Goal: Transaction & Acquisition: Purchase product/service

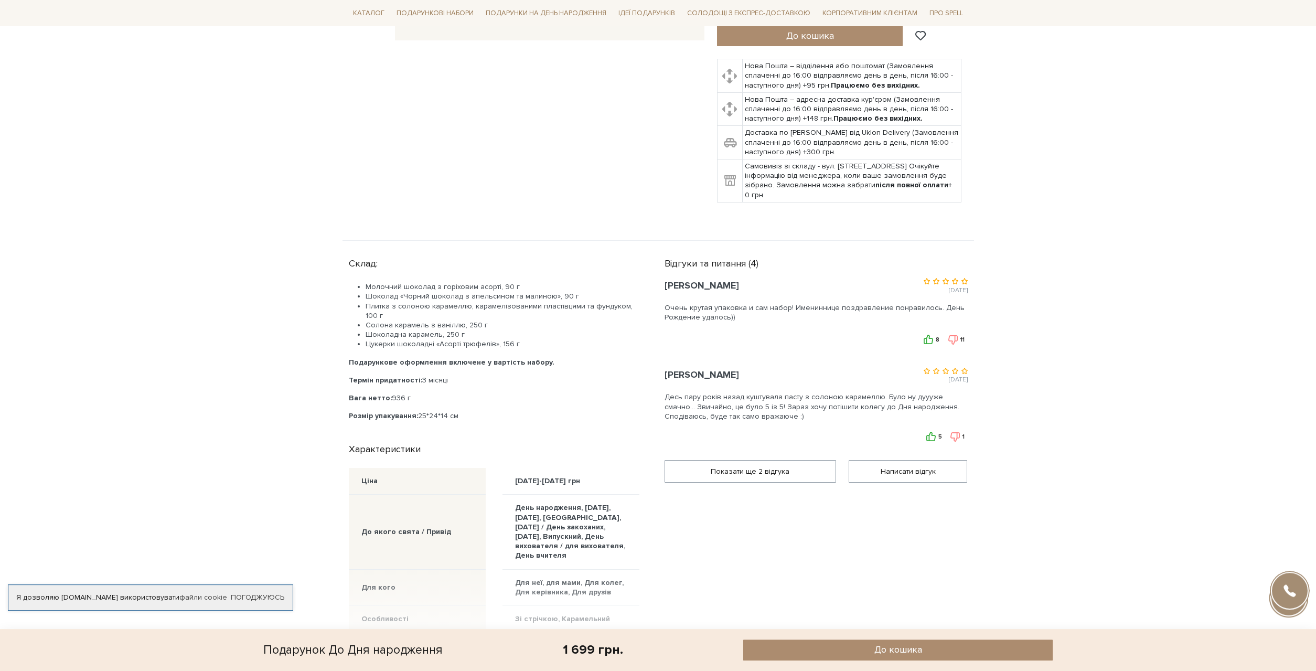
scroll to position [535, 0]
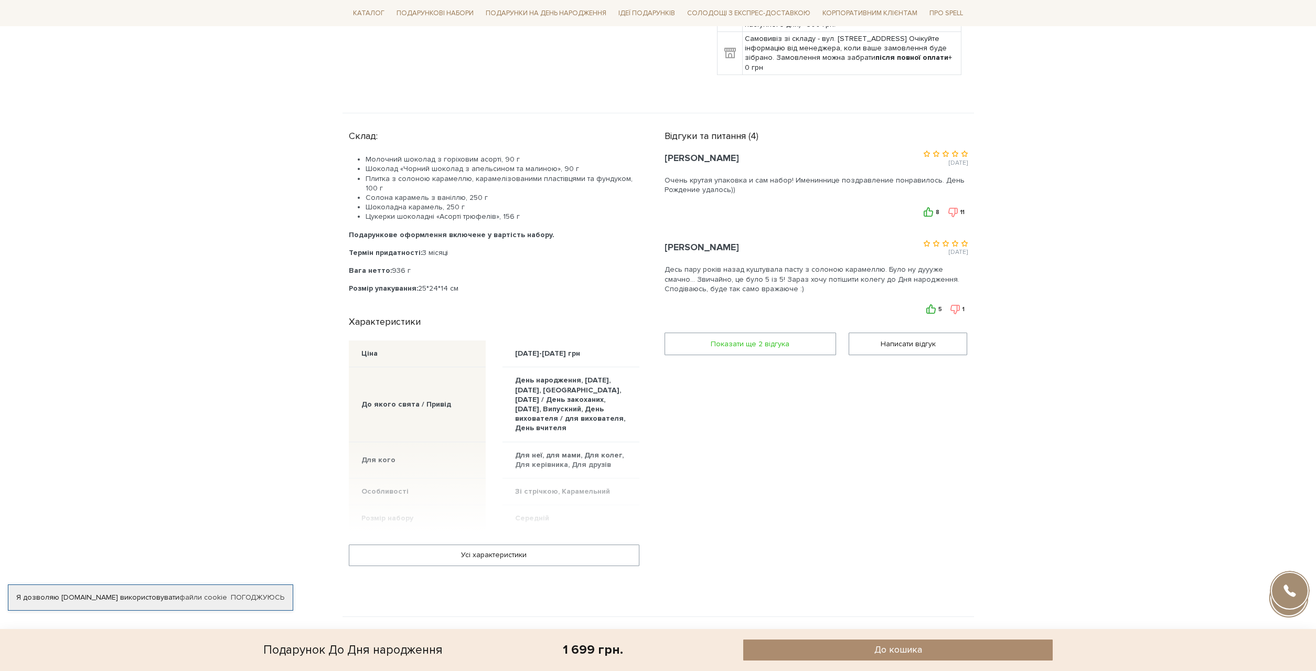
click at [790, 333] on span "Показати ще 2 вiдгука" at bounding box center [750, 343] width 158 height 21
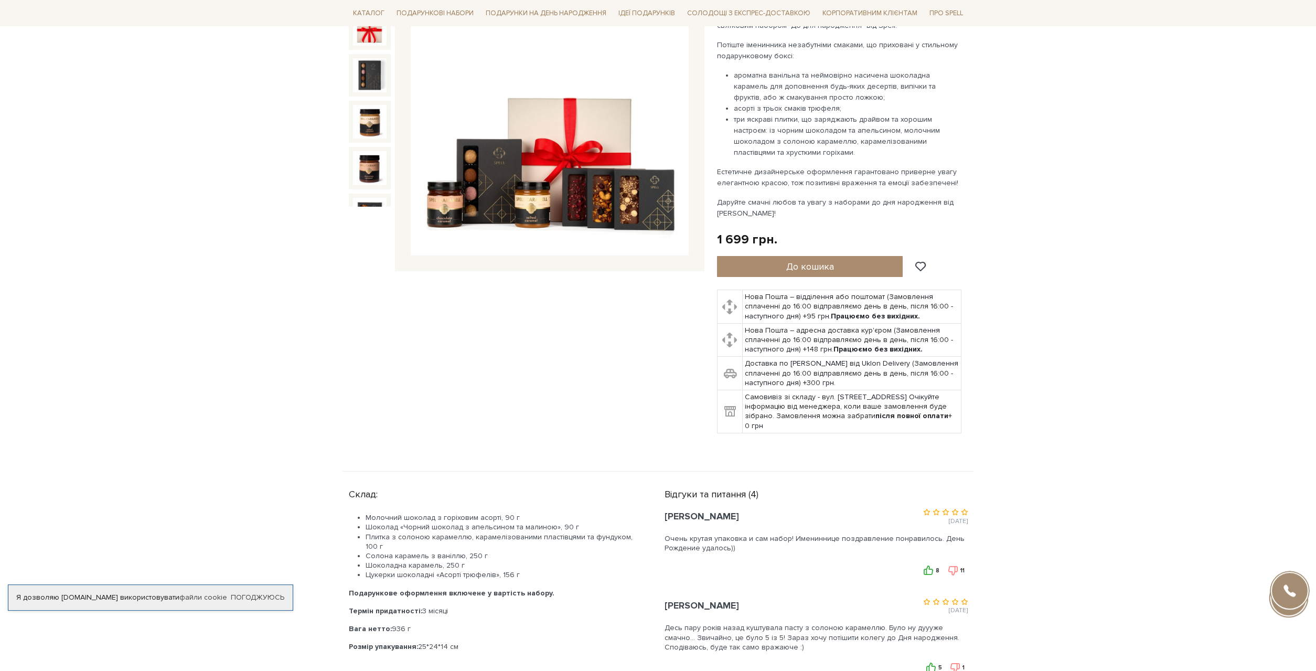
scroll to position [0, 0]
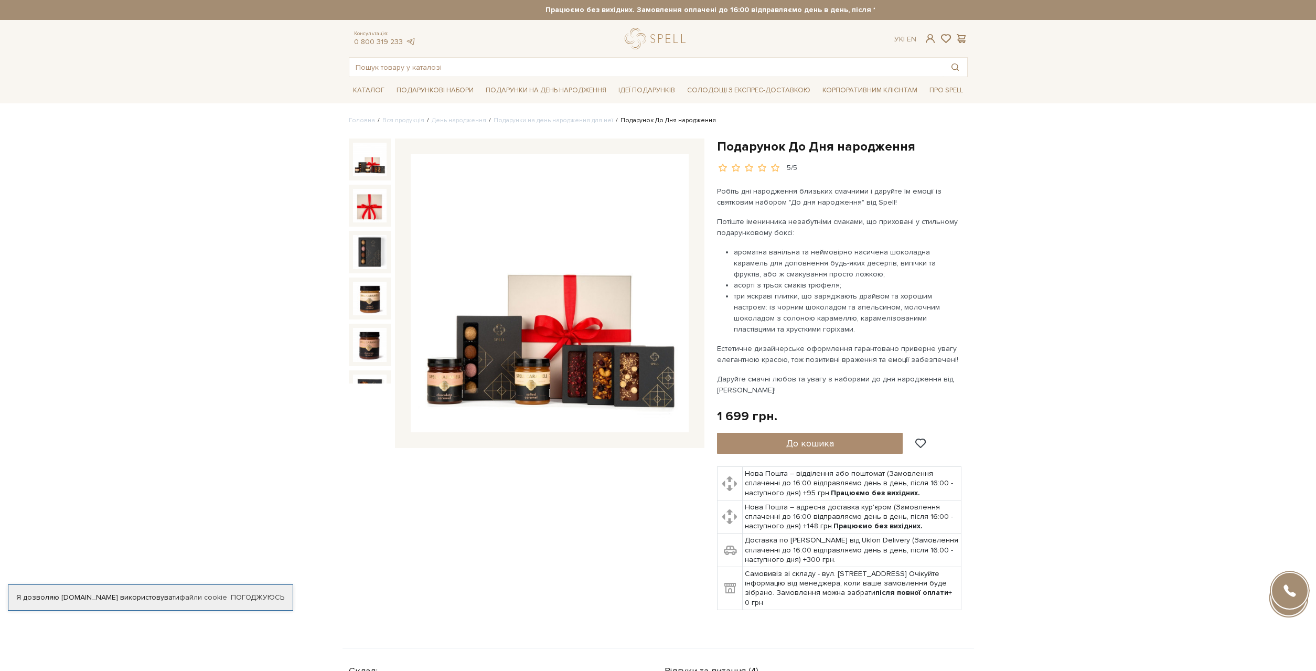
click at [491, 353] on img at bounding box center [550, 293] width 278 height 278
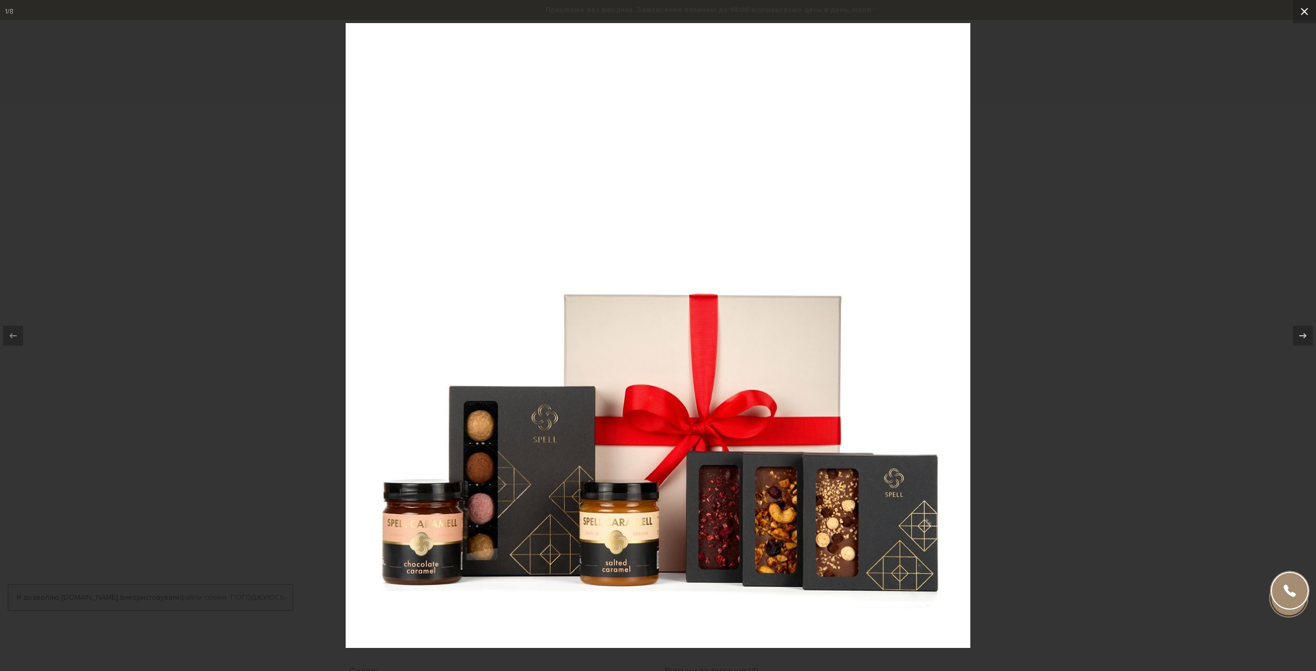
click at [1315, 7] on button at bounding box center [1304, 11] width 23 height 23
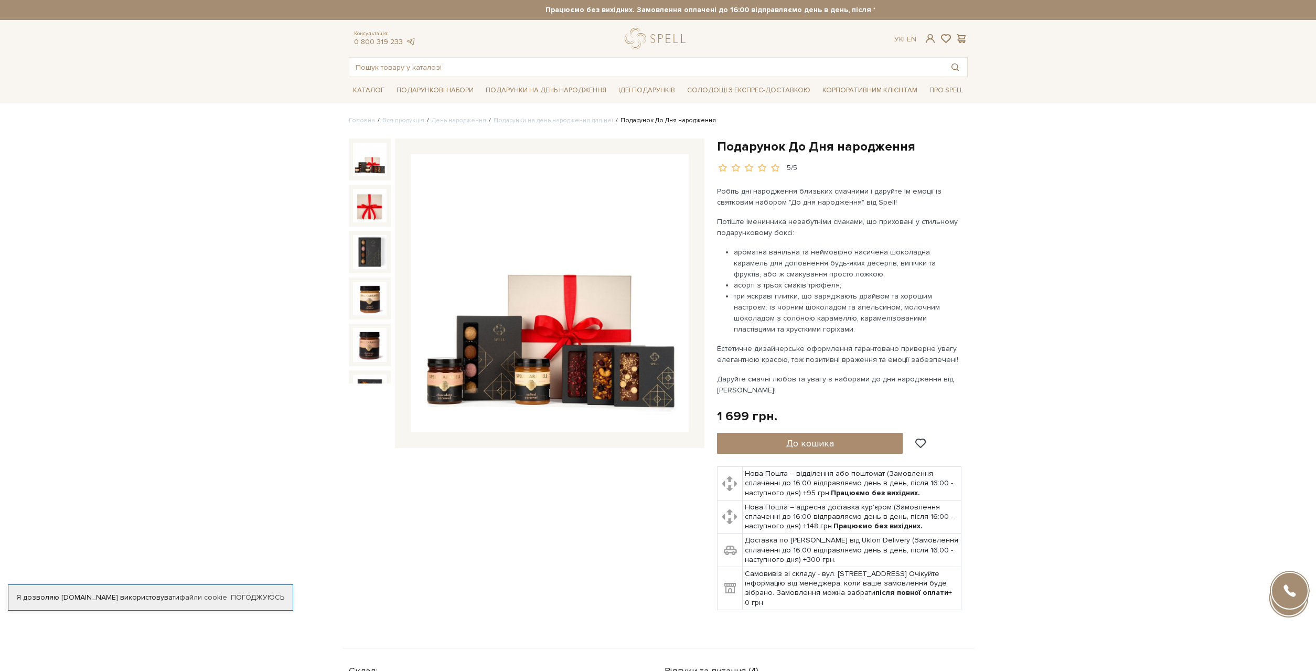
drag, startPoint x: 794, startPoint y: 200, endPoint x: 893, endPoint y: 201, distance: 99.1
click at [893, 201] on p "Робіть дні народження близьких смачними і даруйте їм емоції із святковим наборо…" at bounding box center [840, 197] width 246 height 22
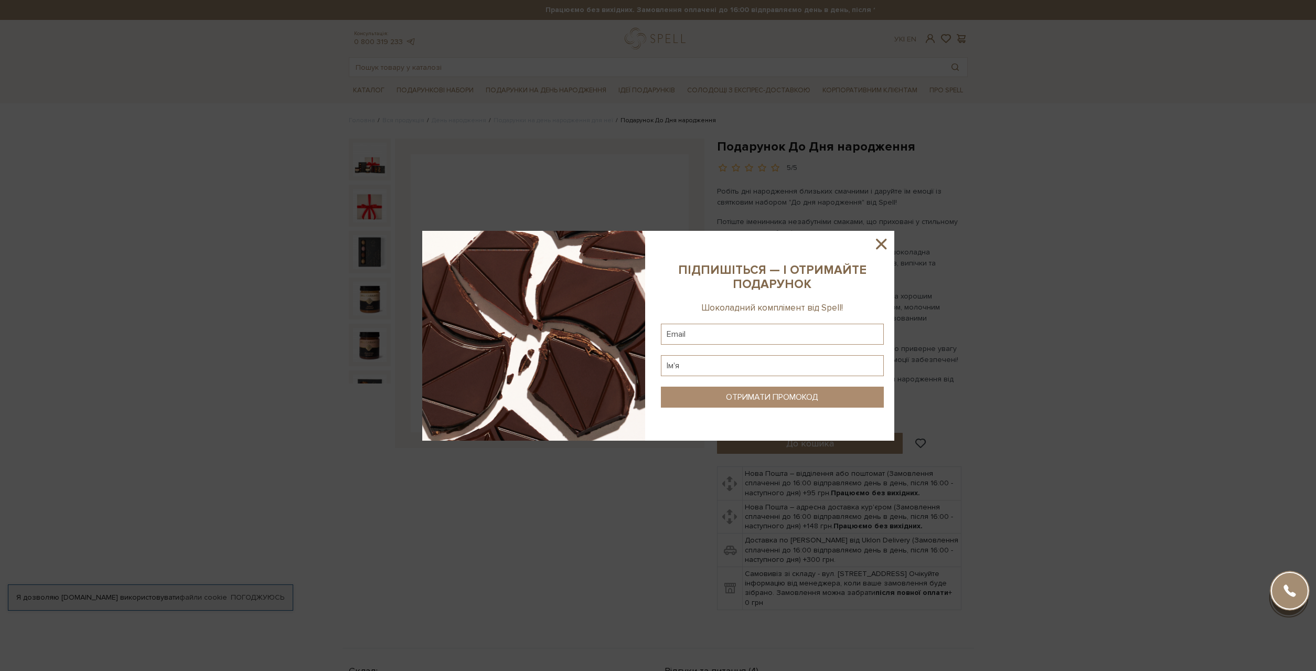
click at [881, 250] on icon at bounding box center [881, 244] width 18 height 18
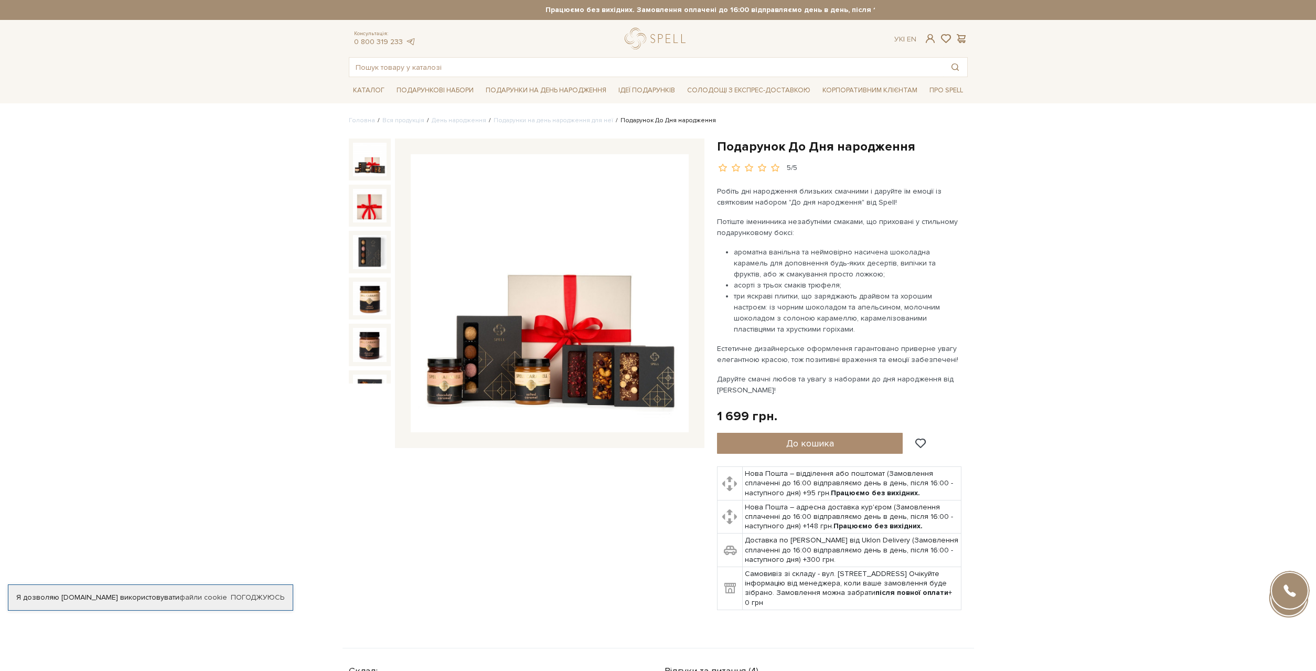
drag, startPoint x: 786, startPoint y: 201, endPoint x: 903, endPoint y: 200, distance: 118.0
click at [903, 200] on p "Робіть дні народження близьких смачними і даруйте їм емоції із святковим наборо…" at bounding box center [840, 197] width 246 height 22
copy p ""До дня народження" від Spell!"
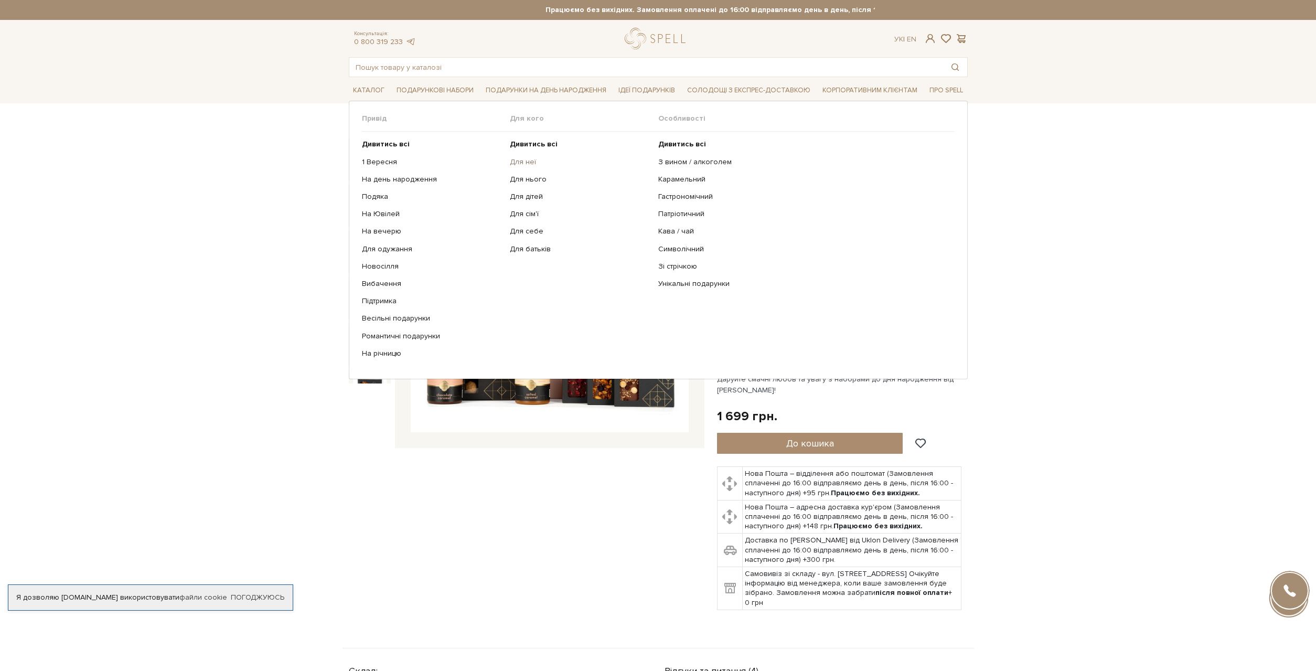
click at [522, 159] on link "Для неї" at bounding box center [580, 161] width 141 height 9
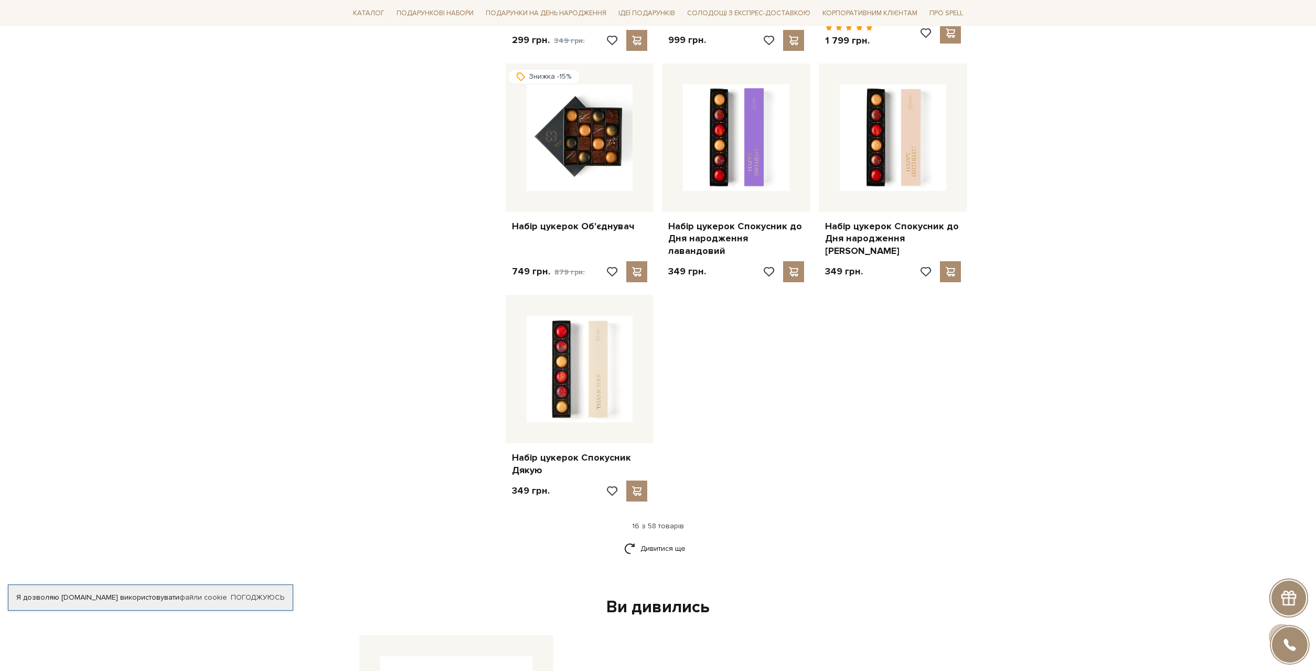
scroll to position [1070, 0]
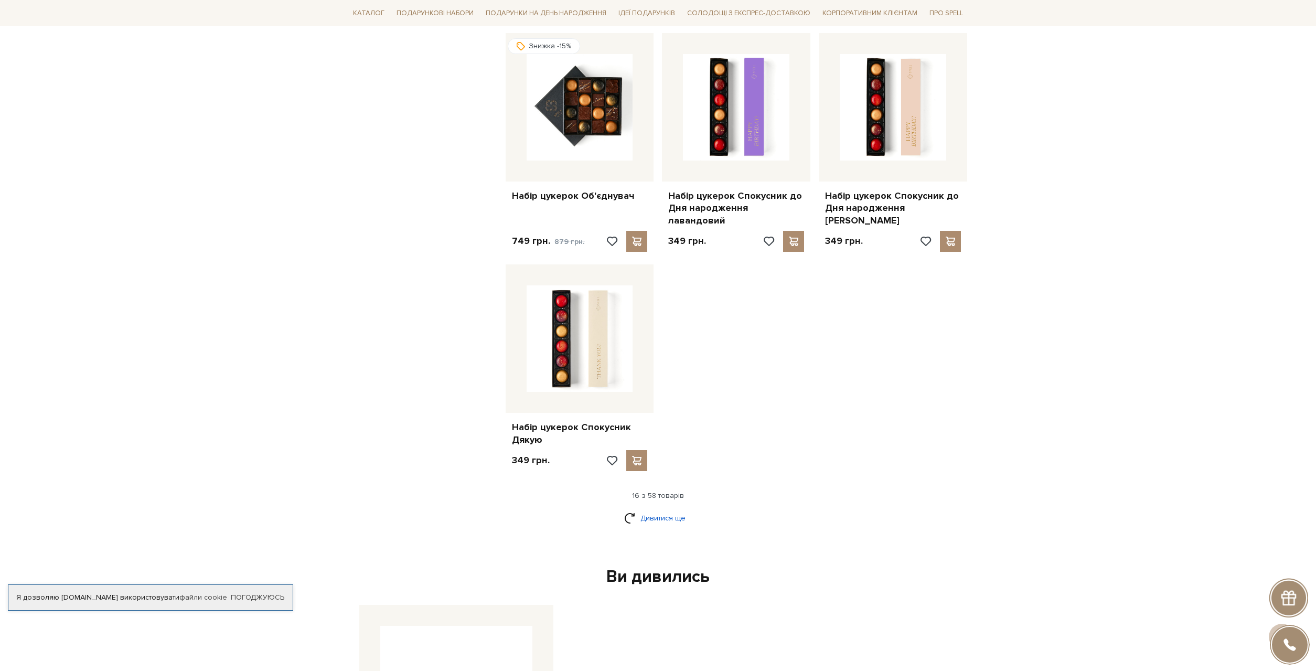
click at [651, 509] on link "Дивитися ще" at bounding box center [658, 518] width 68 height 18
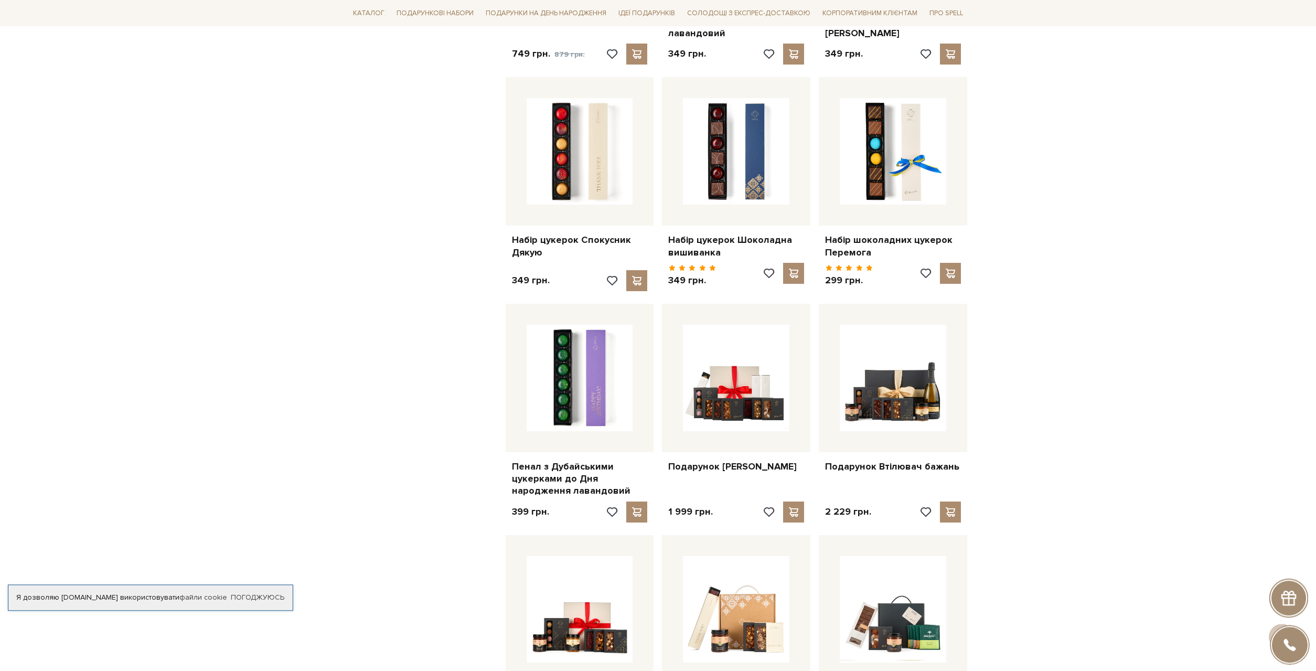
scroll to position [1284, 0]
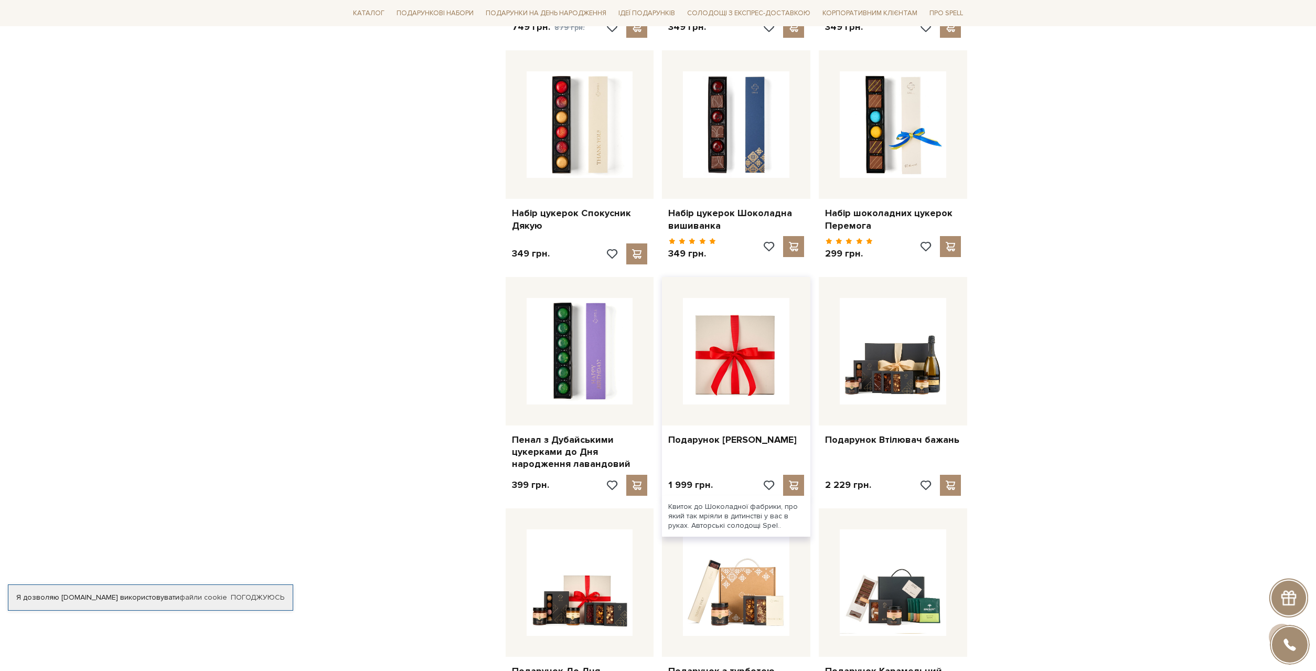
click at [732, 352] on img at bounding box center [736, 351] width 106 height 106
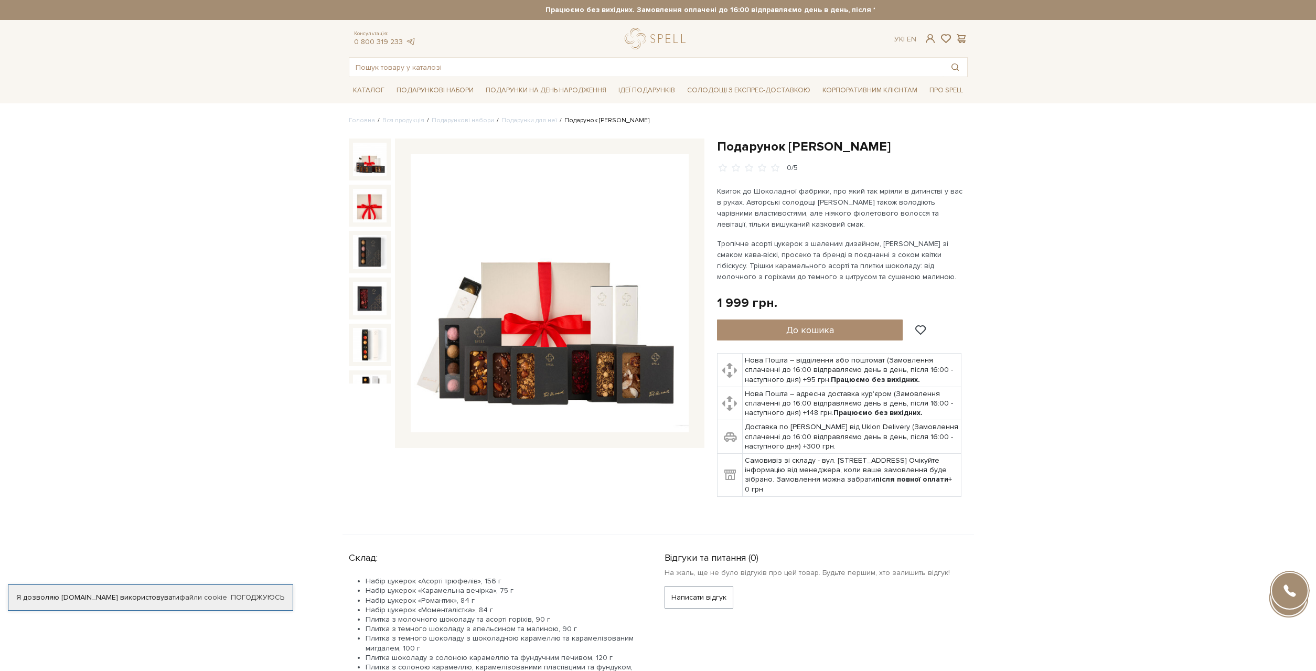
click at [364, 155] on img at bounding box center [370, 160] width 34 height 34
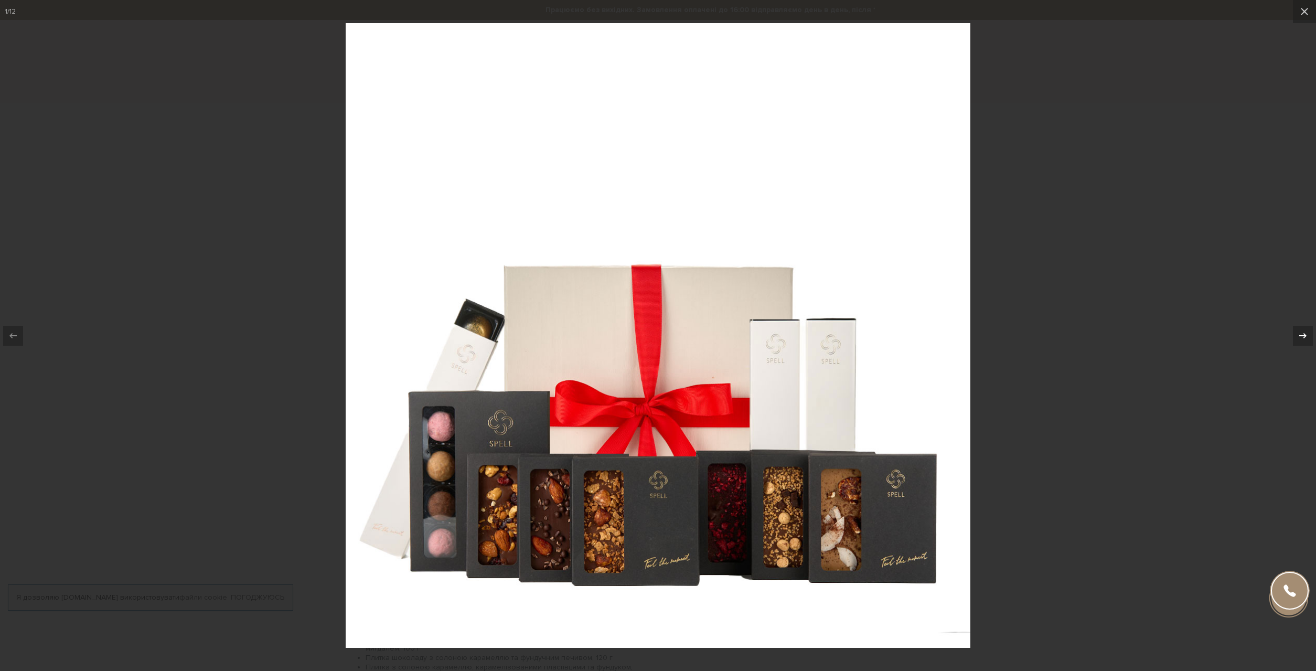
click at [1297, 332] on icon at bounding box center [1302, 335] width 13 height 13
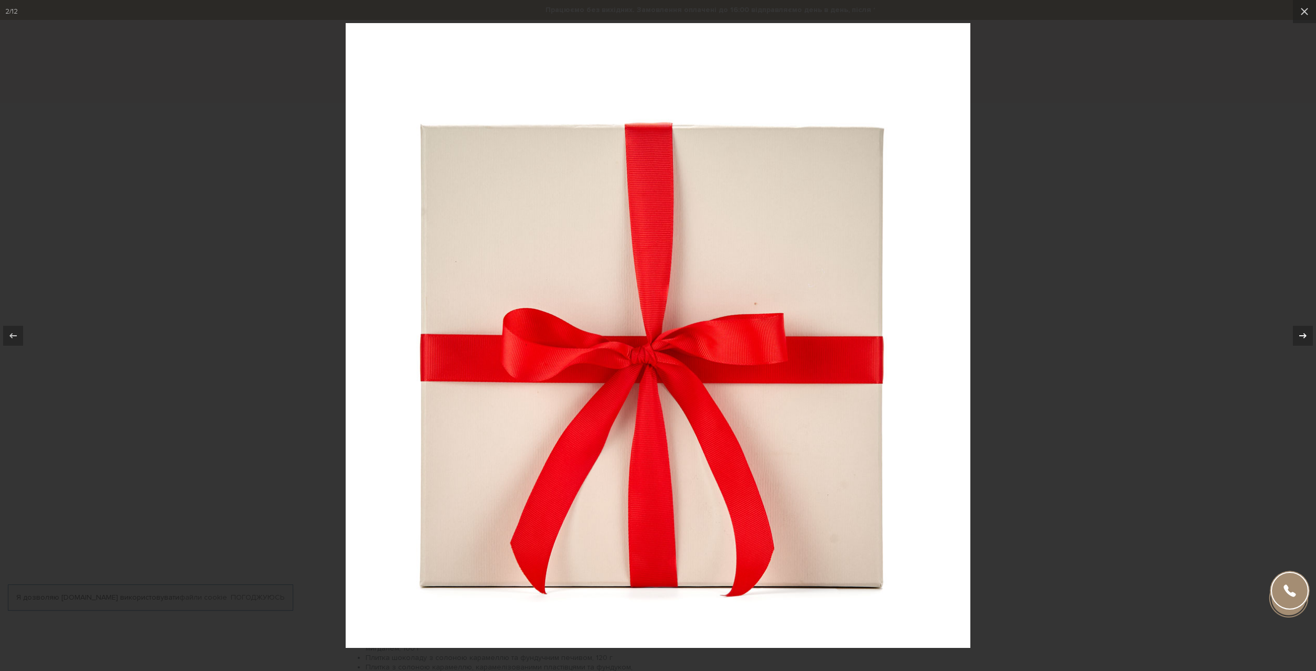
click at [1297, 332] on icon at bounding box center [1302, 335] width 13 height 13
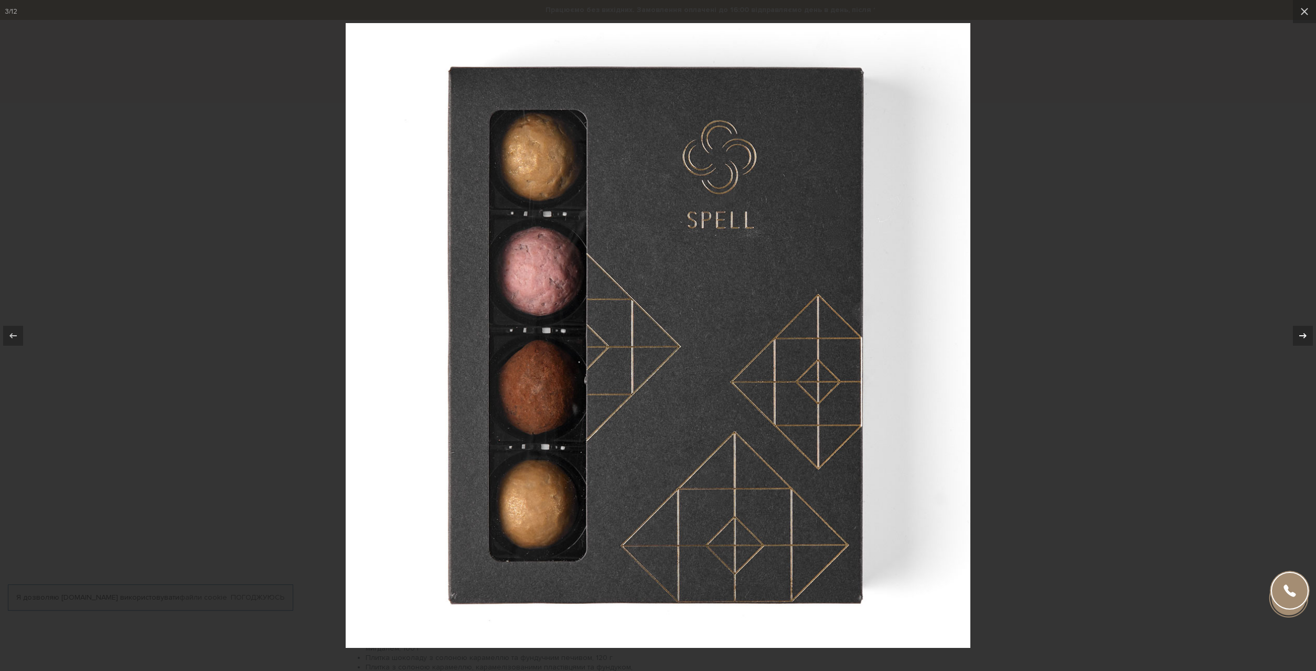
click at [1298, 329] on div at bounding box center [1303, 336] width 20 height 20
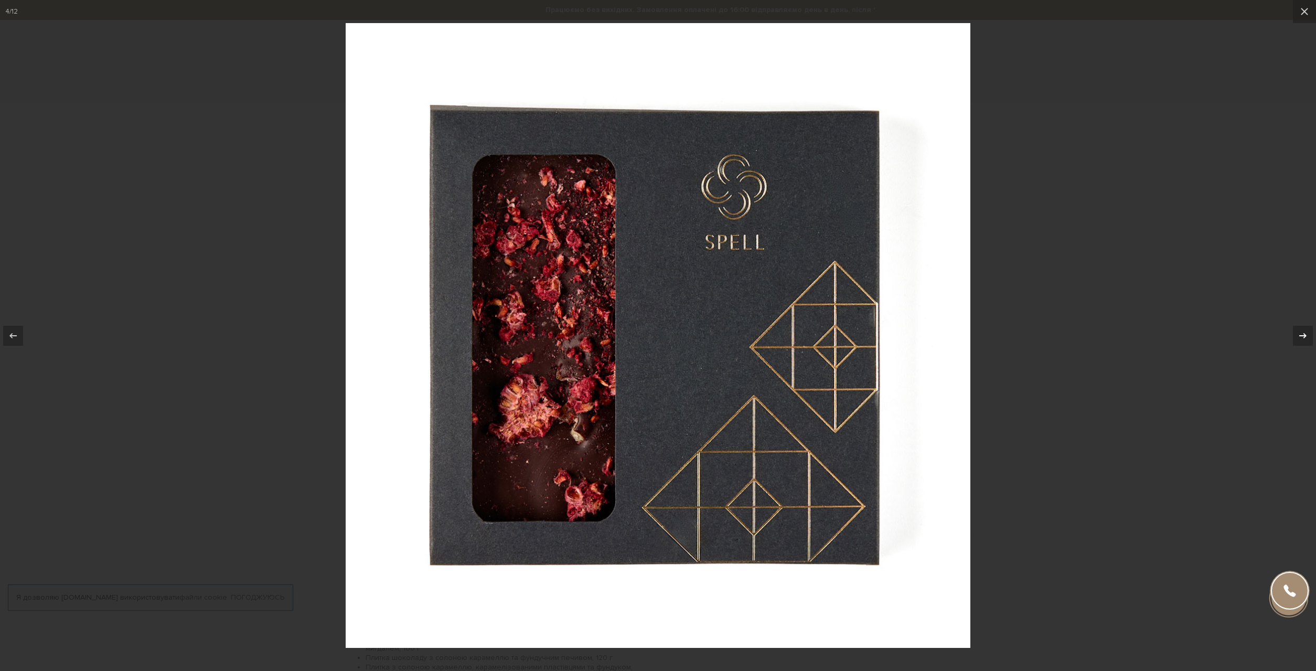
click at [1298, 330] on icon at bounding box center [1302, 335] width 13 height 13
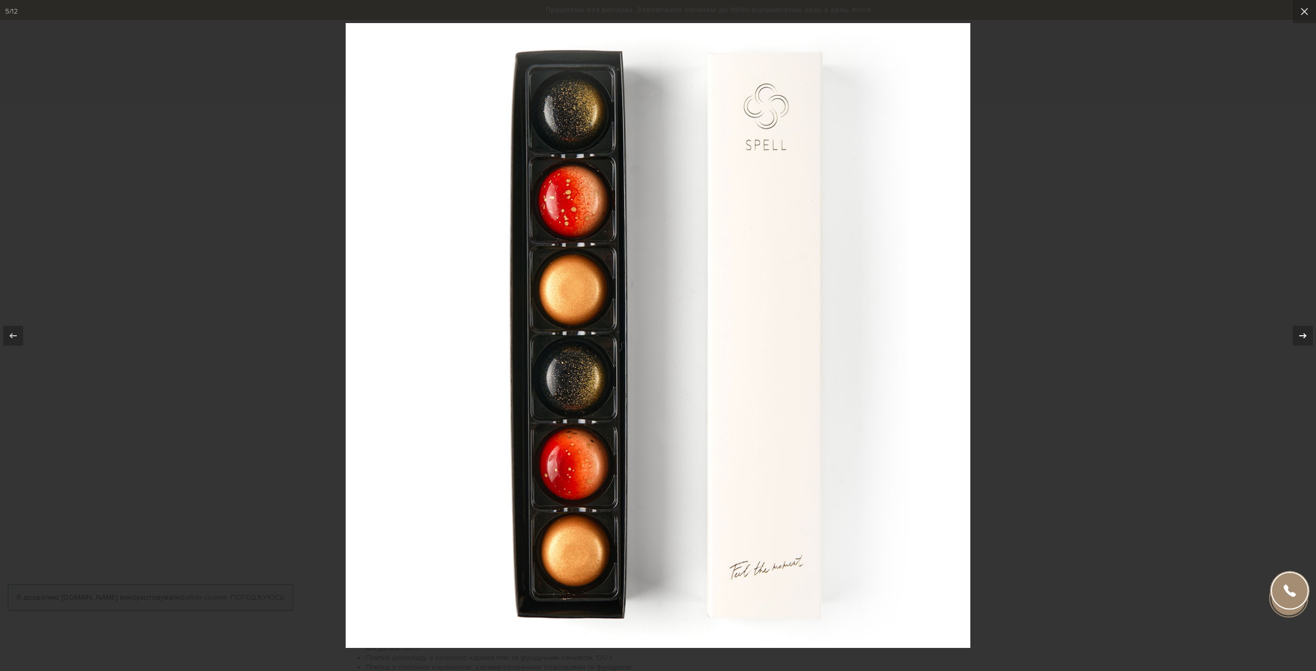
click at [1299, 328] on div at bounding box center [1303, 336] width 20 height 20
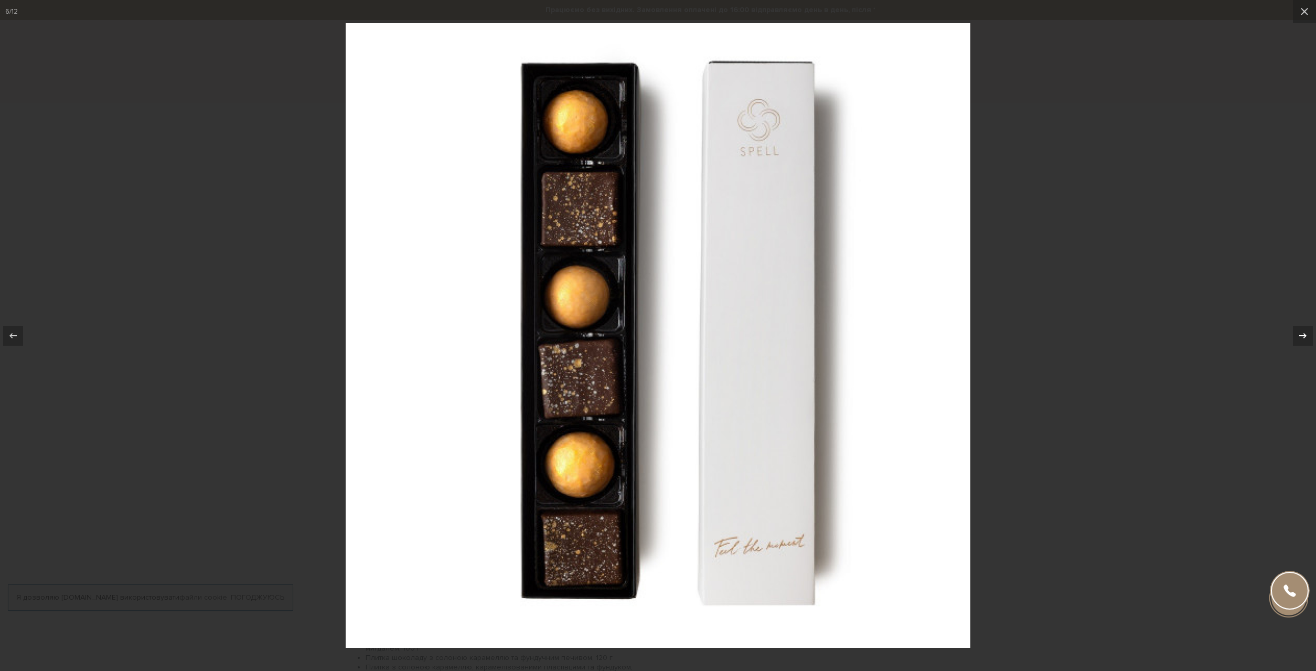
click at [1299, 328] on div at bounding box center [1303, 336] width 20 height 20
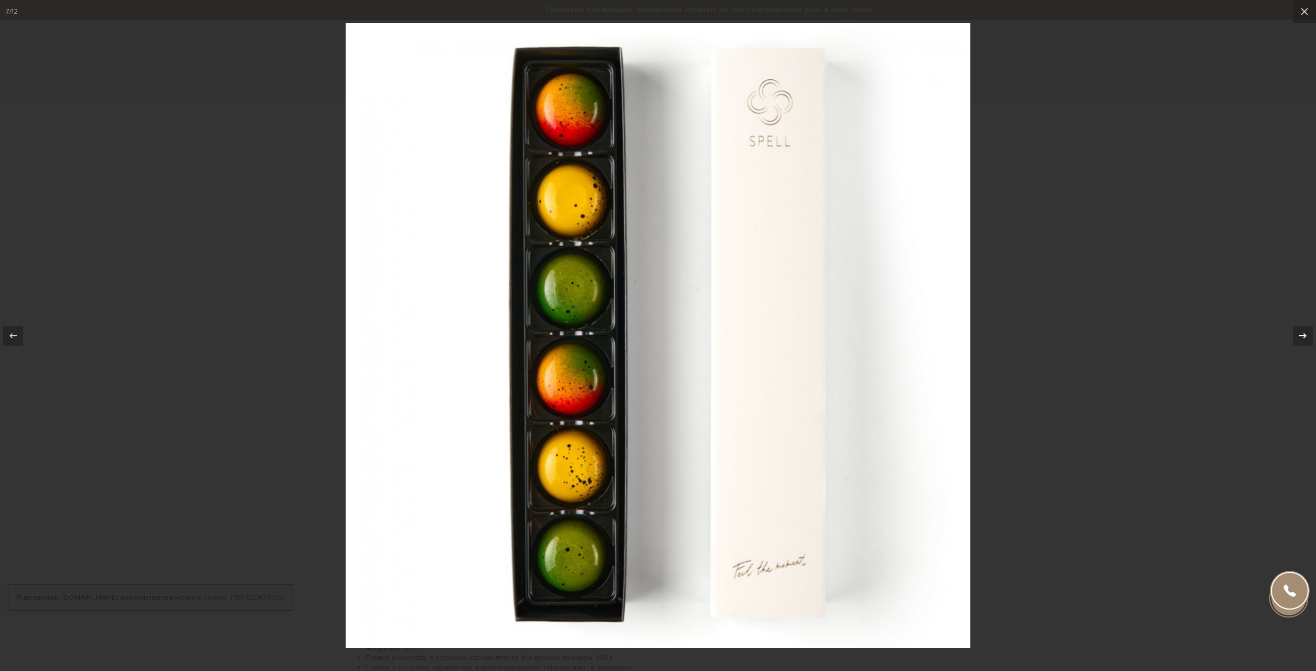
click at [1299, 327] on div at bounding box center [1303, 336] width 20 height 20
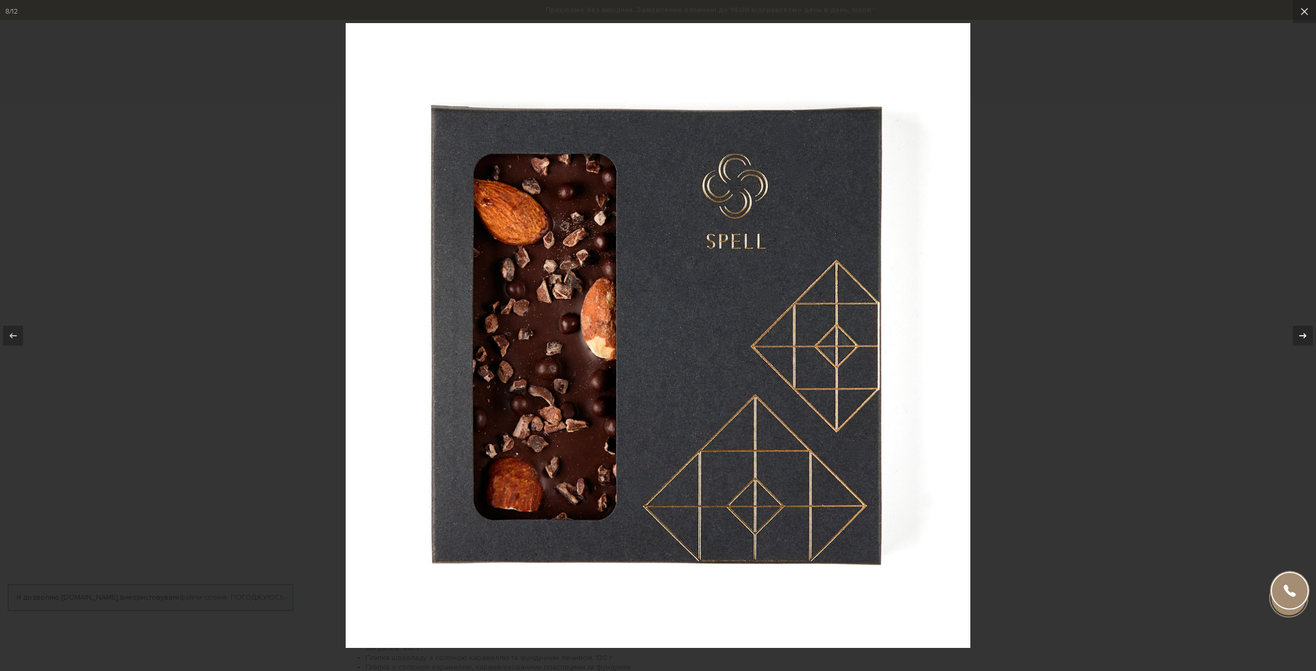
click at [1299, 329] on div at bounding box center [1303, 336] width 20 height 20
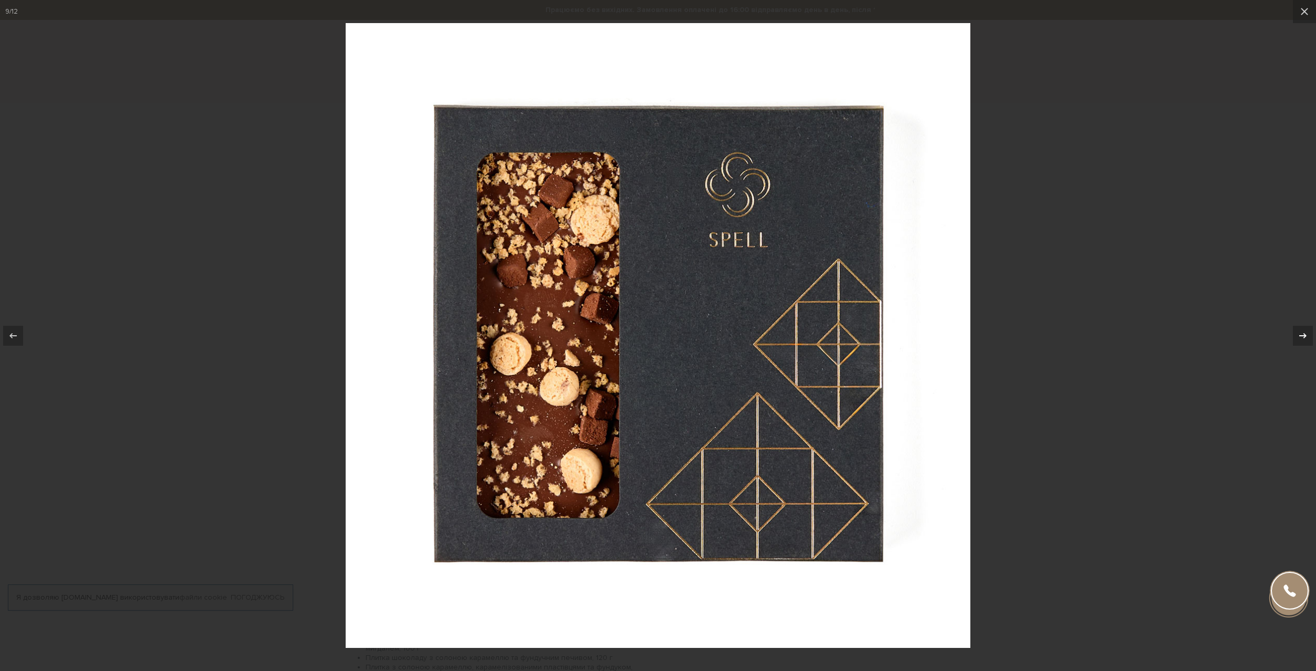
click at [1299, 329] on div at bounding box center [1303, 336] width 20 height 20
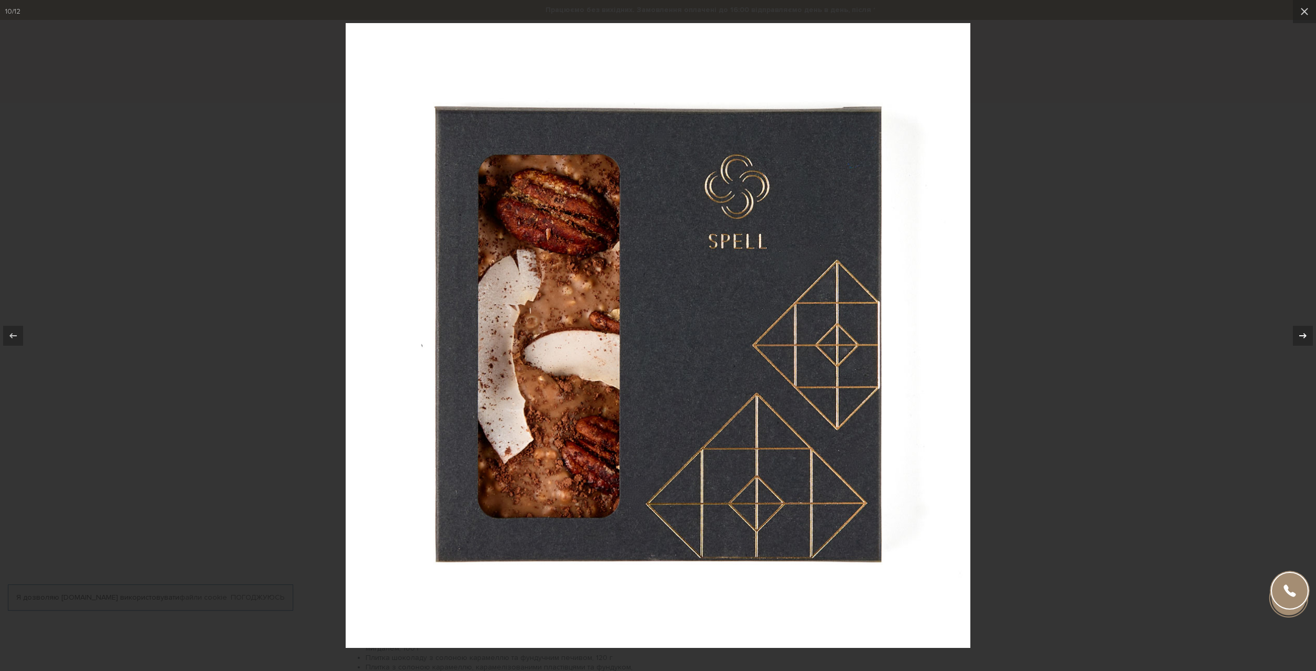
click at [1300, 328] on div at bounding box center [1303, 336] width 20 height 20
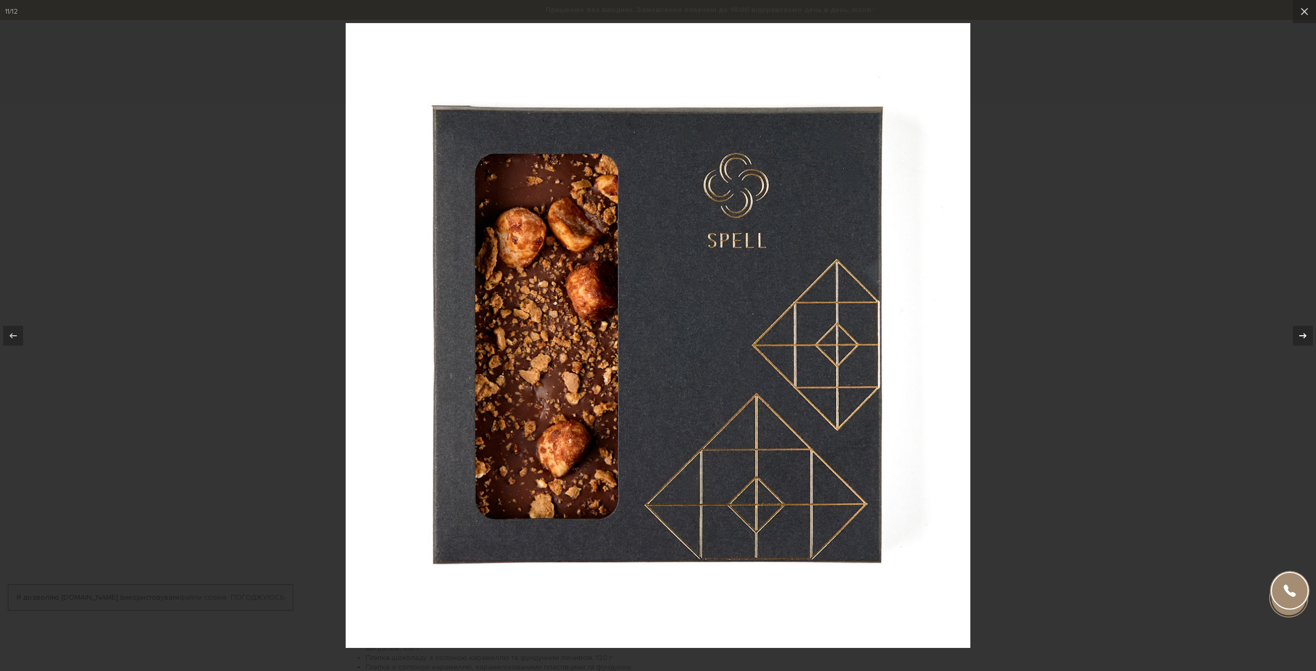
click at [1301, 329] on div at bounding box center [1303, 336] width 20 height 20
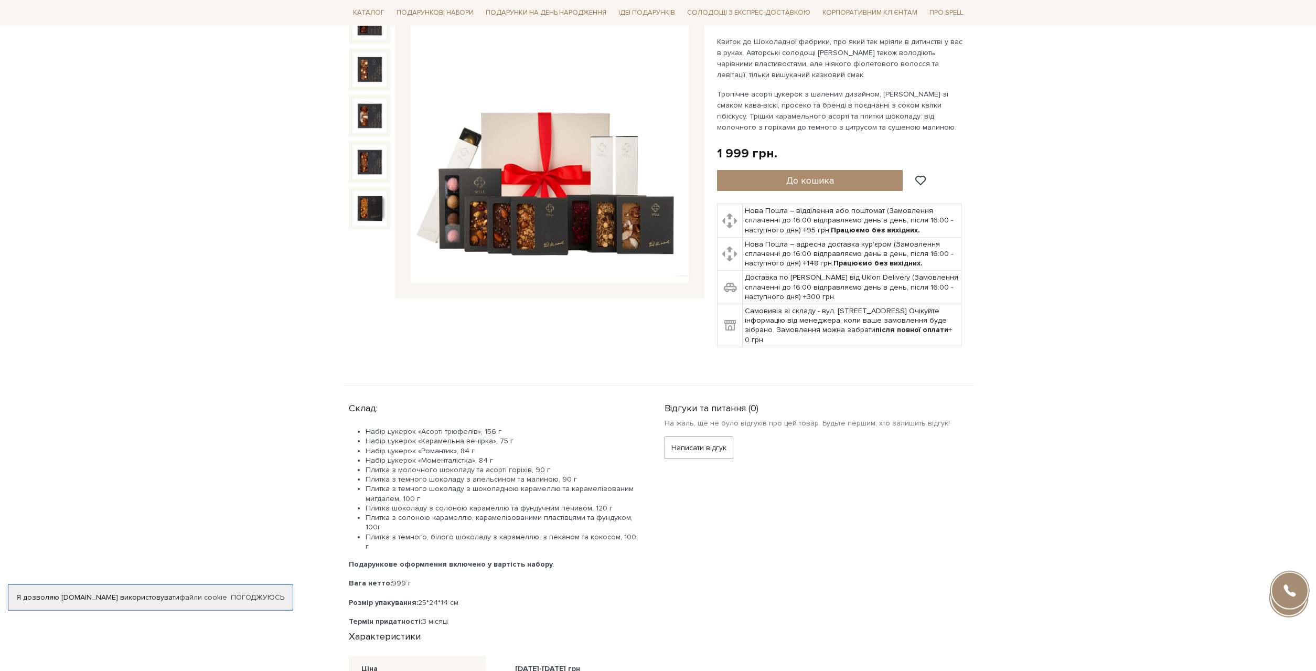
scroll to position [160, 0]
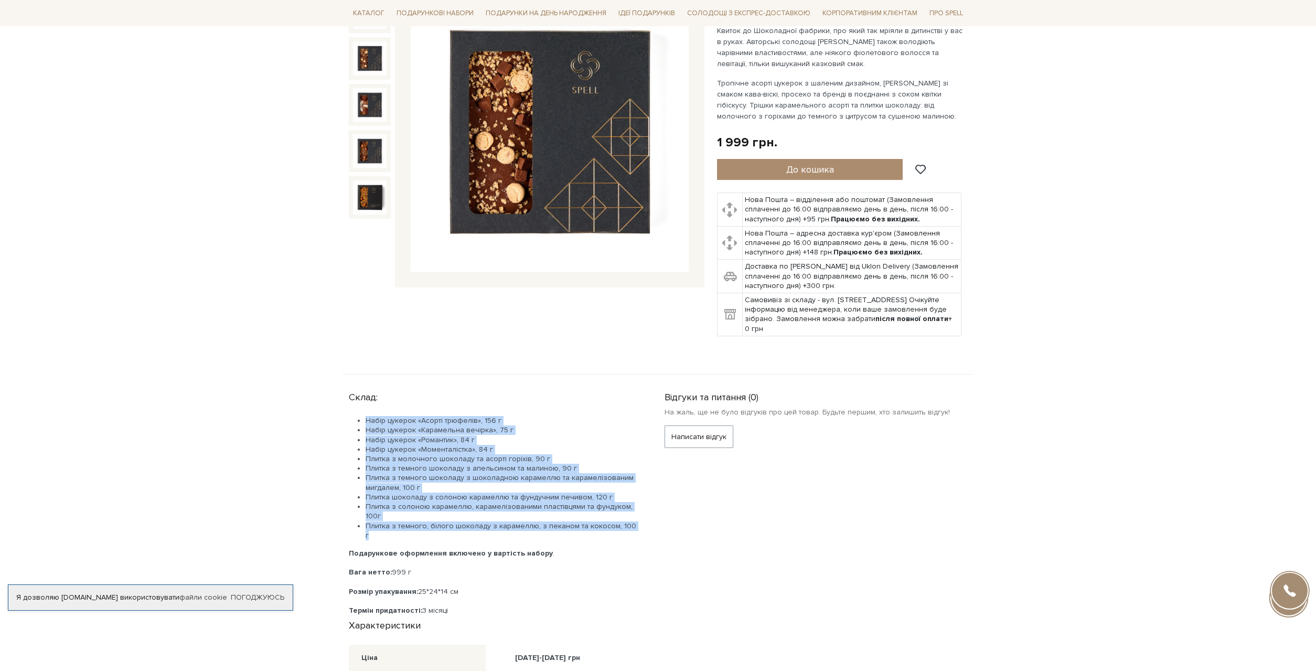
drag, startPoint x: 636, startPoint y: 528, endPoint x: 347, endPoint y: 421, distance: 308.8
click at [347, 421] on div "Склад: Набір цукерок «Асорті трюфелів», 156 г Набір цукерок «Карамельна вечірка…" at bounding box center [500, 650] width 316 height 527
copy ul "Набір цукерок «Асорті трюфелів», 156 г Набір цукерок «Карамельна вечірка», 75 г…"
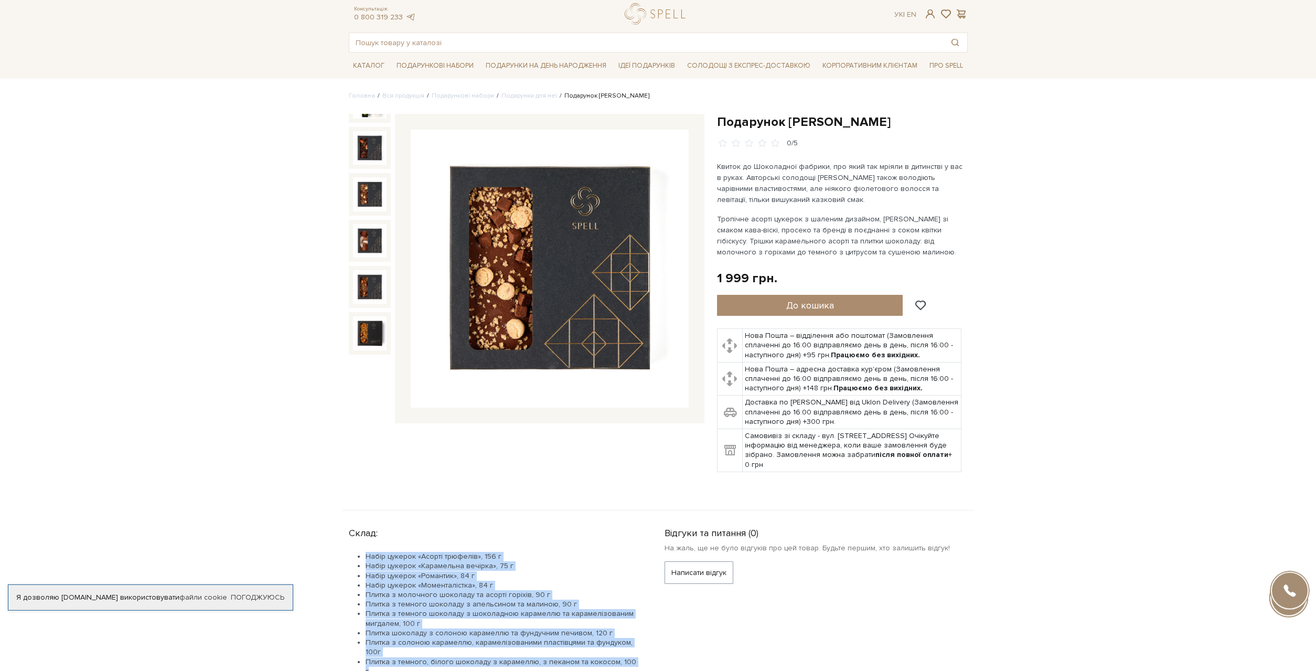
scroll to position [0, 0]
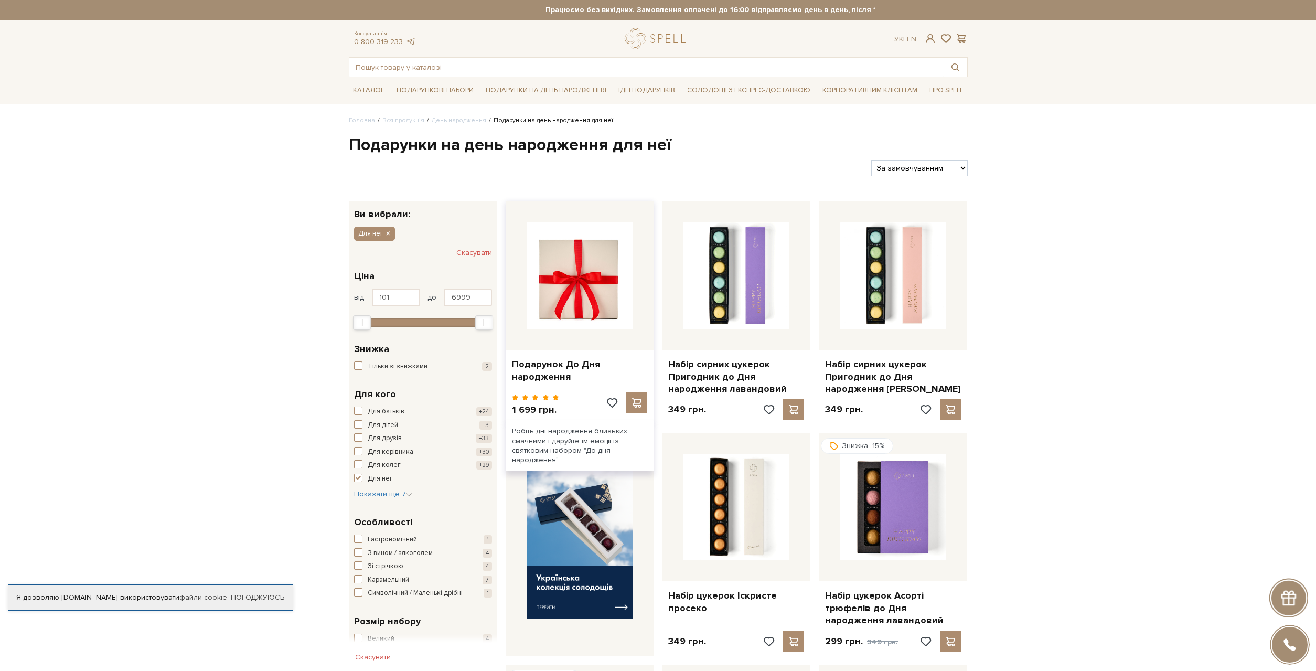
click at [604, 304] on img at bounding box center [579, 275] width 106 height 106
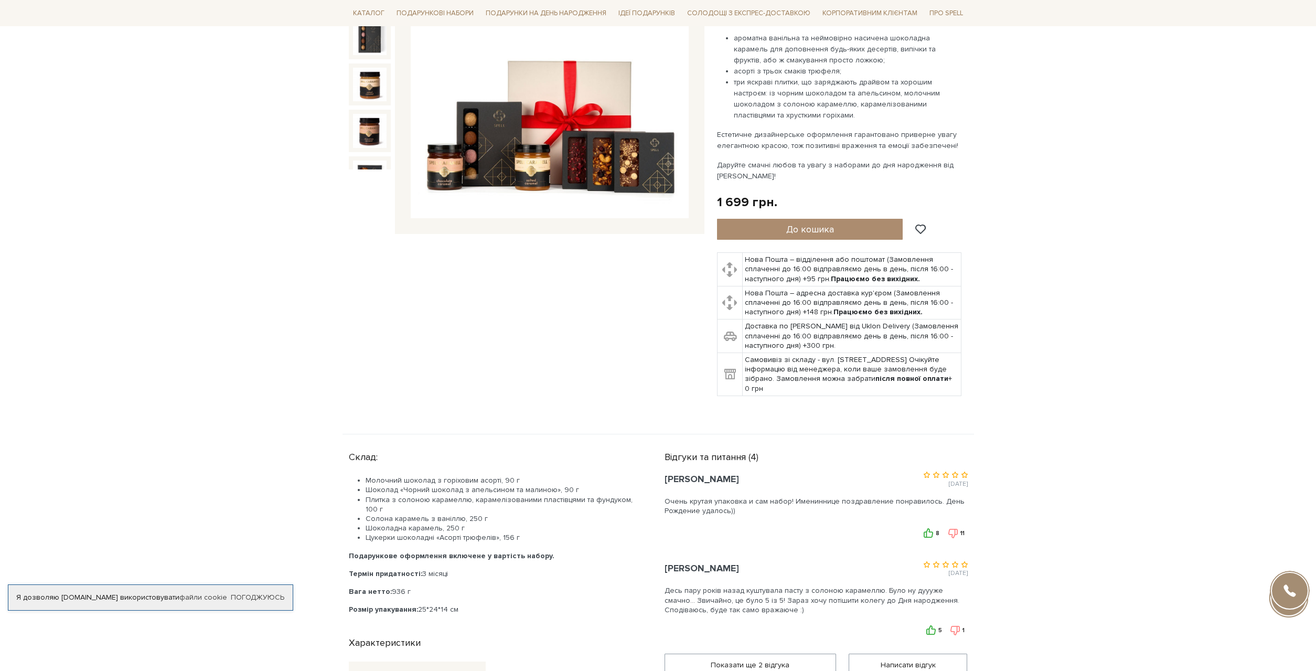
scroll to position [214, 0]
drag, startPoint x: 508, startPoint y: 523, endPoint x: 398, endPoint y: 496, distance: 113.3
click at [398, 496] on ul "Молочний шоколад з горіховим асорті, 90 г Шоколад «Чорний шоколад з апельсином …" at bounding box center [494, 509] width 291 height 67
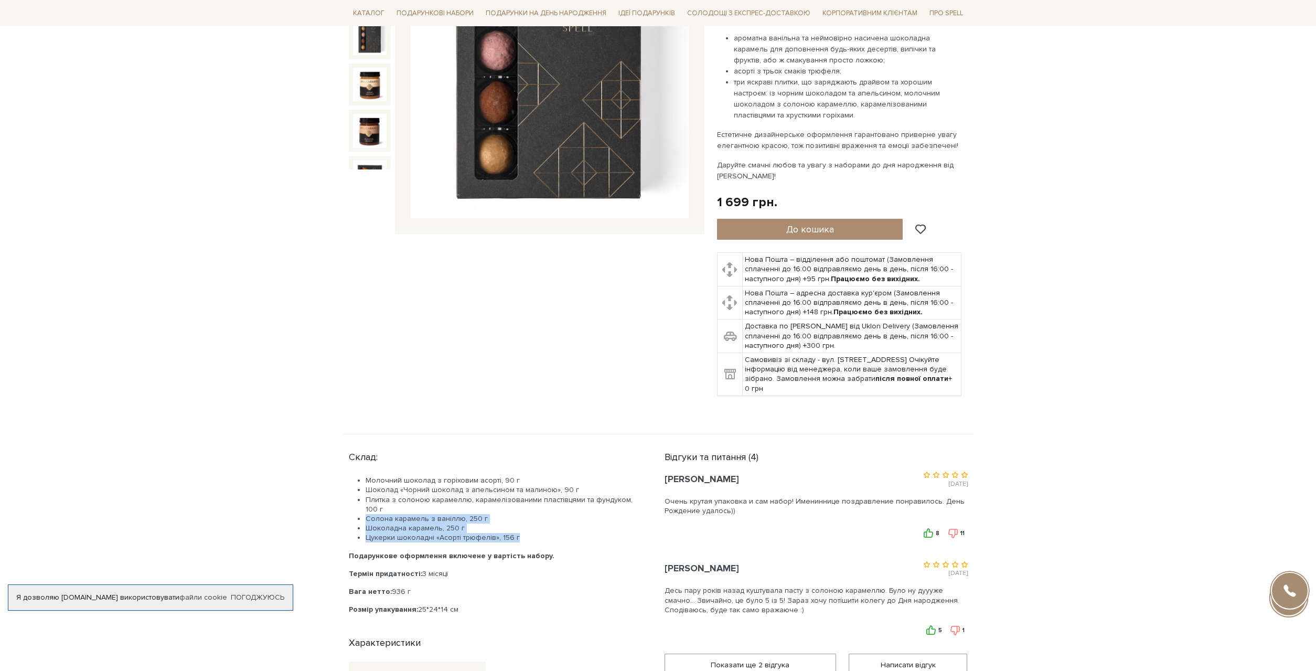
click at [525, 523] on li "Шоколадна карамель, 250 г" at bounding box center [502, 527] width 274 height 9
drag, startPoint x: 522, startPoint y: 526, endPoint x: 361, endPoint y: 473, distance: 169.5
click at [361, 476] on ul "Молочний шоколад з горіховим асорті, 90 г Шоколад «Чорний шоколад з апельсином …" at bounding box center [494, 509] width 291 height 67
copy ul "Молочний шоколад з горіховим асорті, 90 г Шоколад «Чорний шоколад з апельсином …"
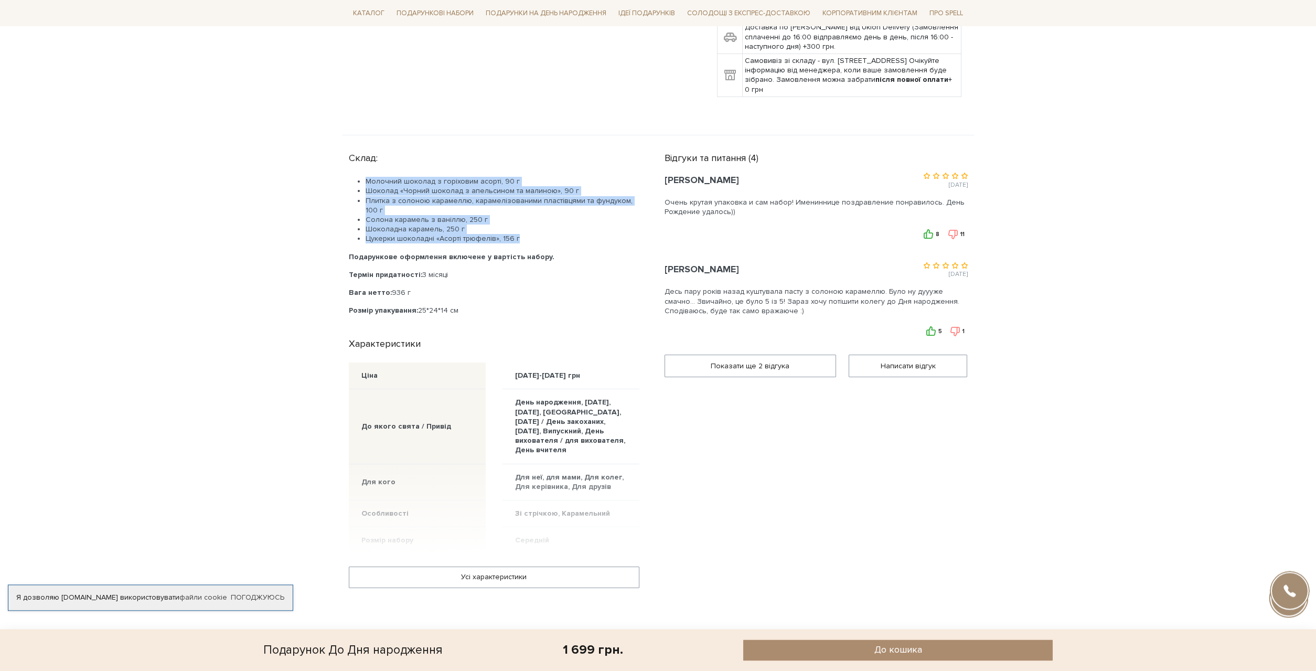
scroll to position [642, 0]
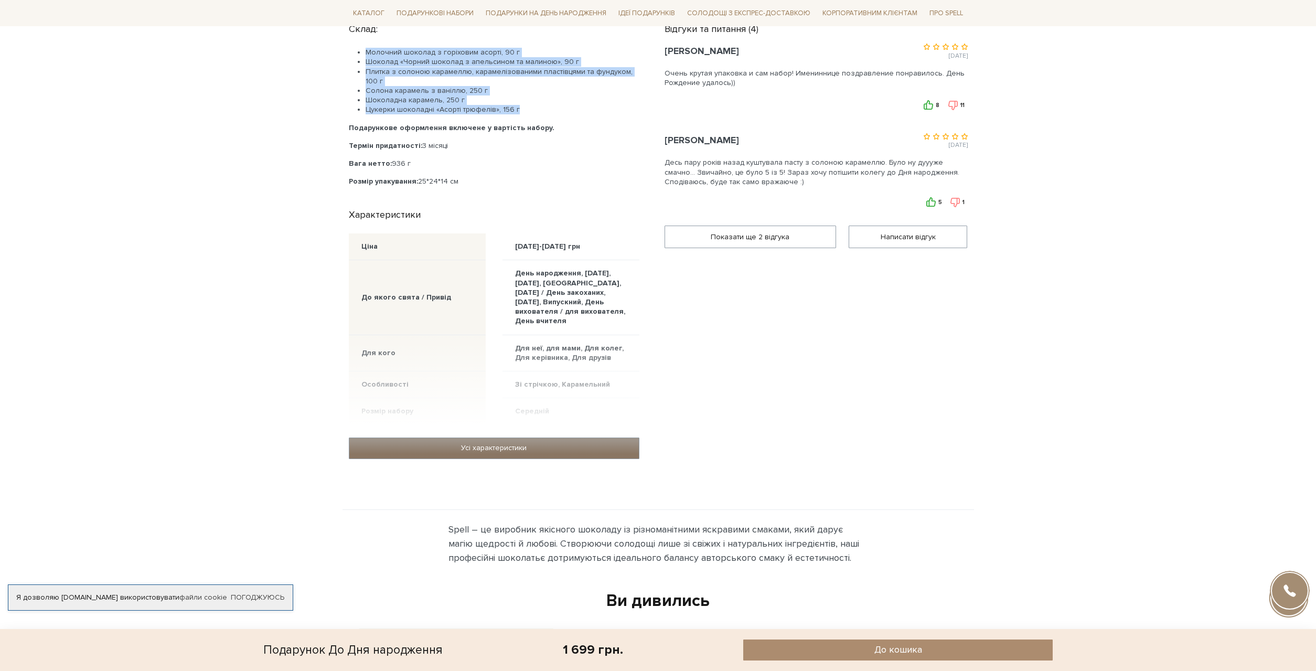
click at [579, 438] on link "Усі характеристики" at bounding box center [493, 448] width 289 height 20
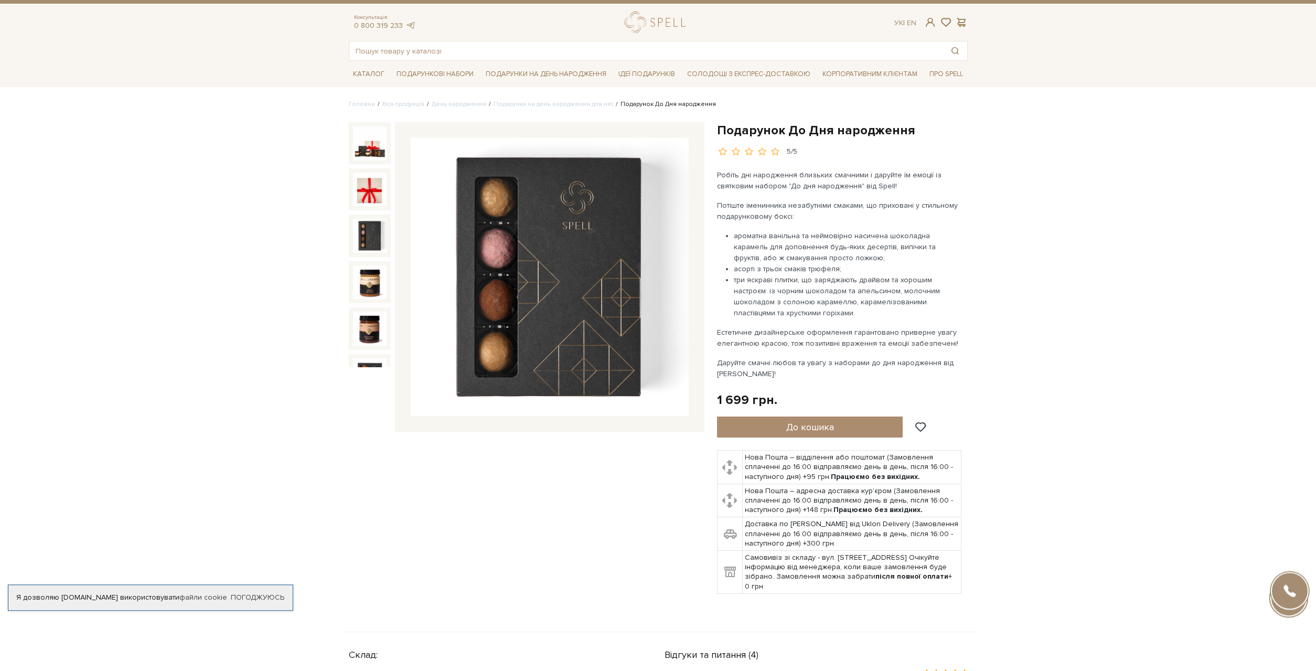
scroll to position [0, 0]
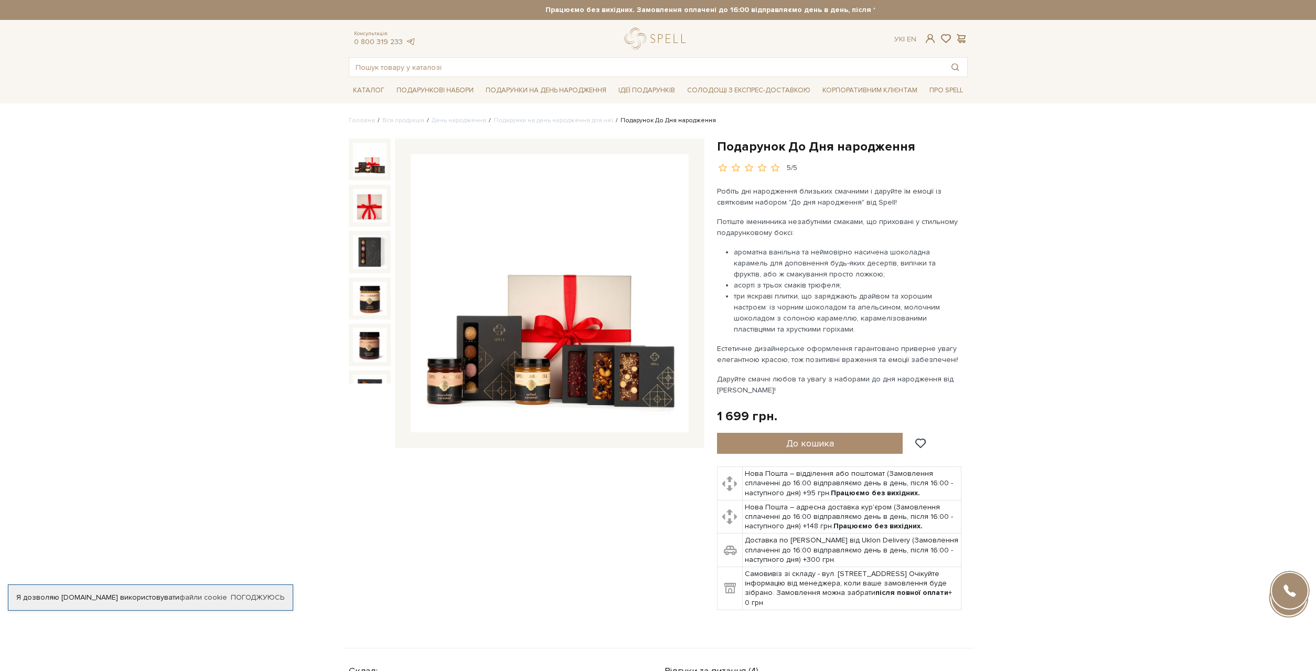
click at [368, 158] on img at bounding box center [370, 160] width 34 height 34
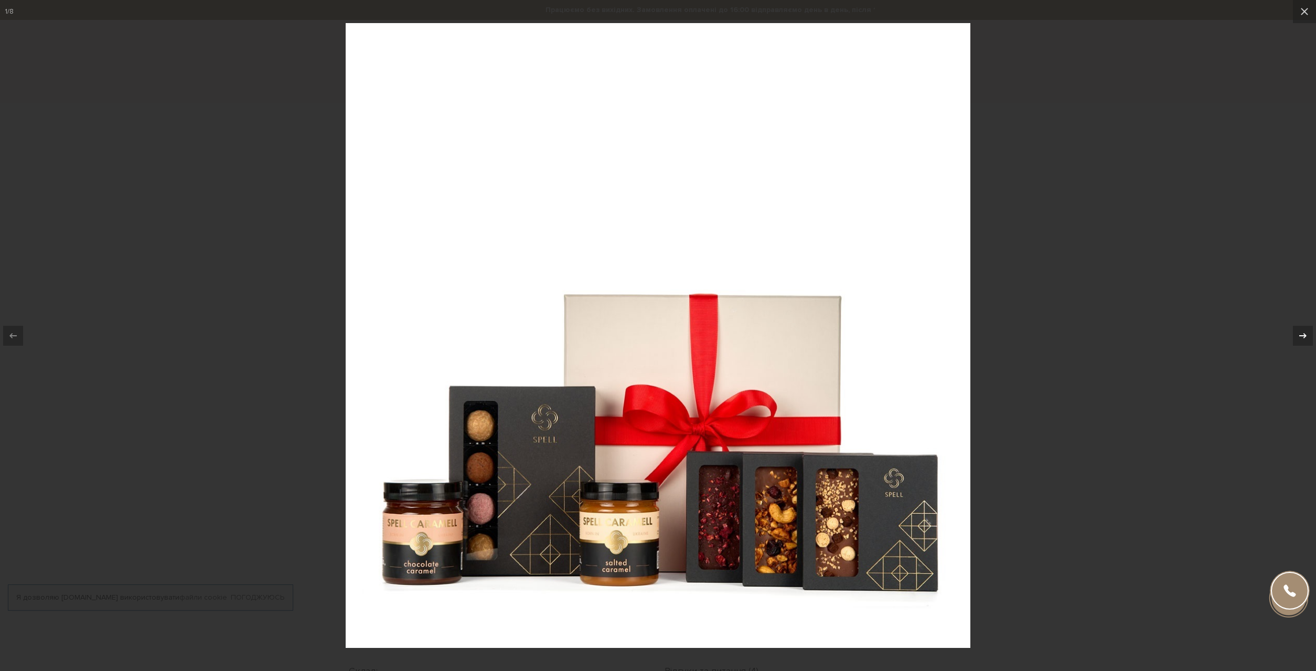
click at [1306, 329] on icon at bounding box center [1302, 335] width 13 height 13
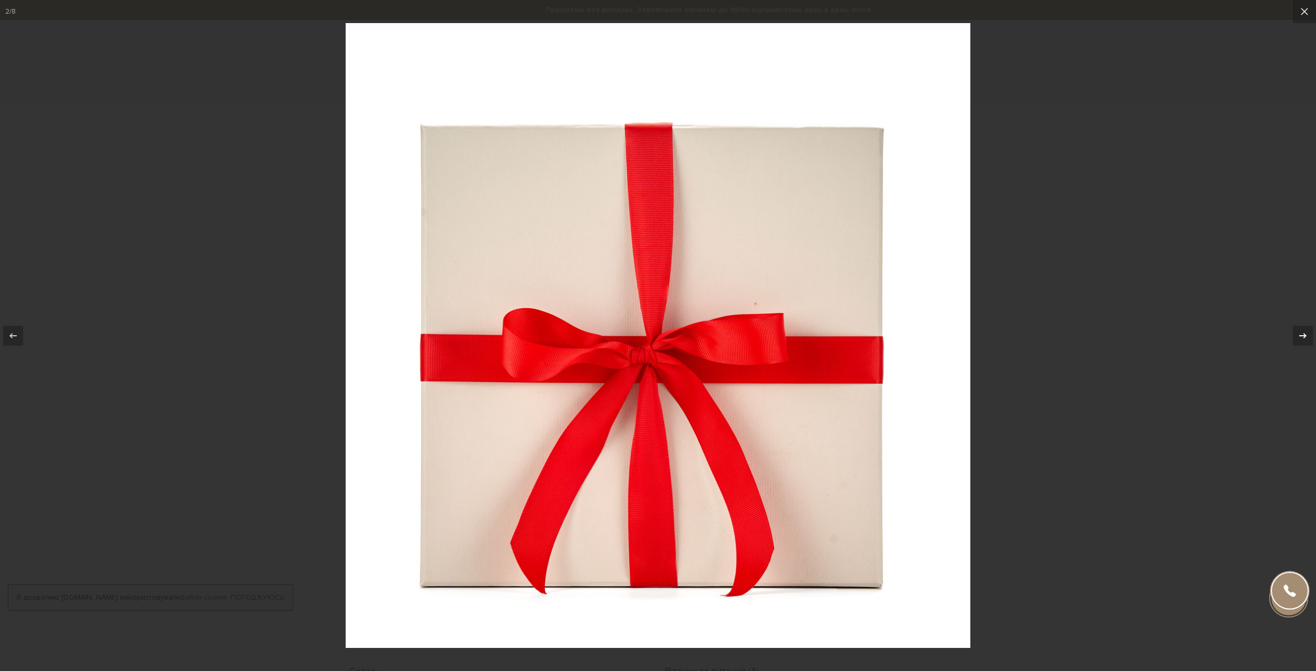
click at [1306, 329] on icon at bounding box center [1302, 335] width 13 height 13
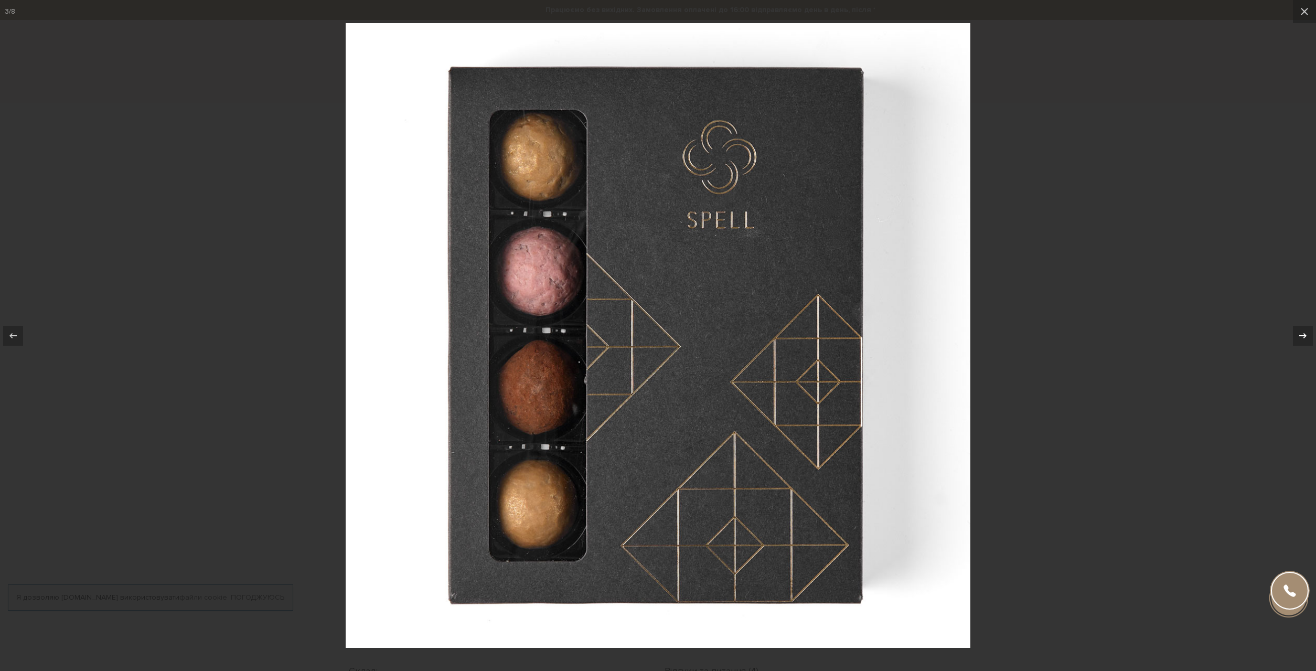
click at [1306, 329] on div at bounding box center [1303, 336] width 20 height 20
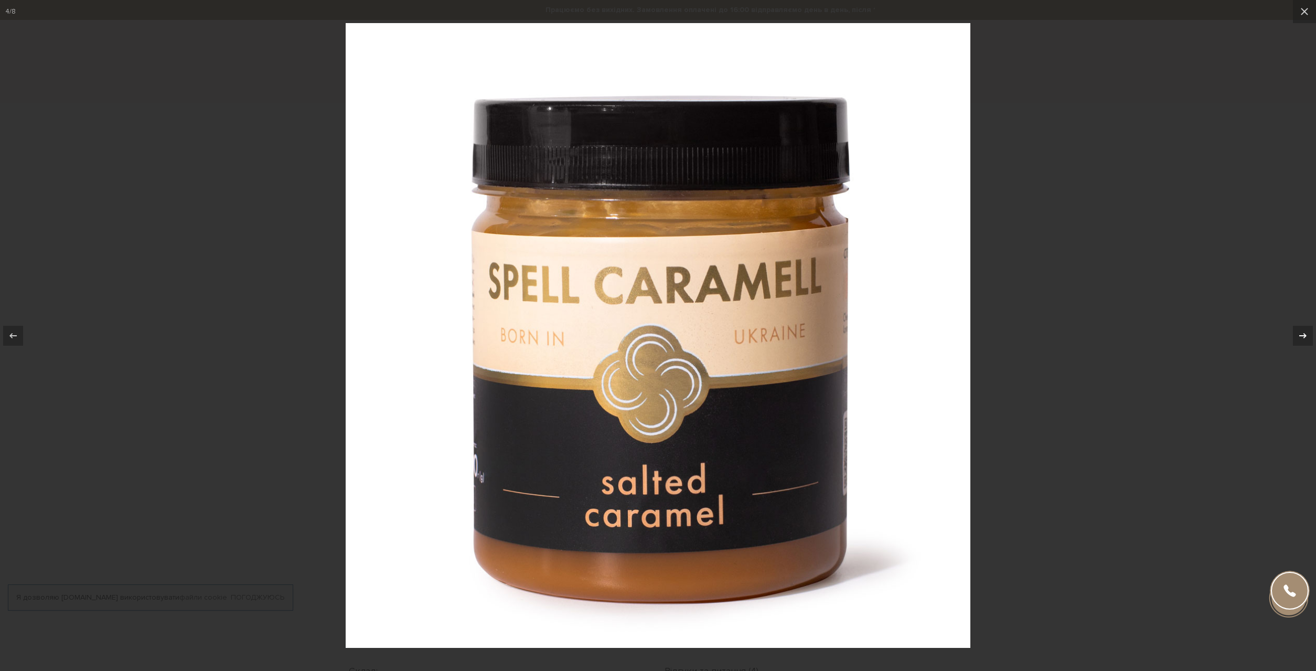
click at [1306, 328] on div at bounding box center [1303, 336] width 20 height 20
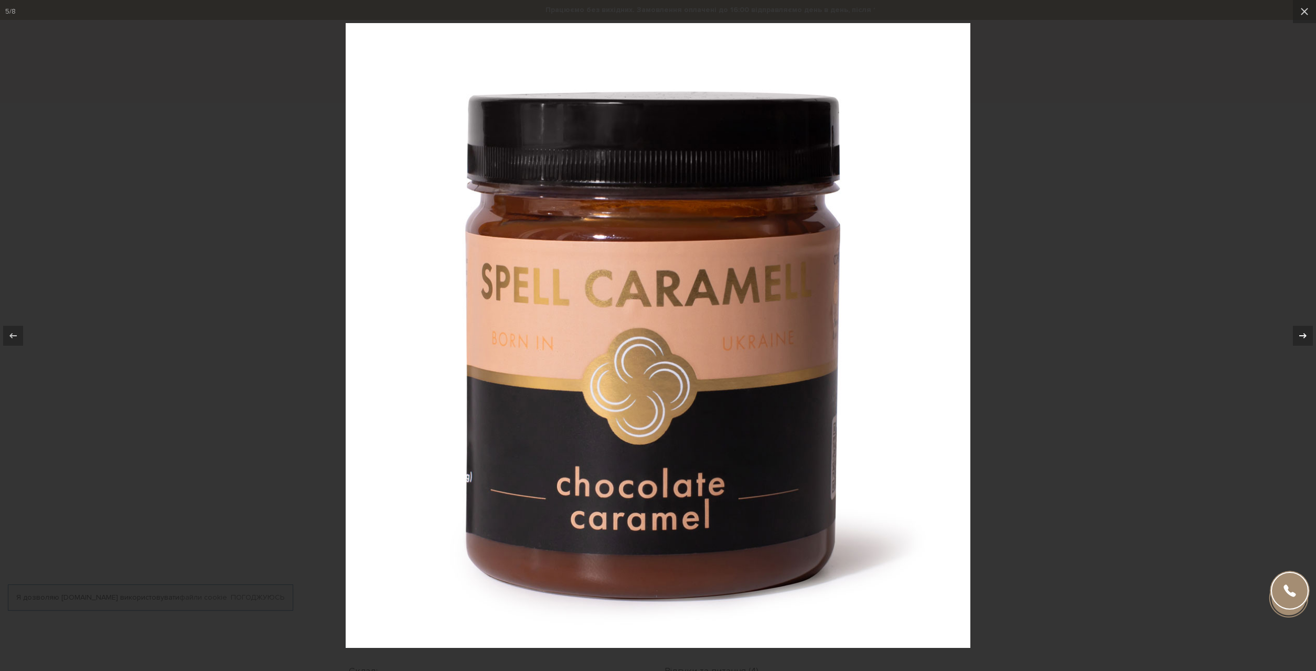
click at [1306, 327] on div at bounding box center [1303, 336] width 20 height 20
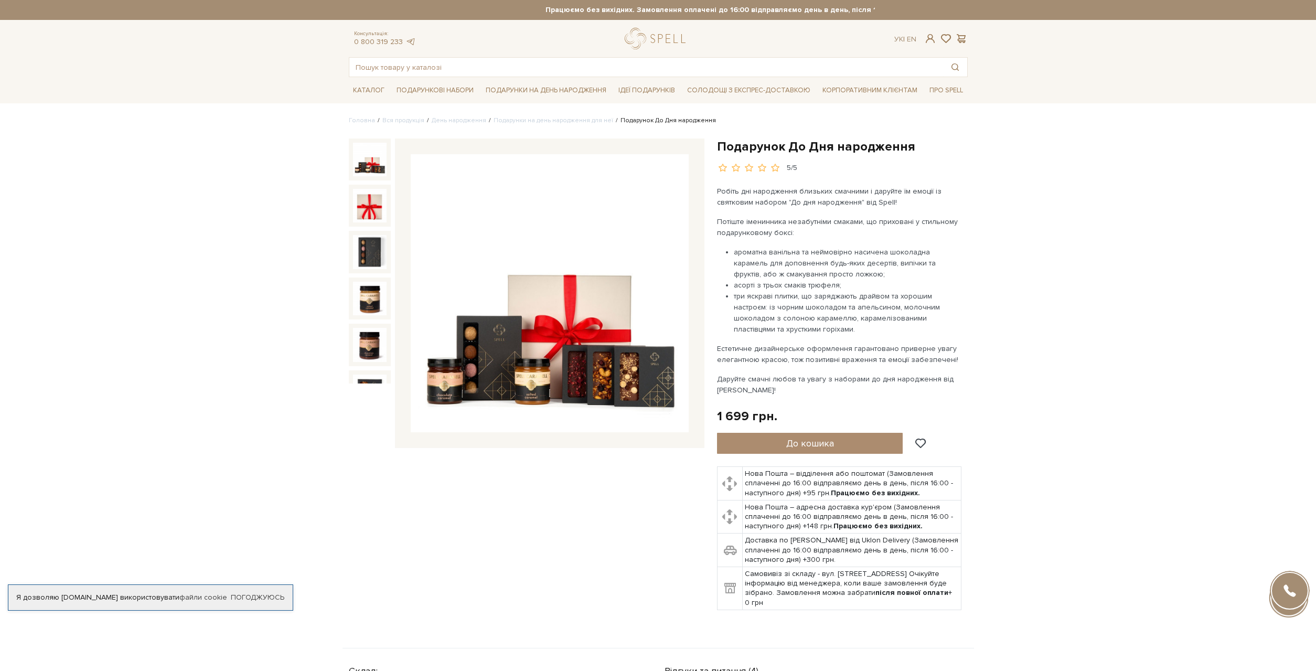
scroll to position [124, 0]
click at [851, 433] on button "До кошика" at bounding box center [810, 443] width 186 height 21
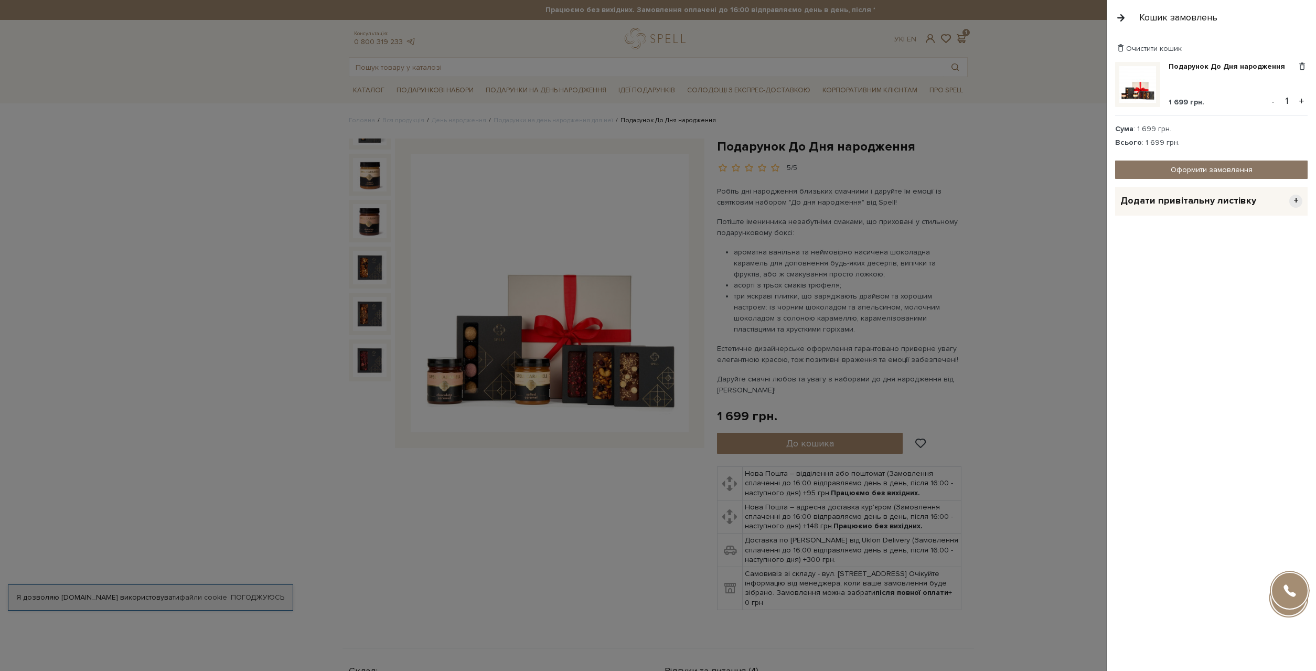
click at [1223, 165] on link "Оформити замовлення" at bounding box center [1211, 169] width 192 height 18
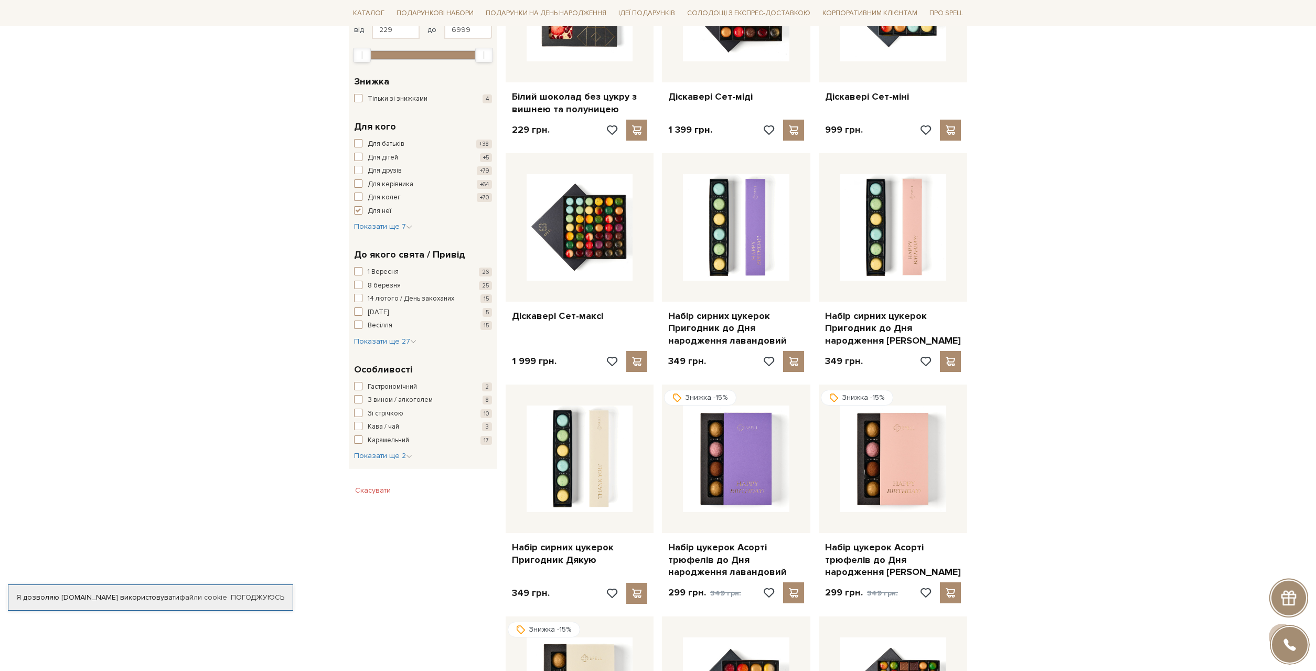
scroll to position [321, 0]
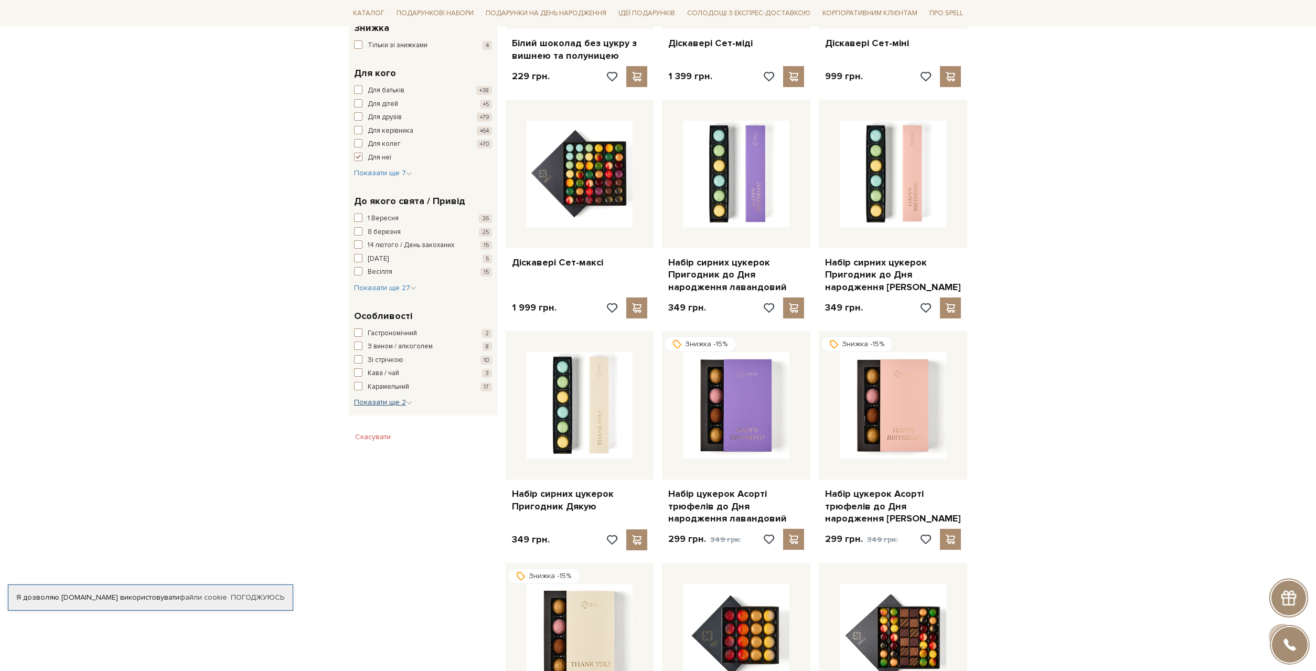
click at [393, 404] on span "Показати ще 2" at bounding box center [383, 401] width 58 height 9
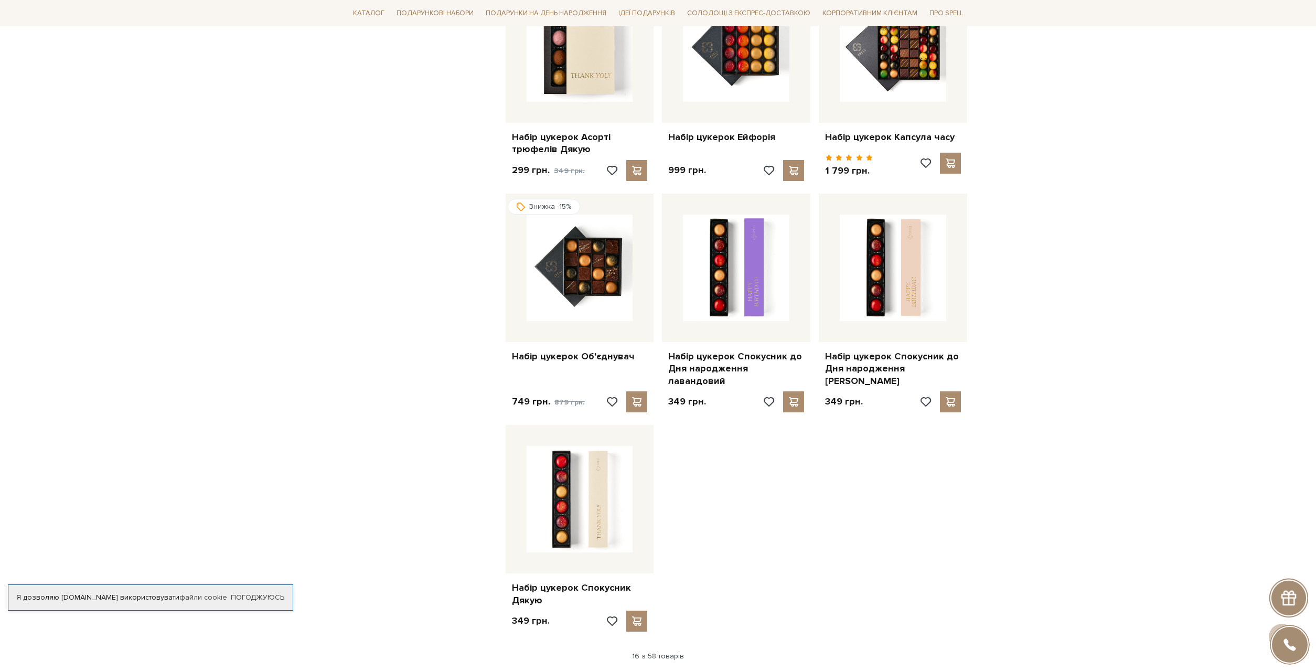
scroll to position [1016, 0]
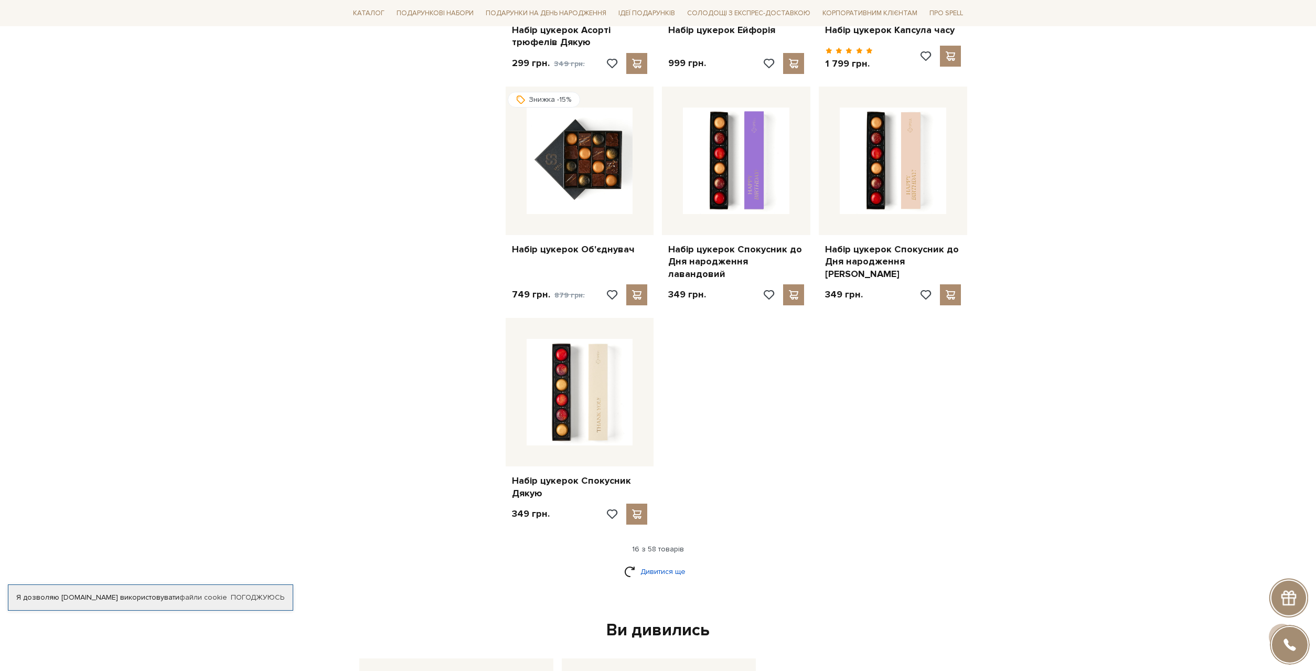
click at [669, 562] on link "Дивитися ще" at bounding box center [658, 571] width 68 height 18
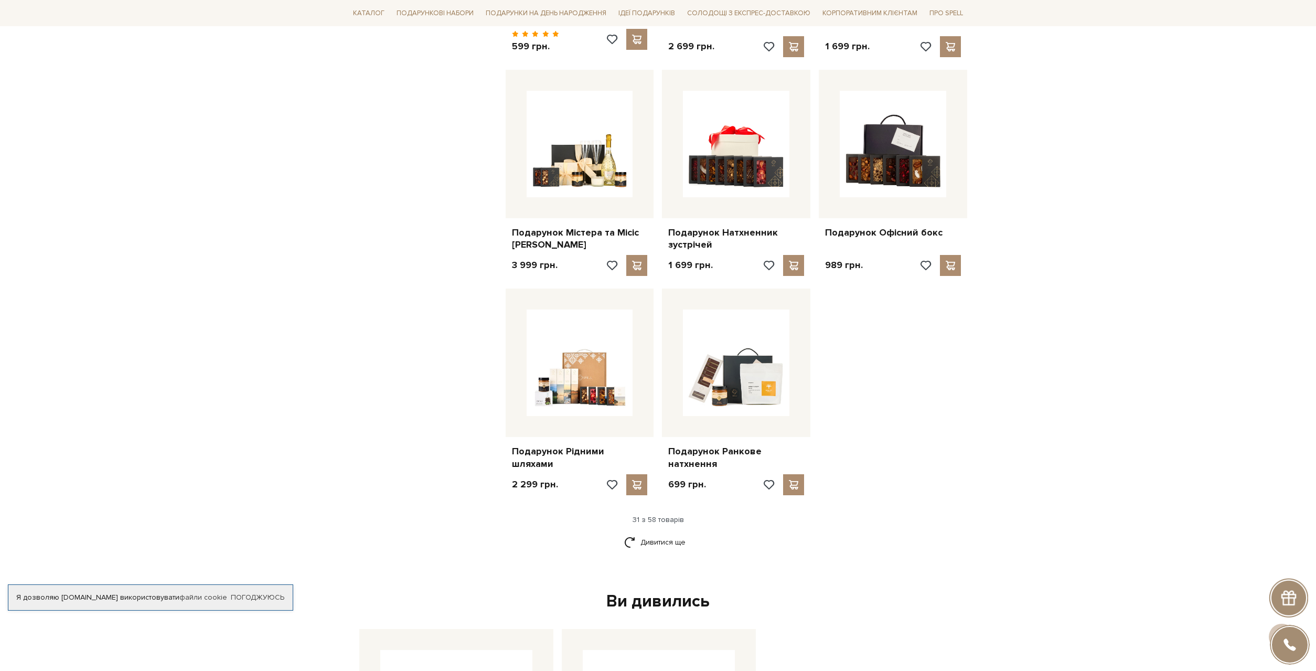
scroll to position [2193, 0]
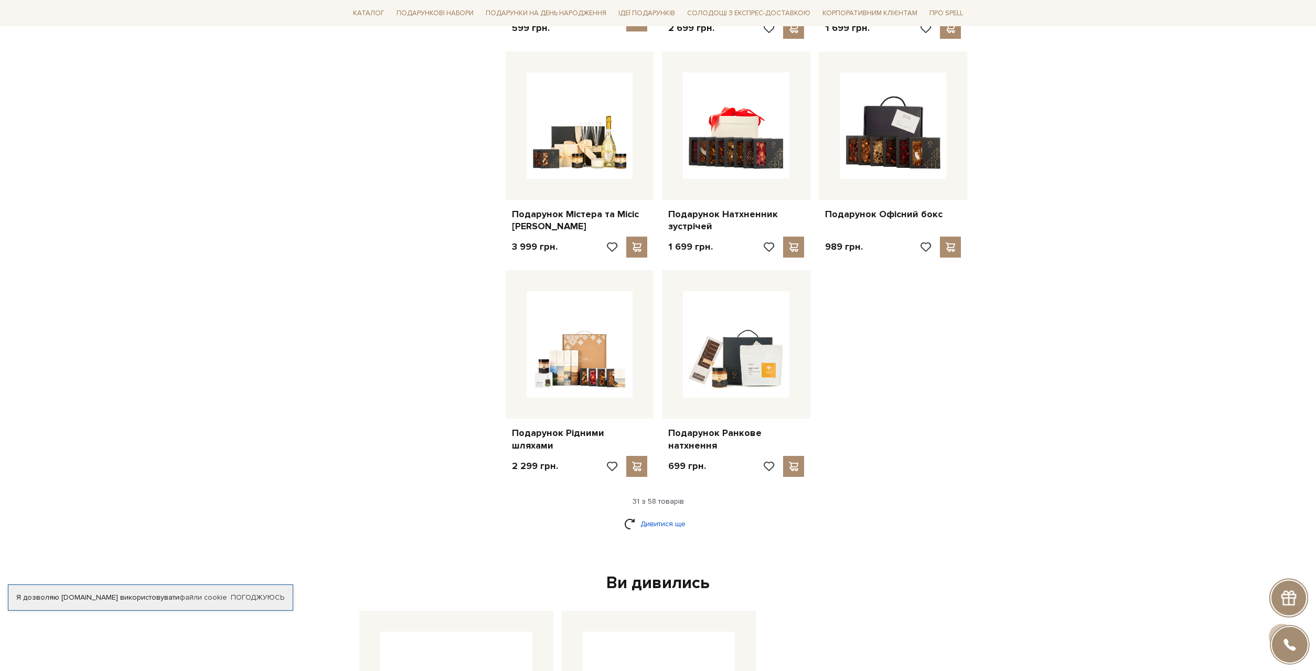
click at [656, 514] on link "Дивитися ще" at bounding box center [658, 523] width 68 height 18
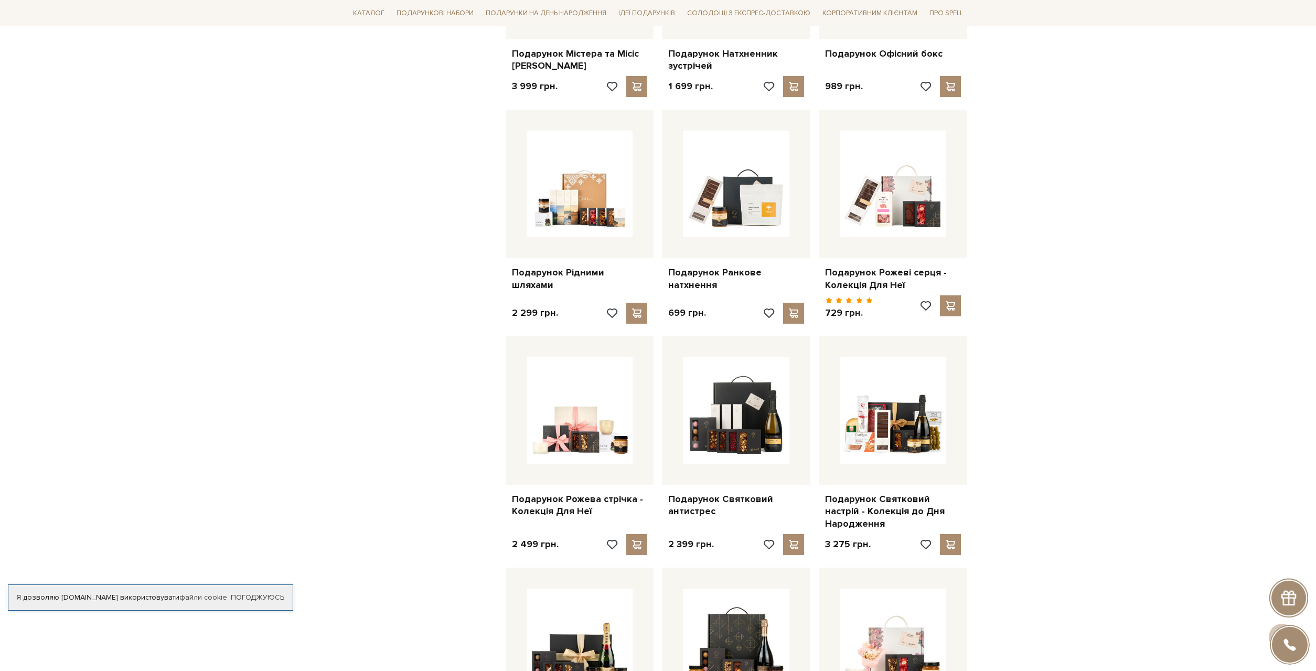
scroll to position [2407, 0]
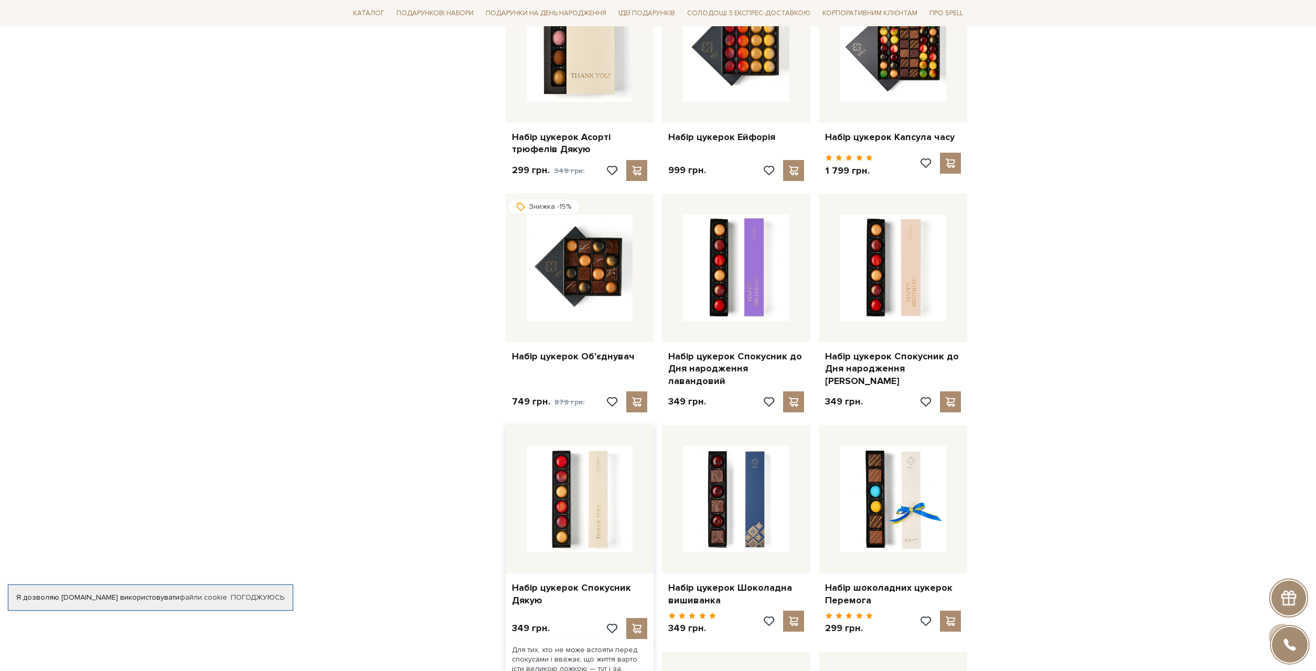
scroll to position [1230, 0]
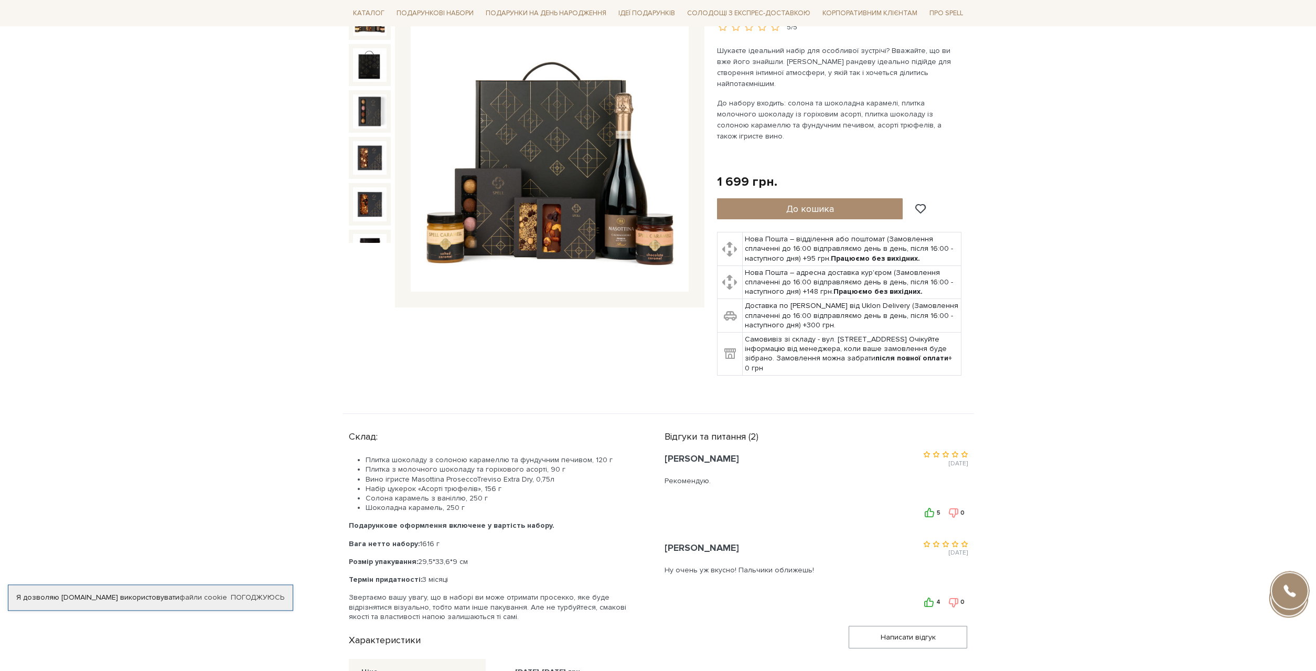
scroll to position [160, 0]
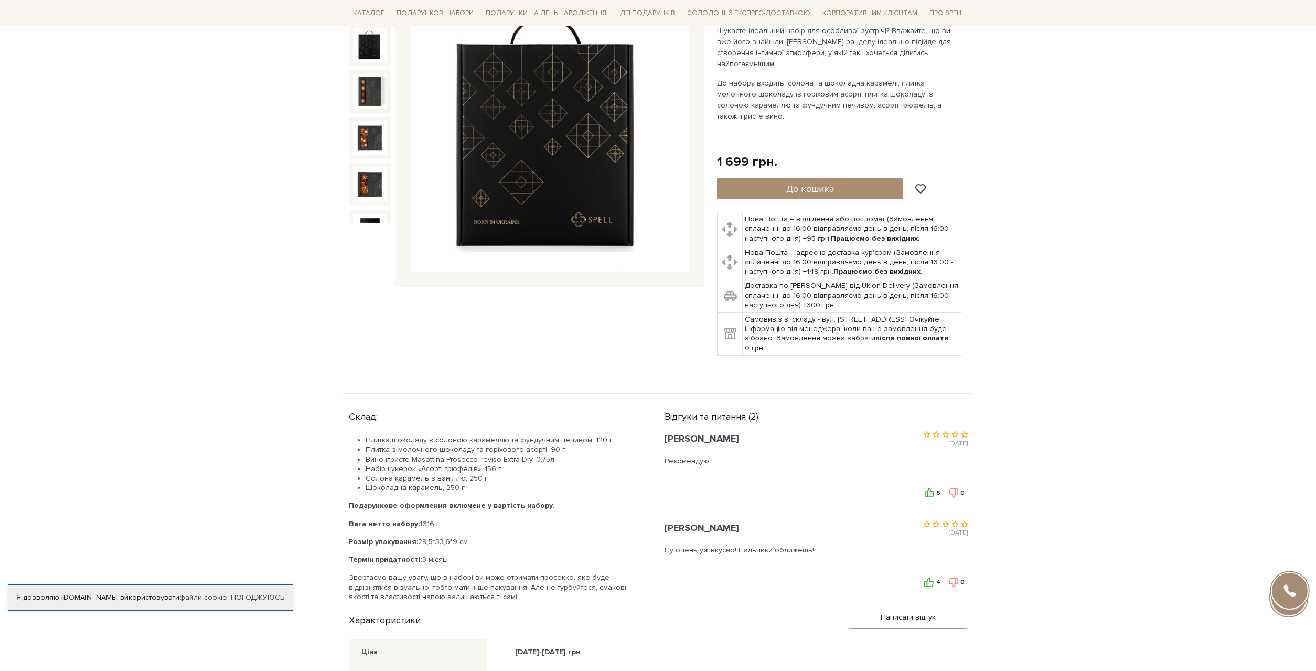
click at [369, 45] on img at bounding box center [370, 45] width 34 height 34
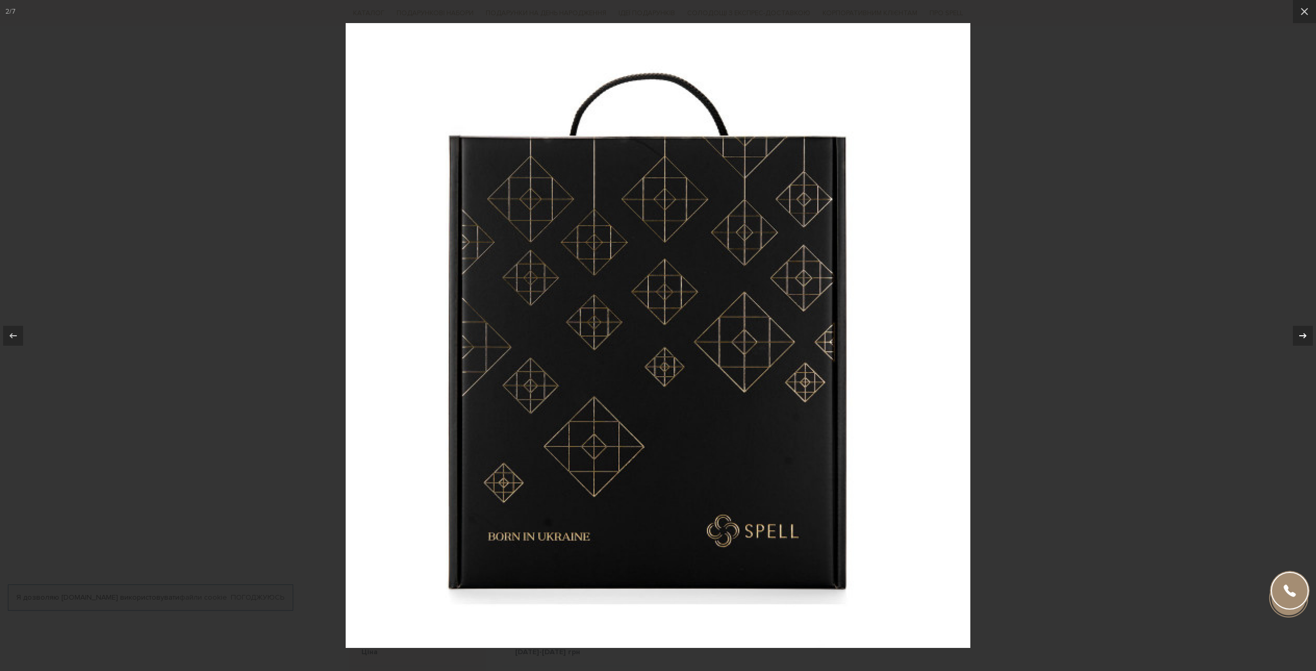
click at [1298, 336] on icon at bounding box center [1302, 335] width 13 height 13
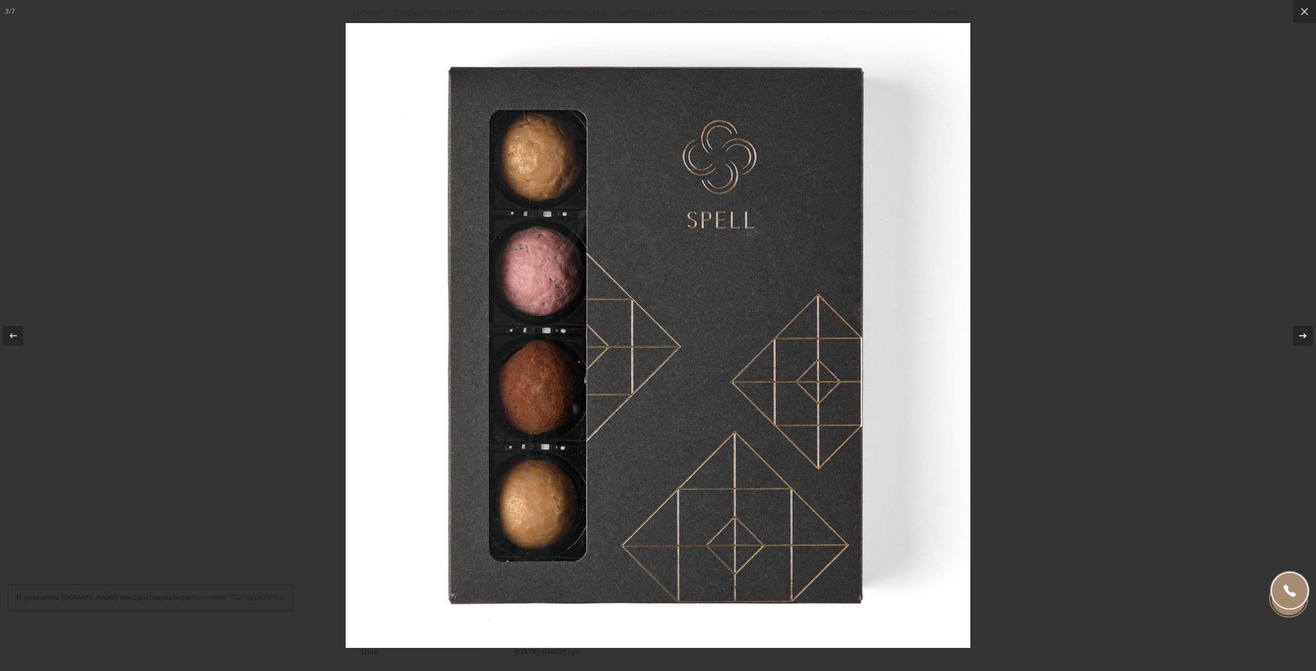
click at [1298, 336] on icon at bounding box center [1302, 335] width 13 height 13
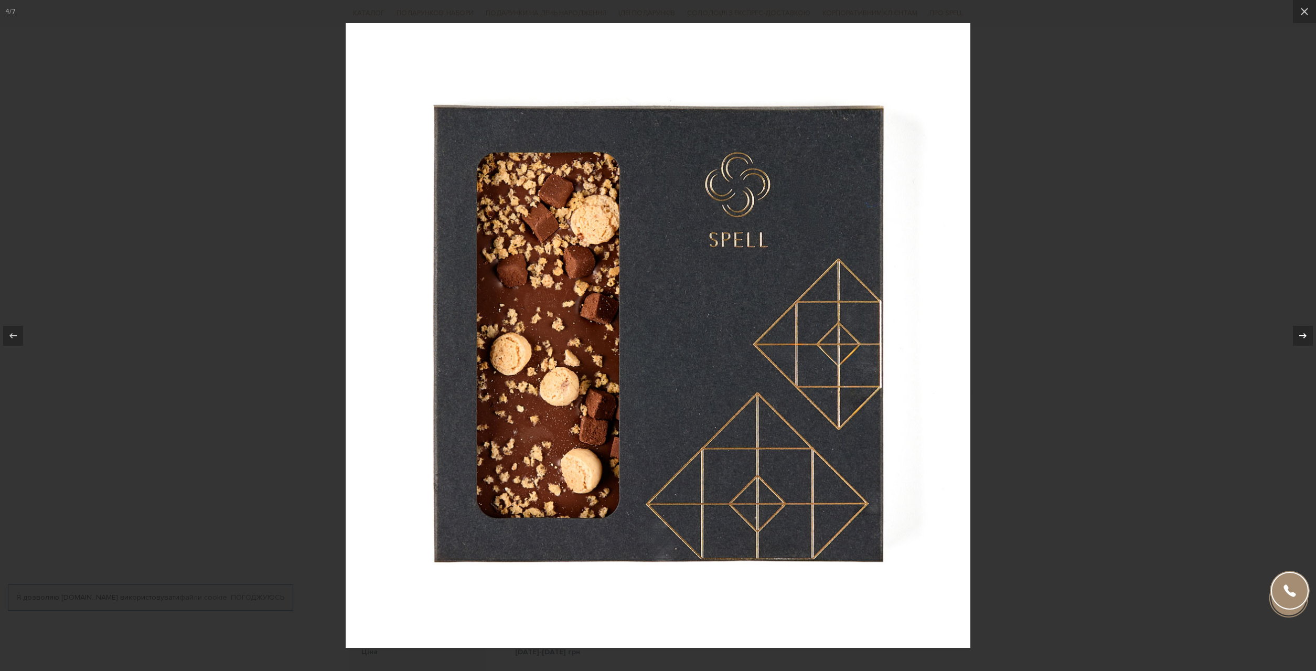
click at [1298, 336] on icon at bounding box center [1302, 335] width 13 height 13
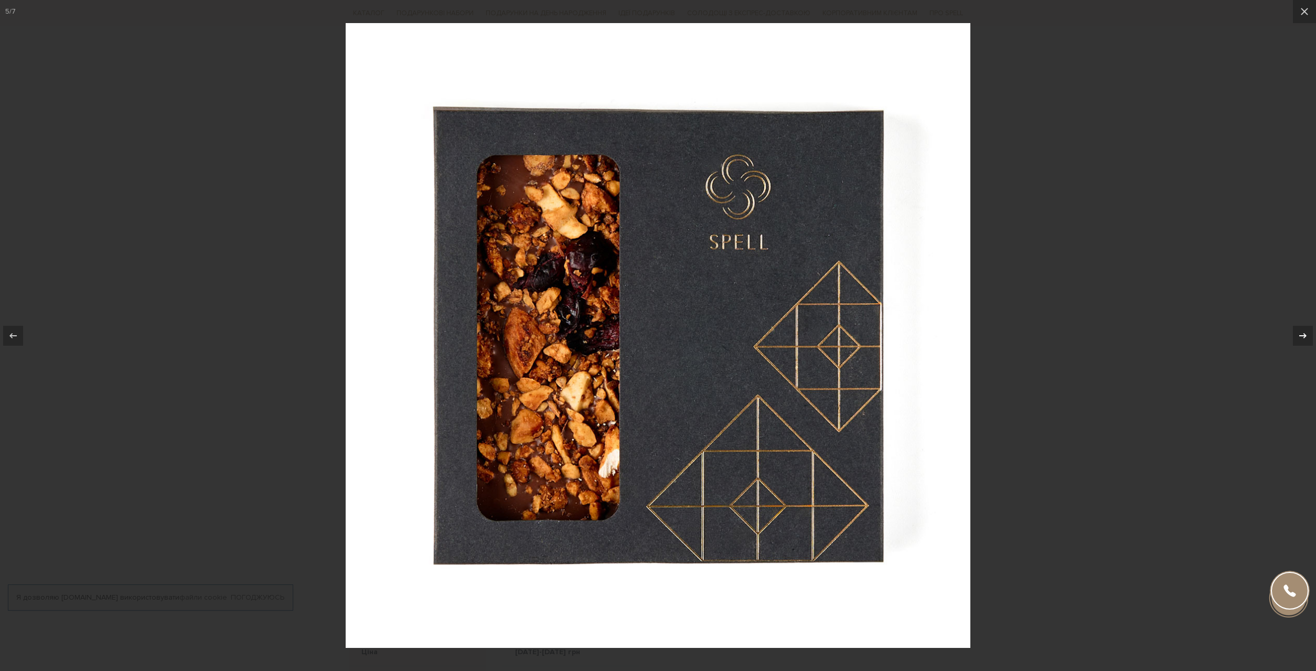
click at [1298, 336] on icon at bounding box center [1302, 335] width 13 height 13
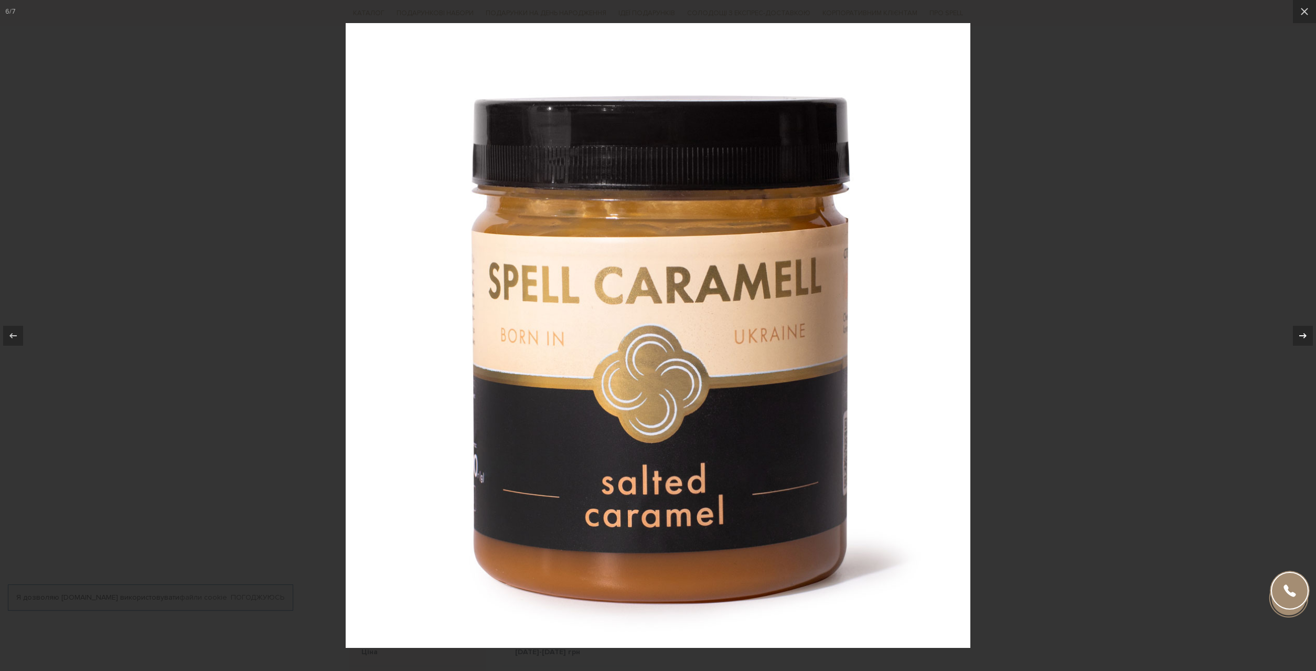
click at [1298, 336] on icon at bounding box center [1302, 335] width 13 height 13
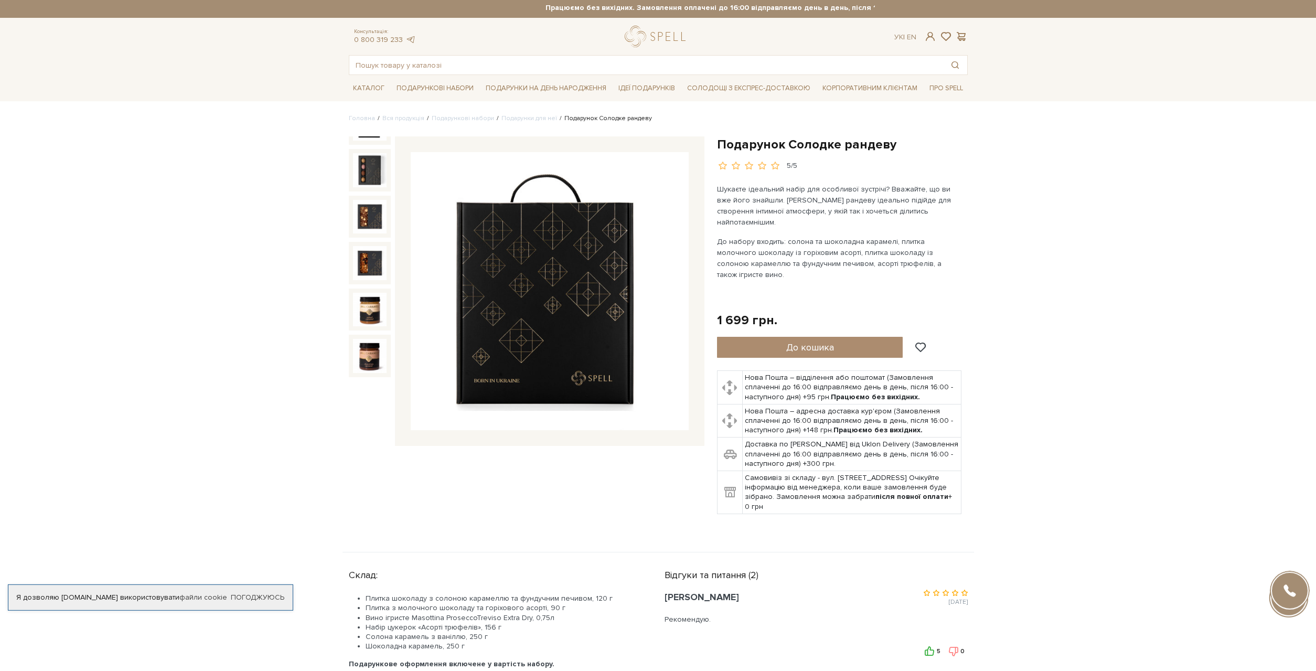
scroll to position [53, 0]
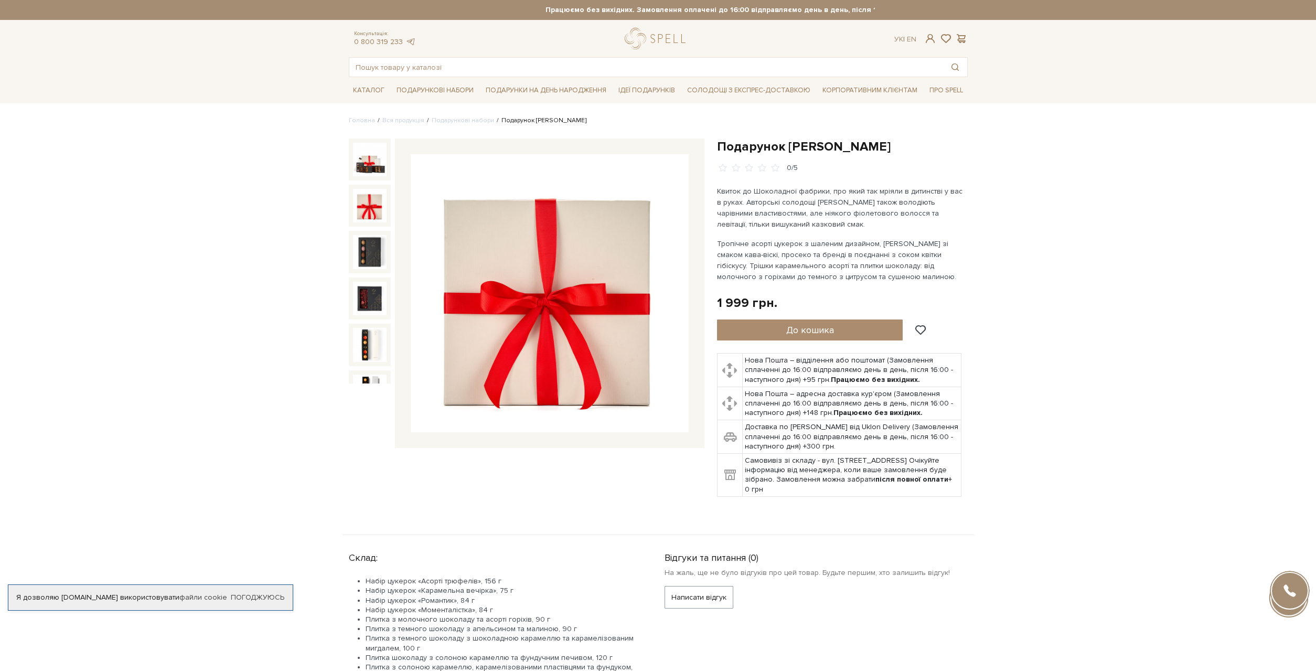
click at [369, 208] on img at bounding box center [370, 206] width 34 height 34
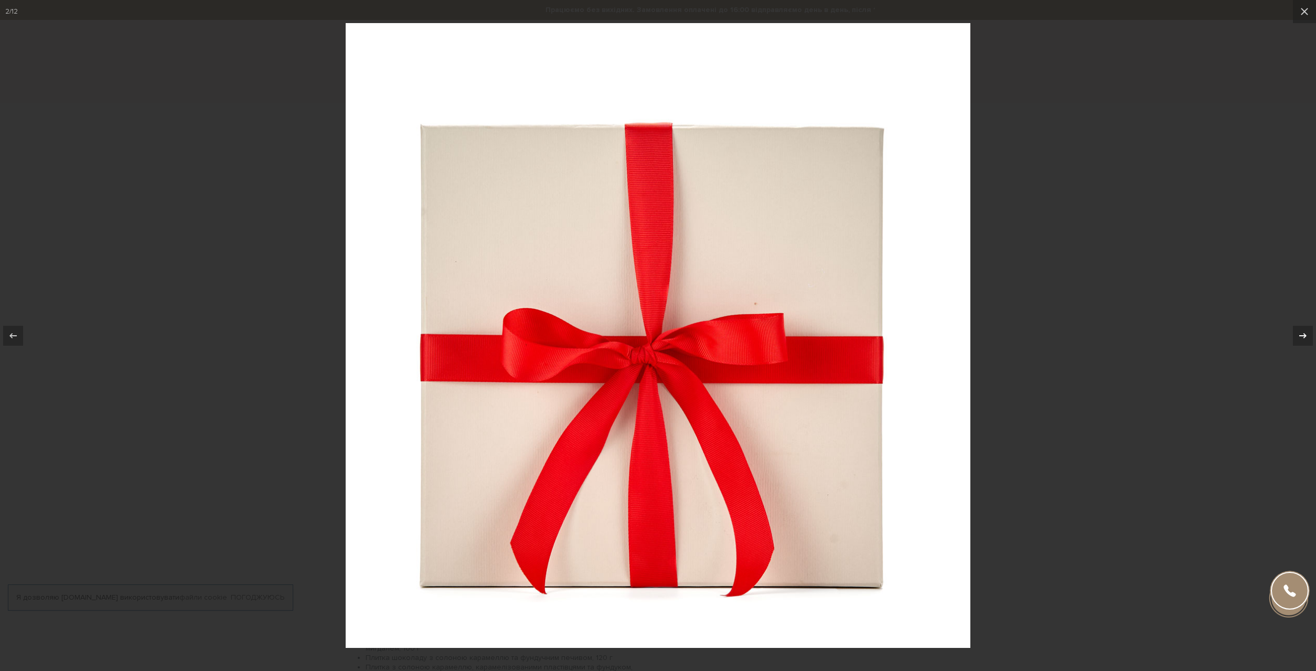
click at [1309, 334] on div at bounding box center [1303, 336] width 20 height 20
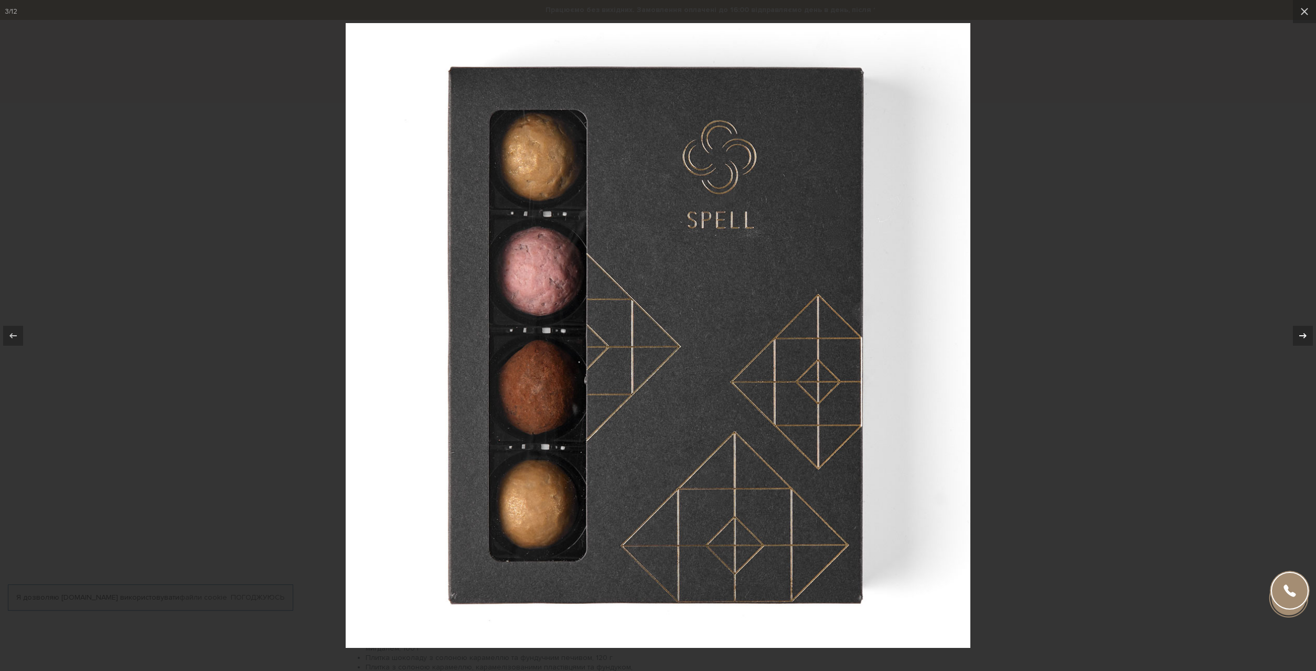
click at [1309, 334] on div at bounding box center [1303, 336] width 20 height 20
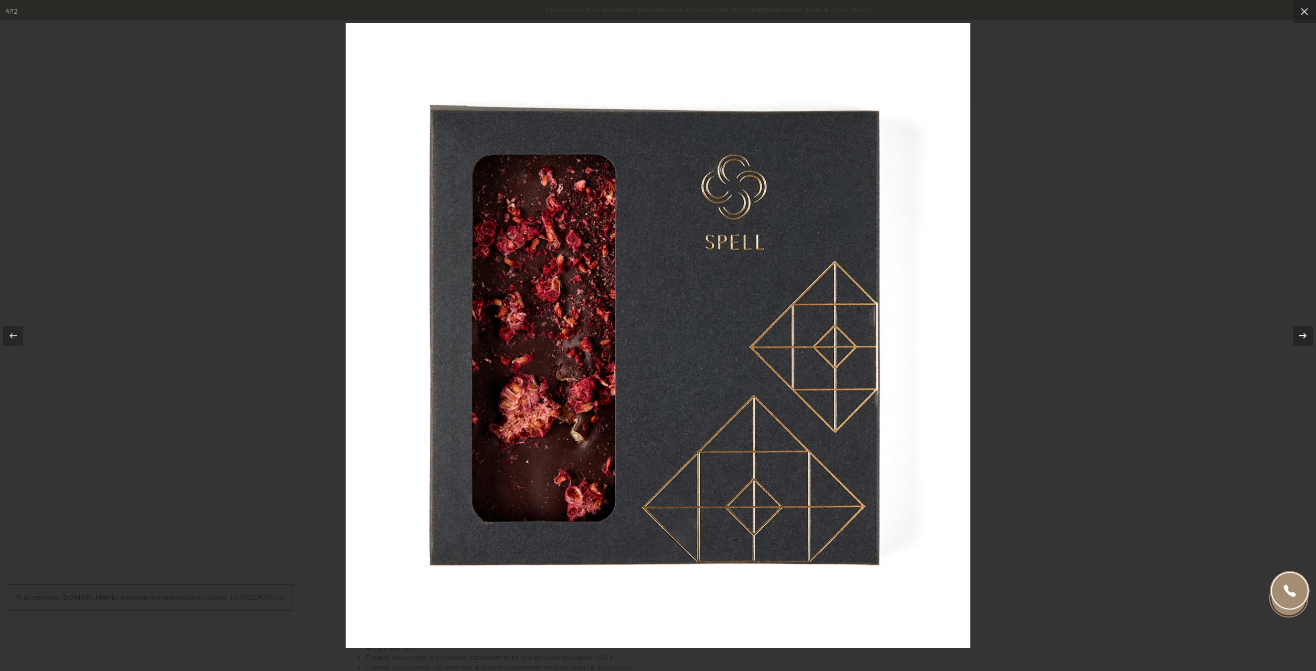
click at [1309, 334] on div at bounding box center [1303, 336] width 20 height 20
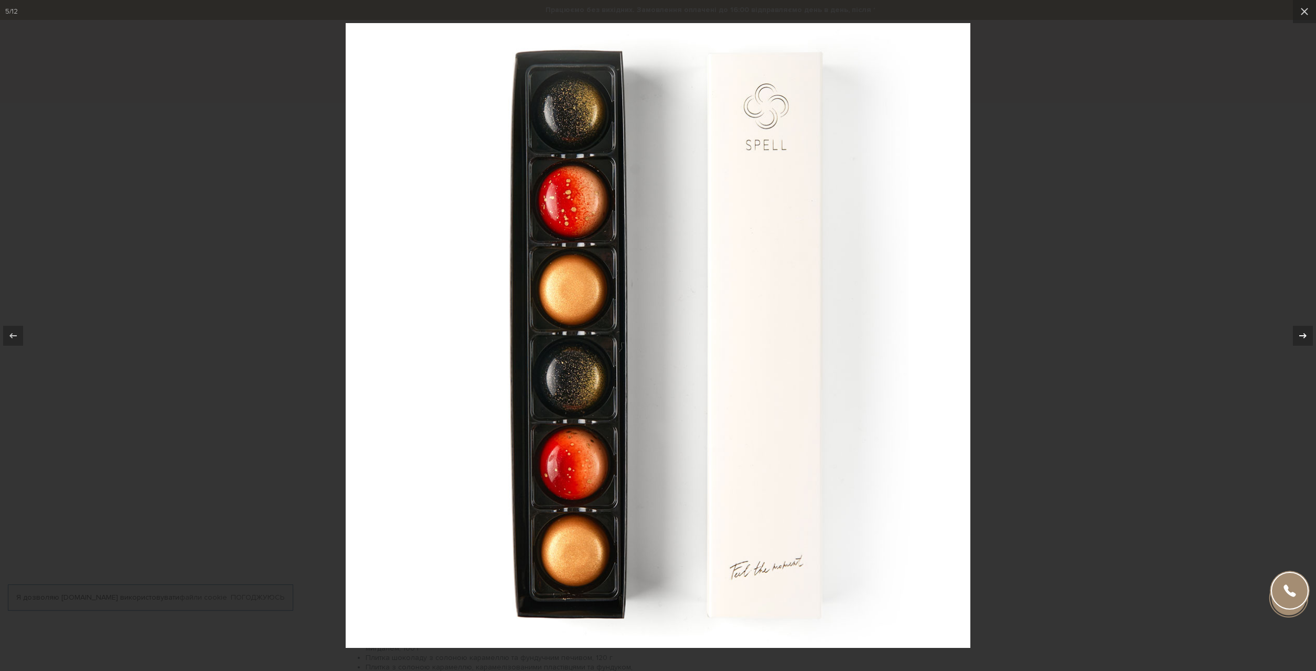
click at [1309, 334] on div at bounding box center [1303, 336] width 20 height 20
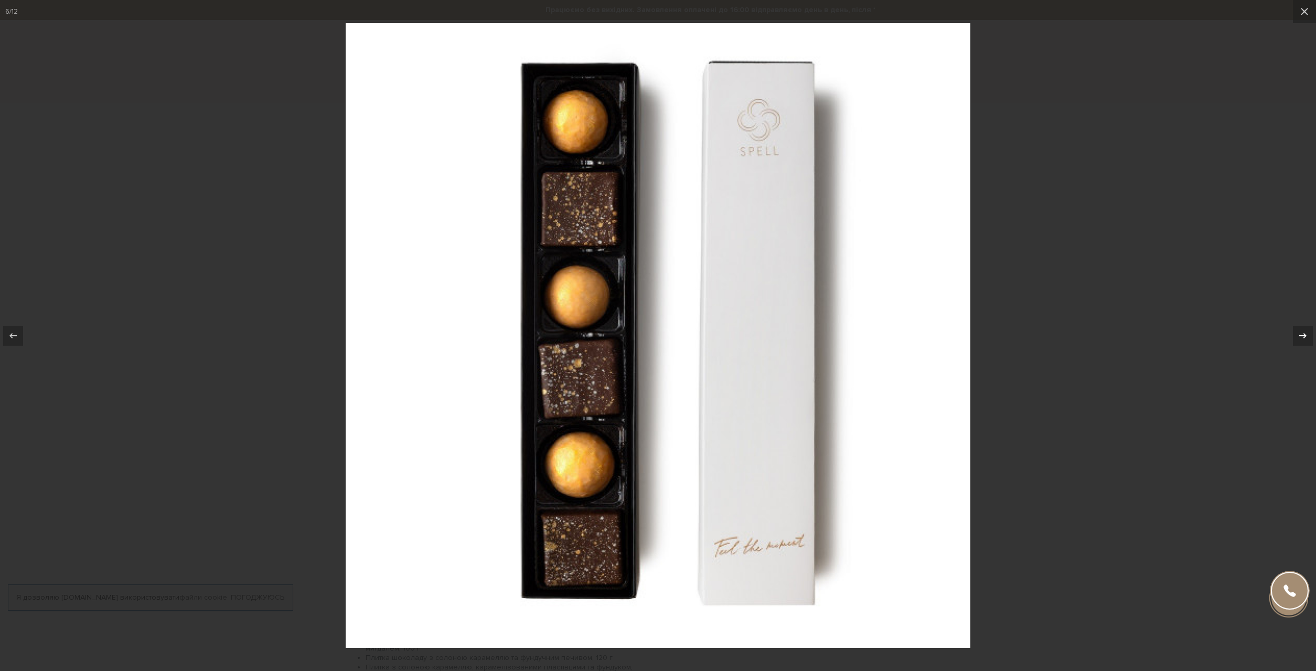
click at [1309, 334] on div at bounding box center [1303, 336] width 20 height 20
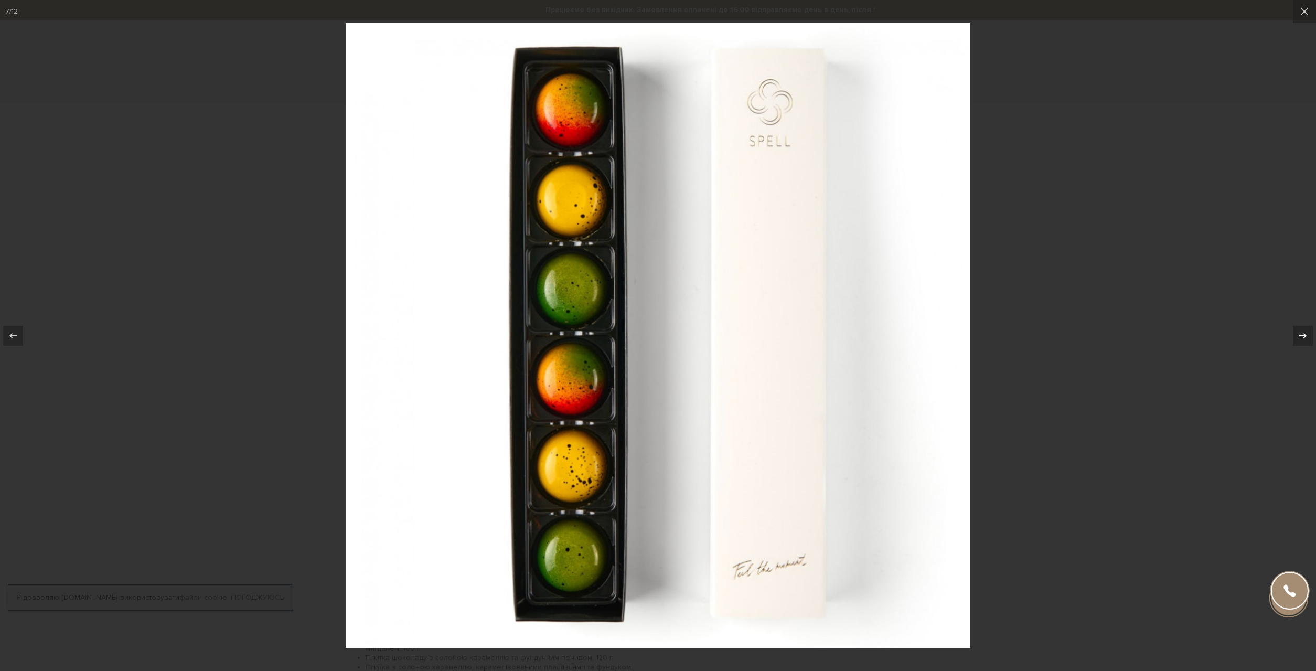
click at [1309, 334] on div at bounding box center [1303, 336] width 20 height 20
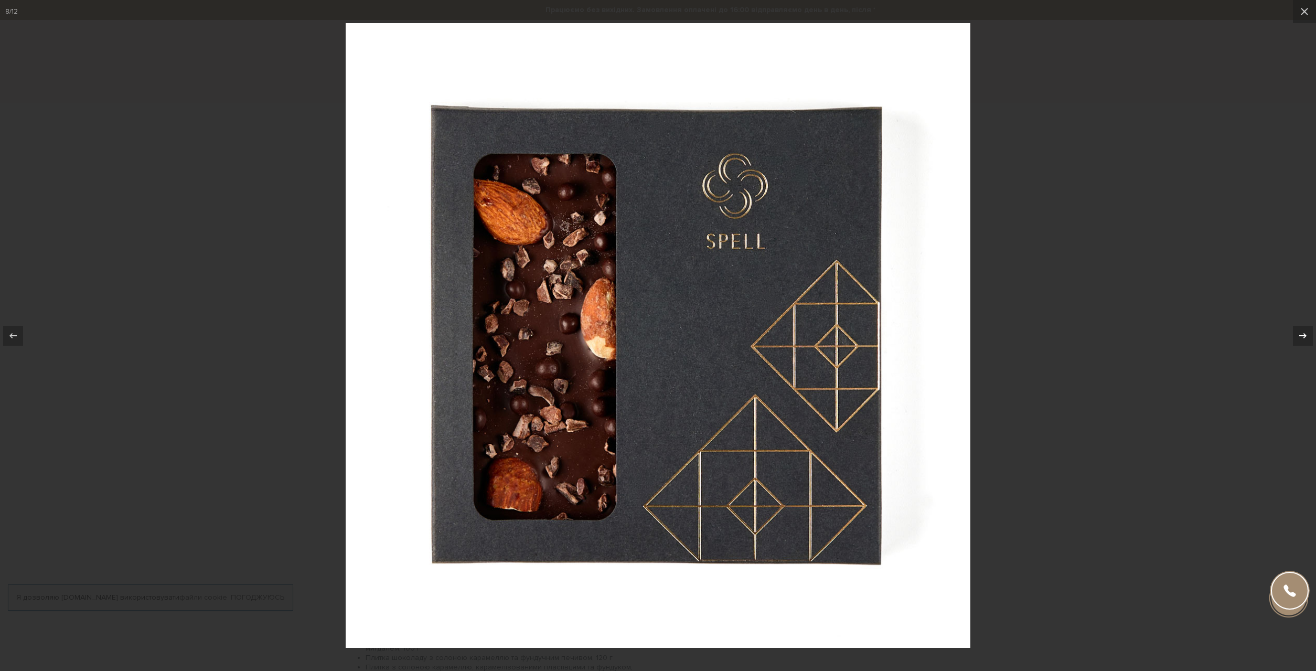
click at [1309, 334] on div at bounding box center [1303, 336] width 20 height 20
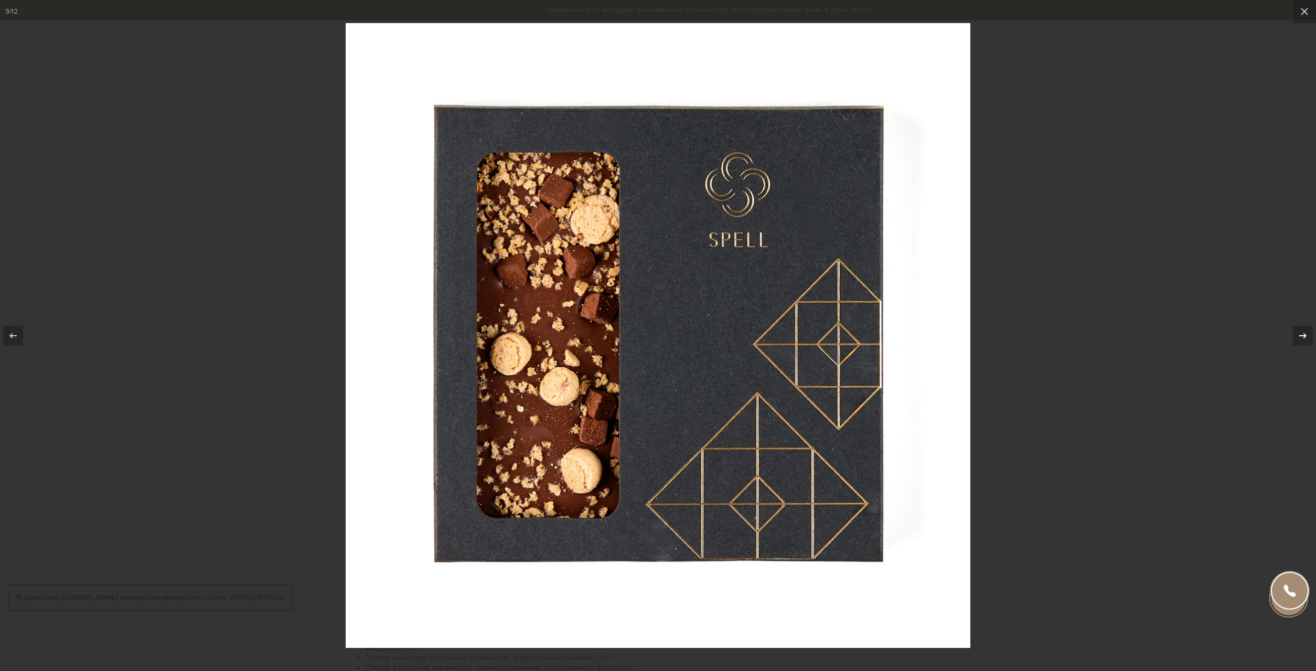
click at [1309, 334] on div at bounding box center [1303, 336] width 20 height 20
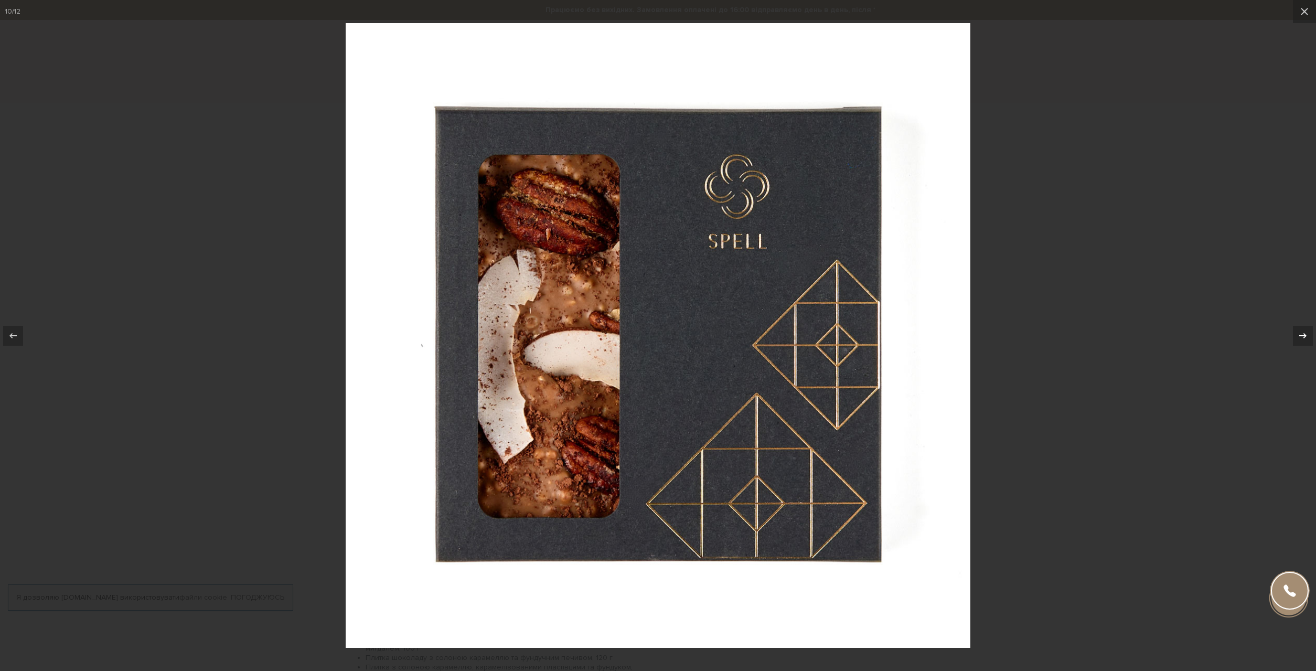
click at [1309, 334] on div at bounding box center [1303, 336] width 20 height 20
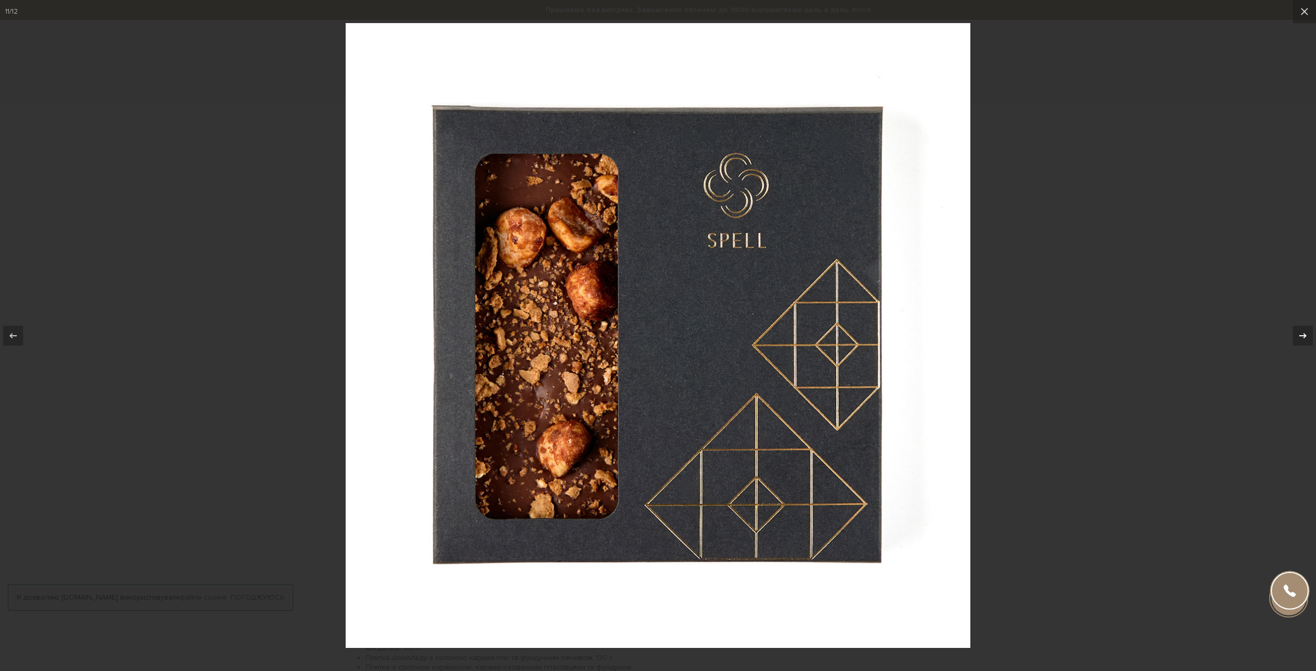
click at [1309, 334] on div at bounding box center [1303, 336] width 20 height 20
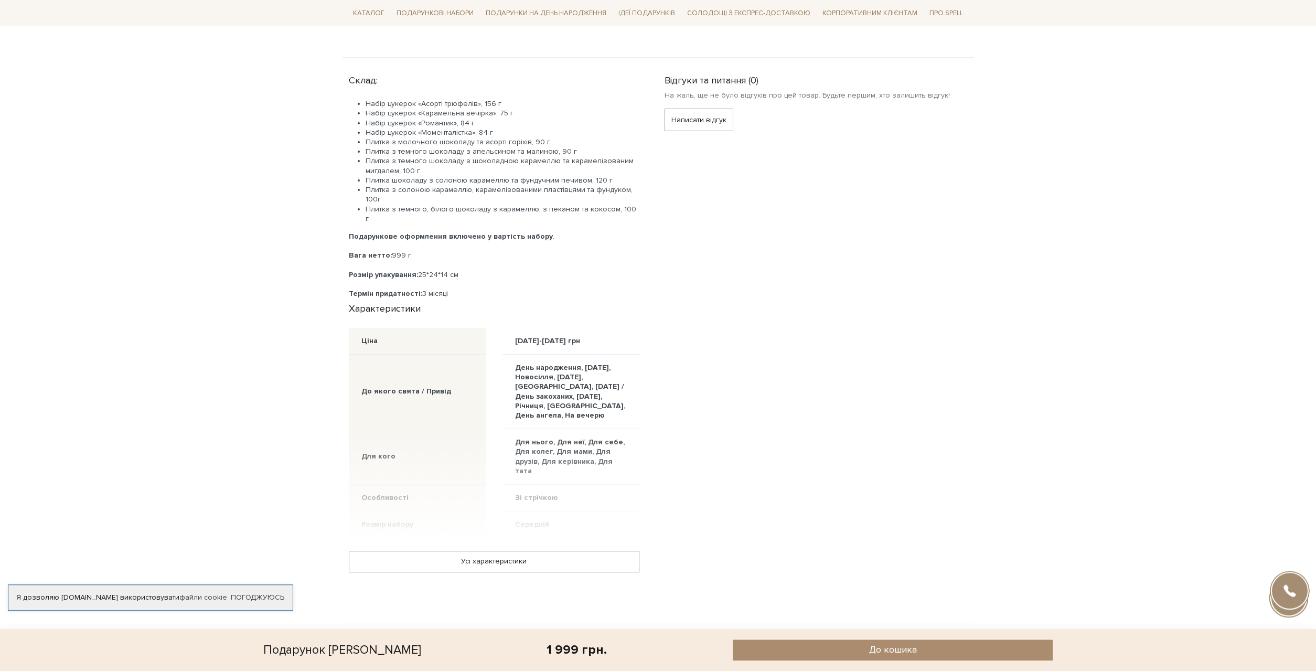
scroll to position [481, 0]
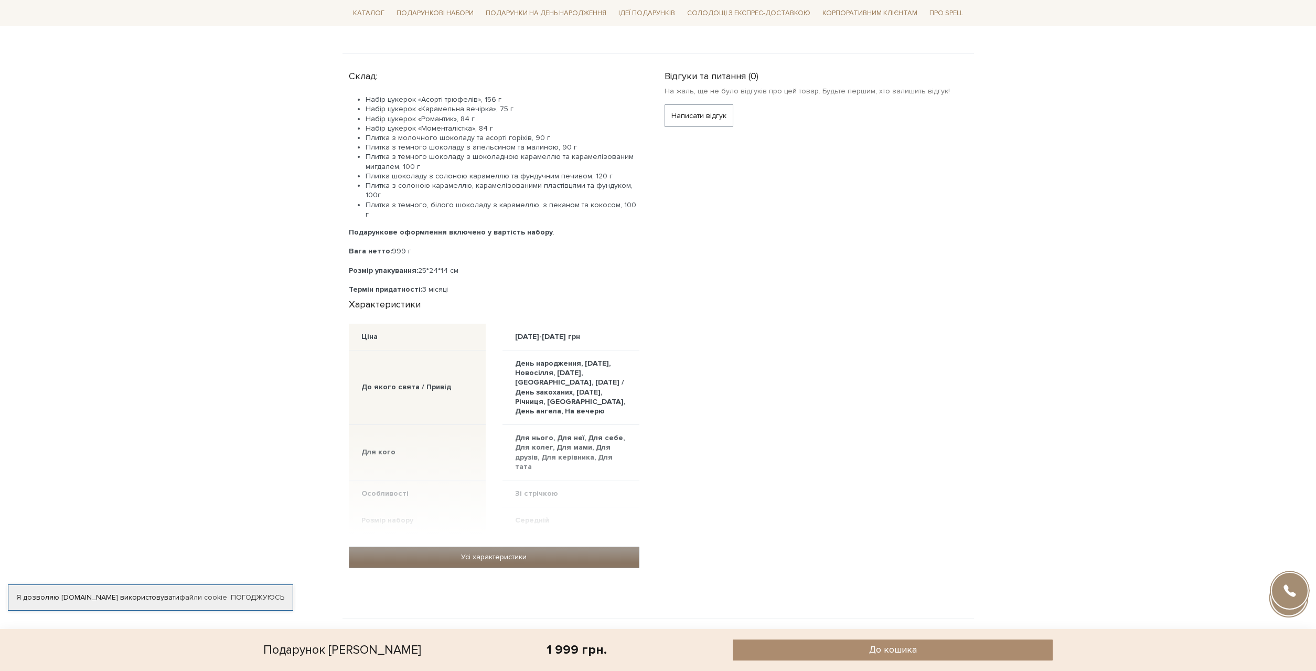
click at [508, 547] on link "Усі характеристики" at bounding box center [493, 557] width 289 height 20
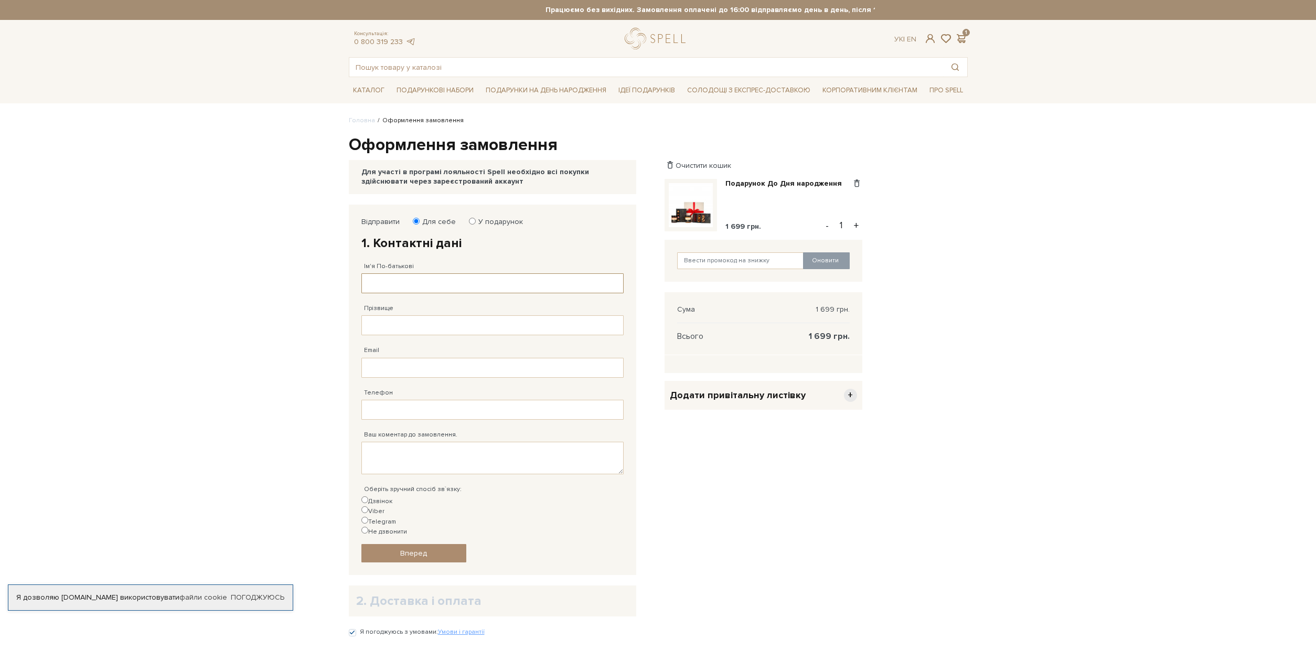
click at [502, 284] on input "Ім'я По-батькові" at bounding box center [492, 283] width 262 height 20
type input "D"
type input "Володими"
click at [476, 322] on input "Прізвище" at bounding box center [492, 325] width 262 height 20
type input "Щурук"
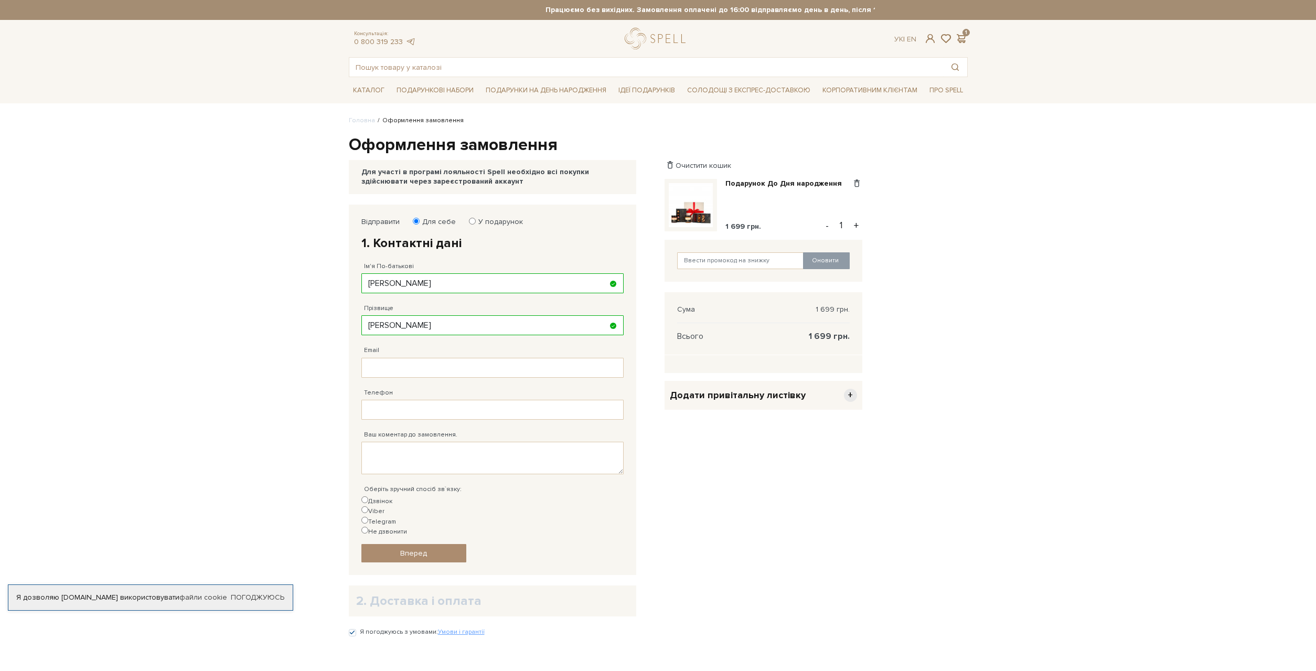
click at [514, 378] on div "Телефон Заповніть поле!" at bounding box center [492, 399] width 262 height 42
click at [517, 369] on input "Email" at bounding box center [492, 368] width 262 height 20
click at [425, 371] on input "Email" at bounding box center [492, 368] width 262 height 20
paste input "volmyr.sh@gmail.com"
type input "volmyr.sh@gmail.com"
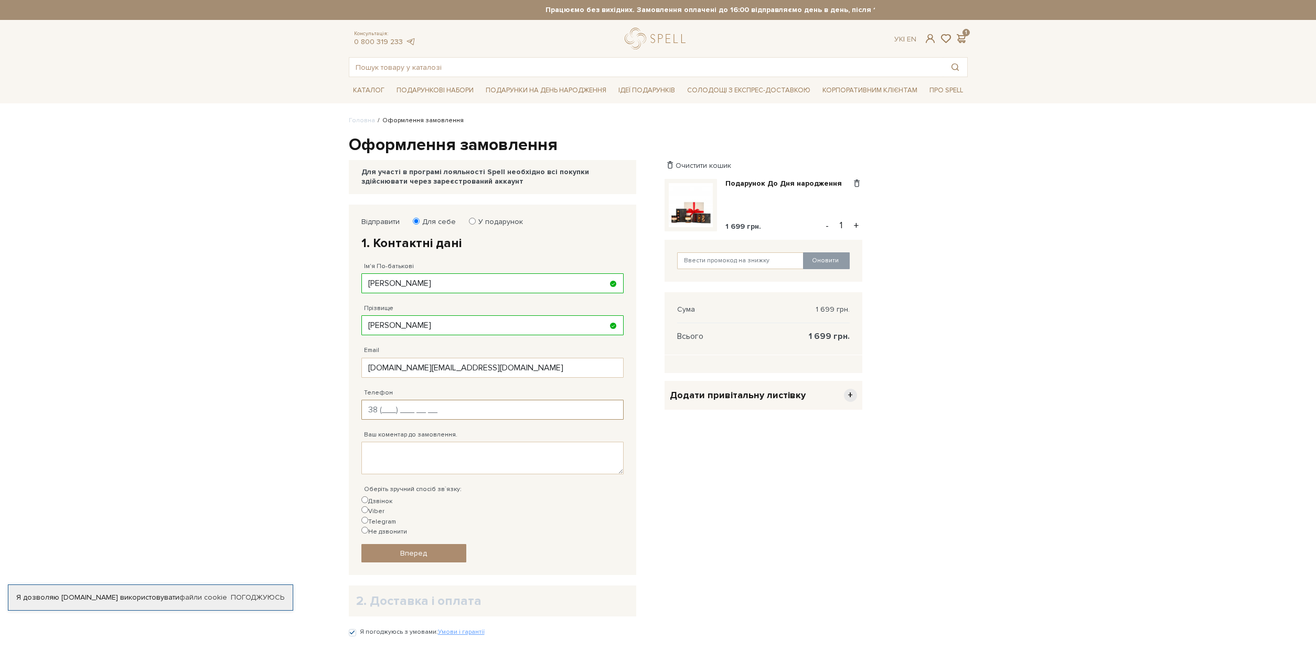
click at [412, 411] on input "Телефон" at bounding box center [492, 410] width 262 height 20
type input "38 (067) 953 54 53"
click at [396, 517] on label "Telegram" at bounding box center [378, 522] width 35 height 10
click at [368, 517] on input "Telegram" at bounding box center [364, 520] width 7 height 7
radio input "true"
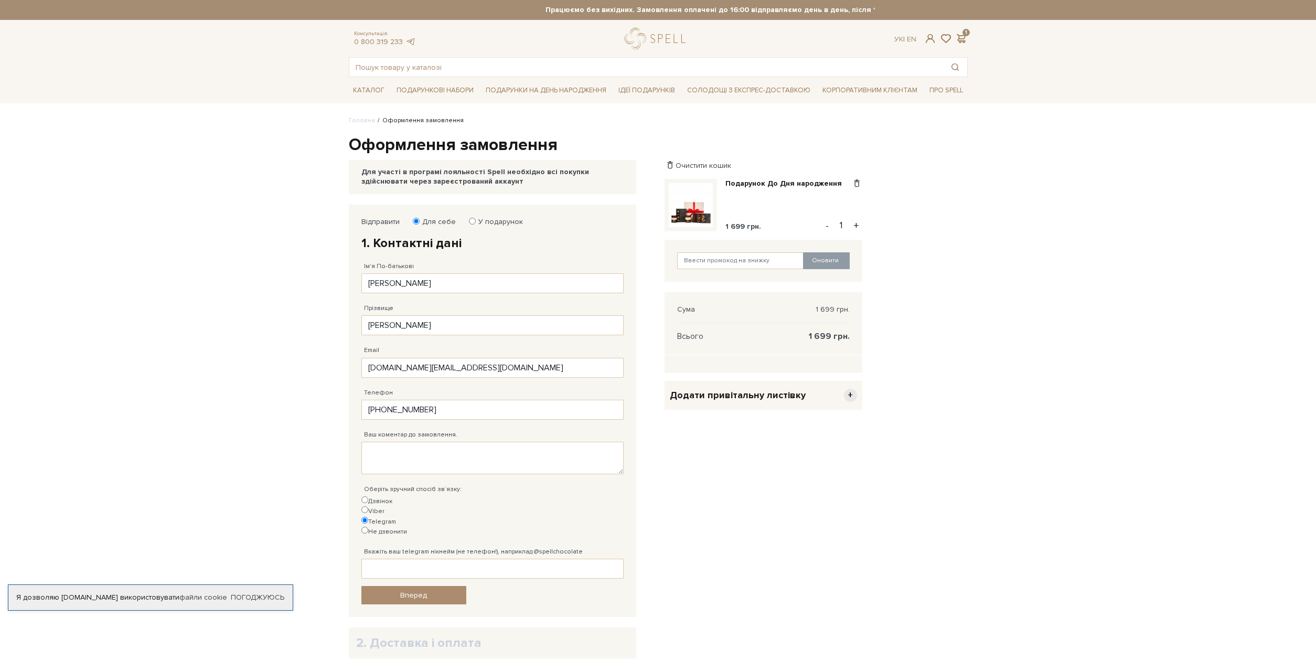
click at [369, 500] on label "Дзвінок" at bounding box center [376, 501] width 31 height 10
click at [368, 500] on input "Дзвінок" at bounding box center [364, 499] width 7 height 7
radio input "true"
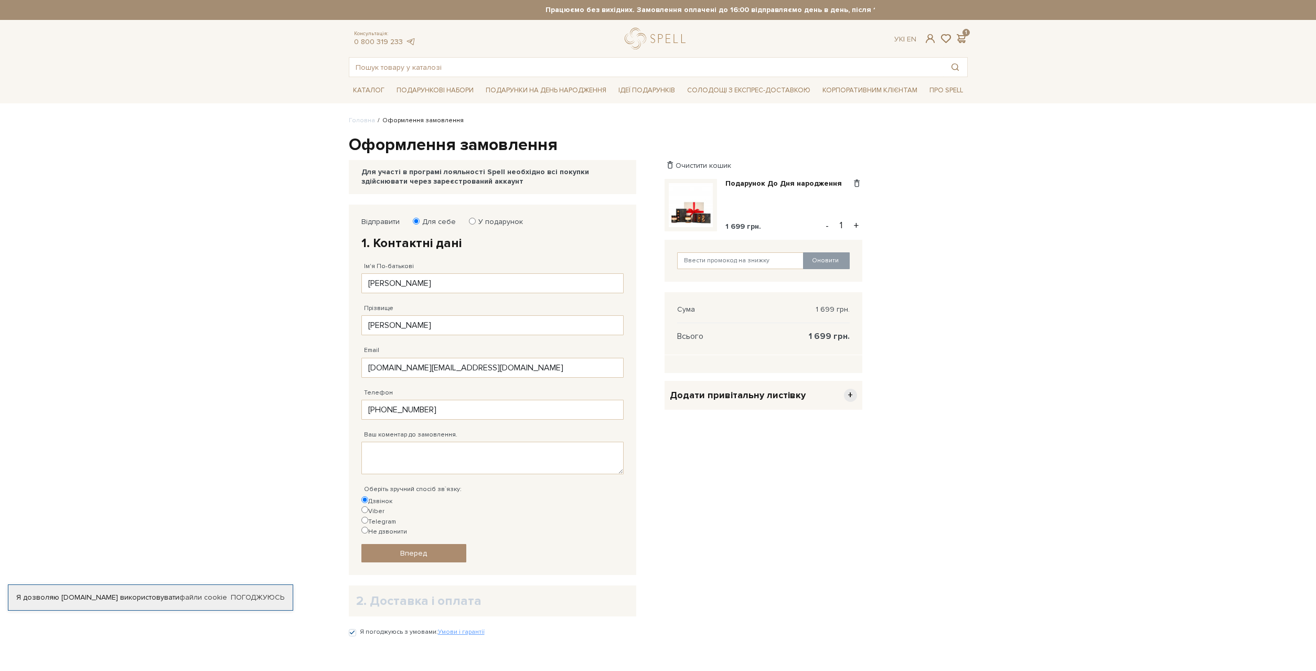
click at [384, 506] on label "Viber" at bounding box center [372, 511] width 23 height 10
click at [368, 506] on input "Viber" at bounding box center [364, 509] width 7 height 7
radio input "true"
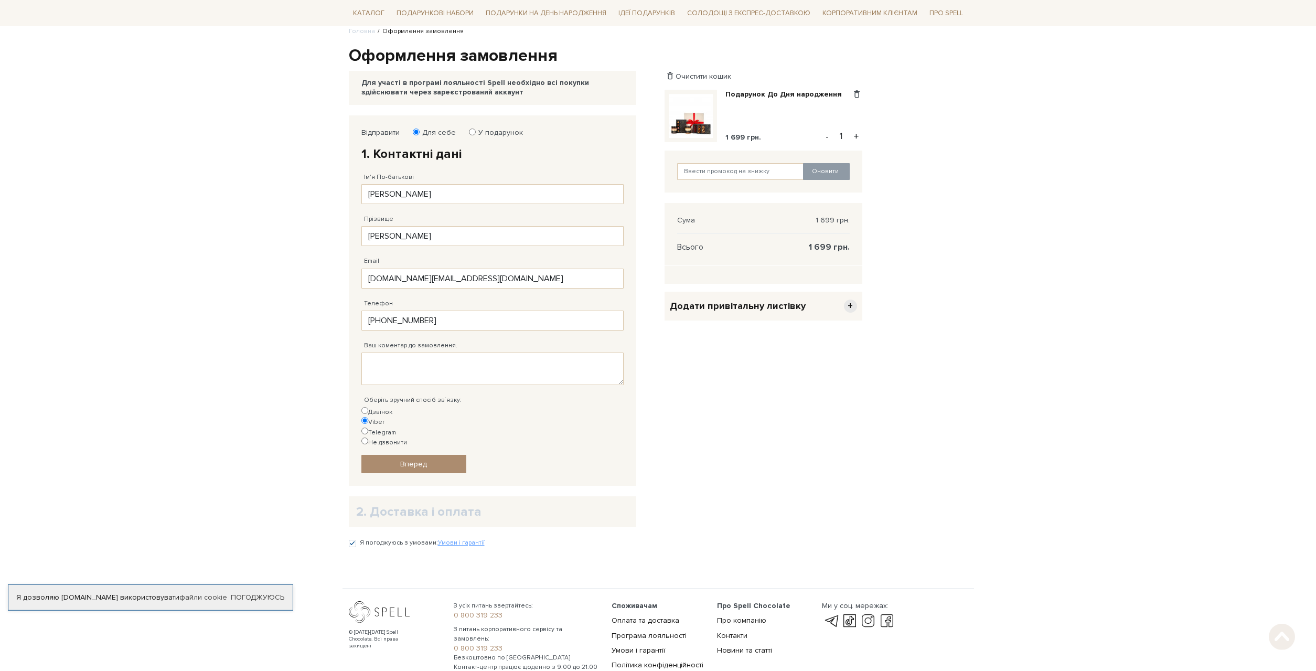
scroll to position [107, 0]
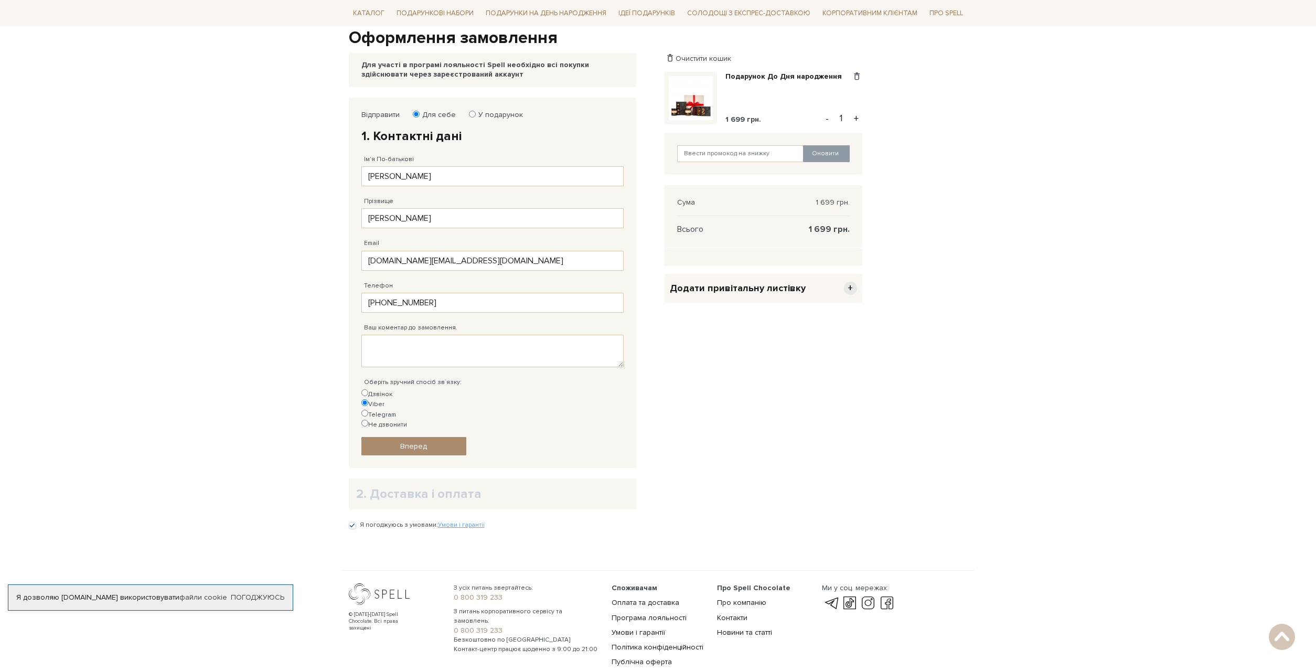
click at [393, 486] on h2 "2. Доставка і оплата" at bounding box center [492, 494] width 273 height 16
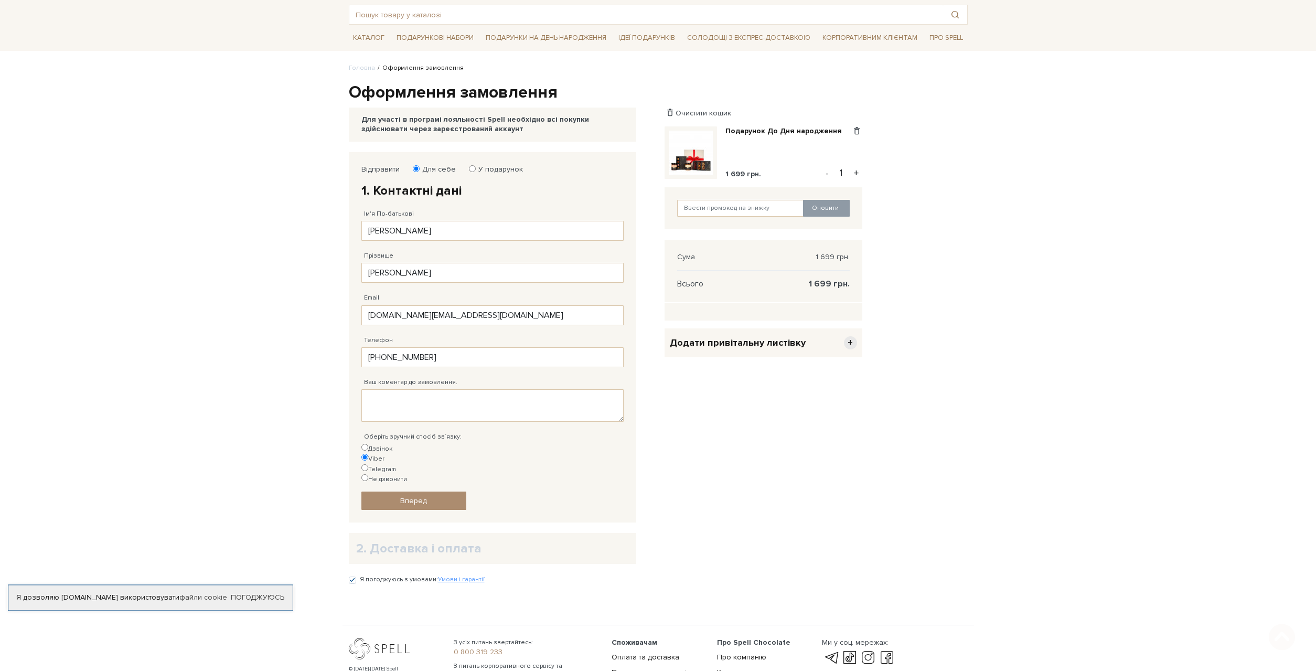
scroll to position [53, 0]
click at [425, 230] on input "Володими" at bounding box center [492, 230] width 262 height 20
type input "Володимир"
click at [430, 490] on link "Вперед" at bounding box center [413, 499] width 105 height 18
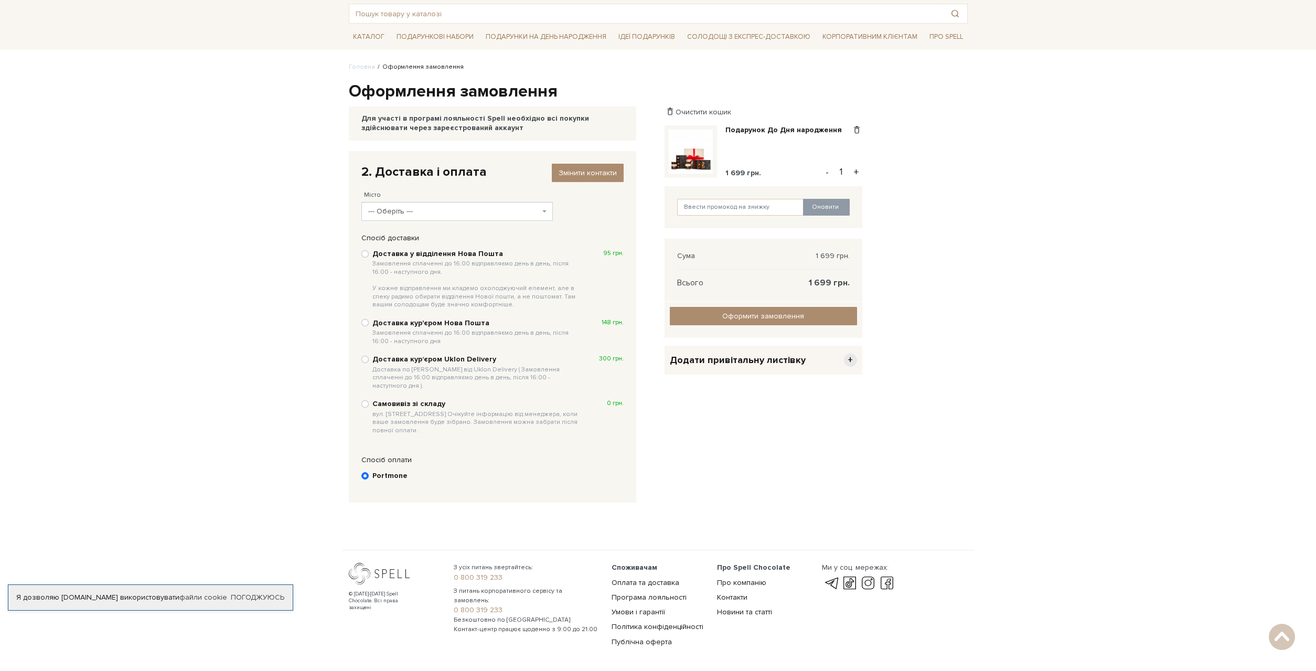
scroll to position [89, 0]
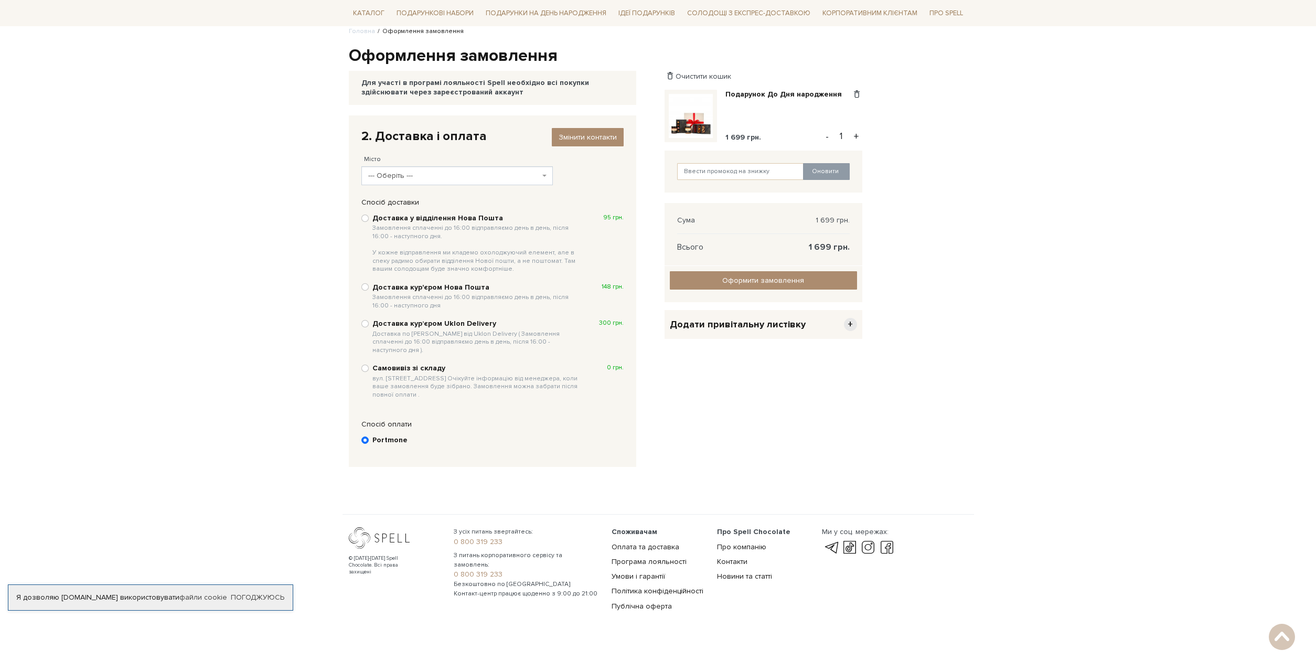
click at [459, 213] on div "Доставка у відділення Нова Пошта Замовлення сплаченні до 16:00 відправляємо ден…" at bounding box center [492, 243] width 262 height 62
click at [453, 218] on b "Доставка у відділення Нова Пошта Замовлення сплаченні до 16:00 відправляємо ден…" at bounding box center [476, 243] width 209 height 60
click at [369, 218] on input "Доставка у відділення Нова Пошта Замовлення сплаченні до 16:00 відправляємо ден…" at bounding box center [364, 217] width 7 height 7
radio input "true"
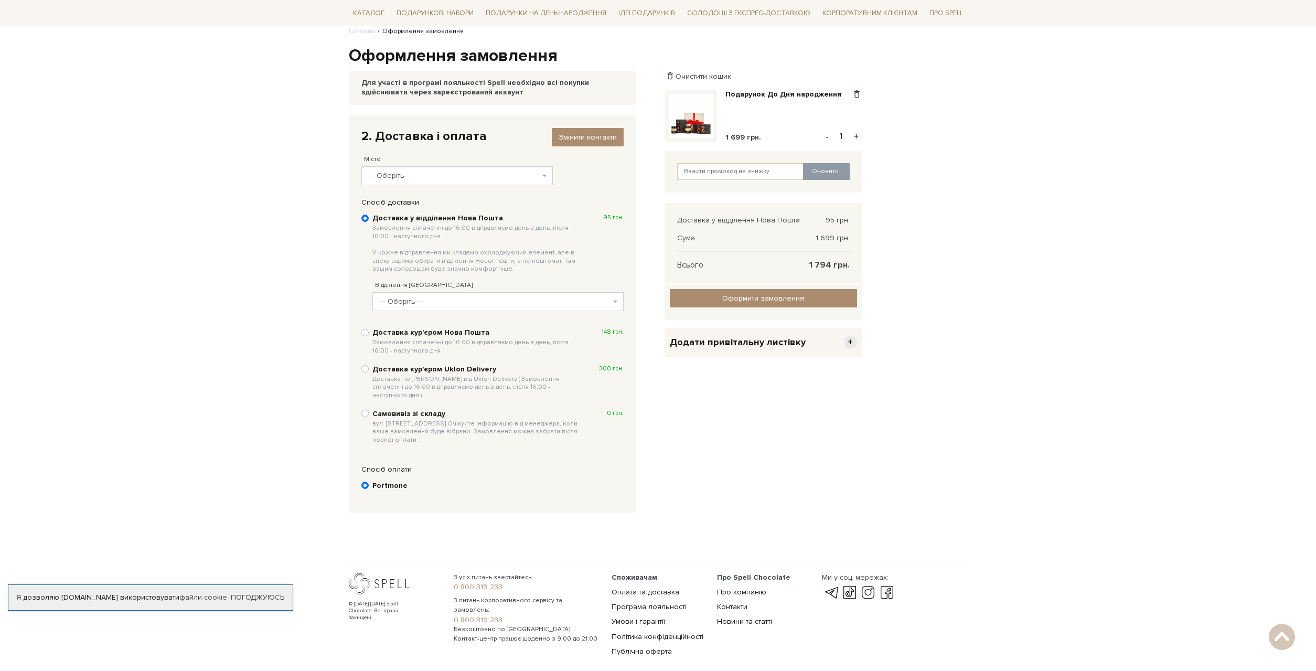
click at [474, 173] on span "--- Оберіть ---" at bounding box center [453, 175] width 171 height 10
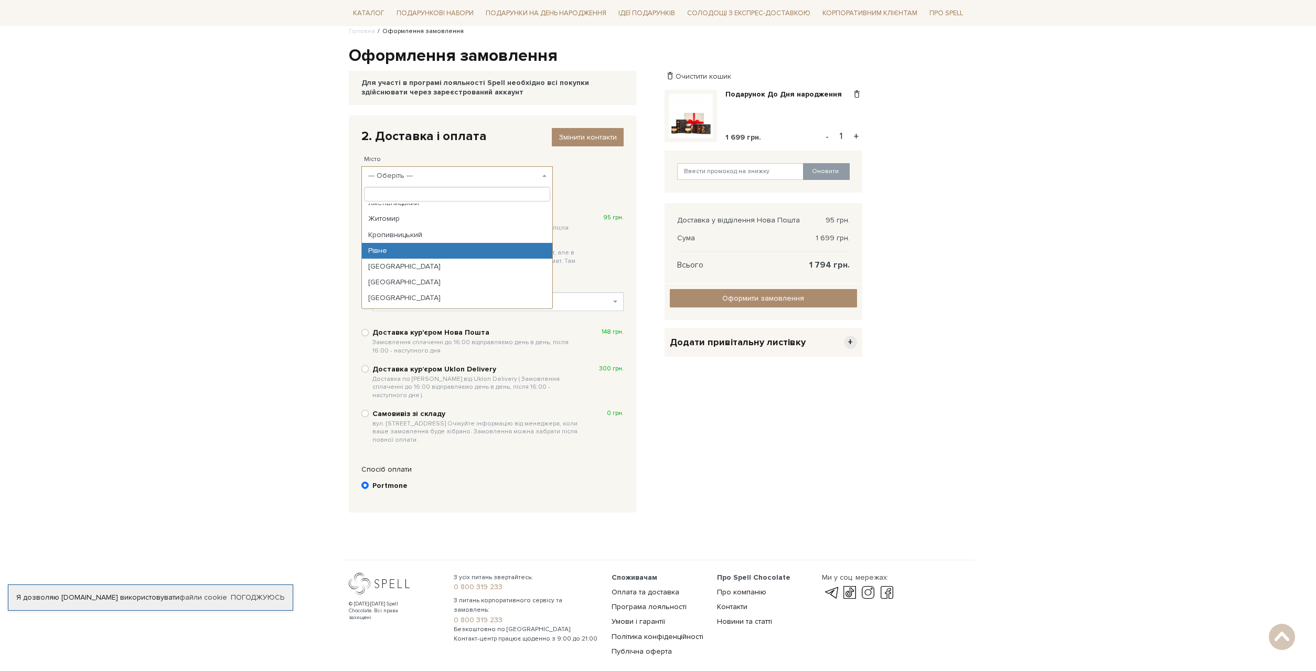
scroll to position [275, 0]
select select "Луцьк"
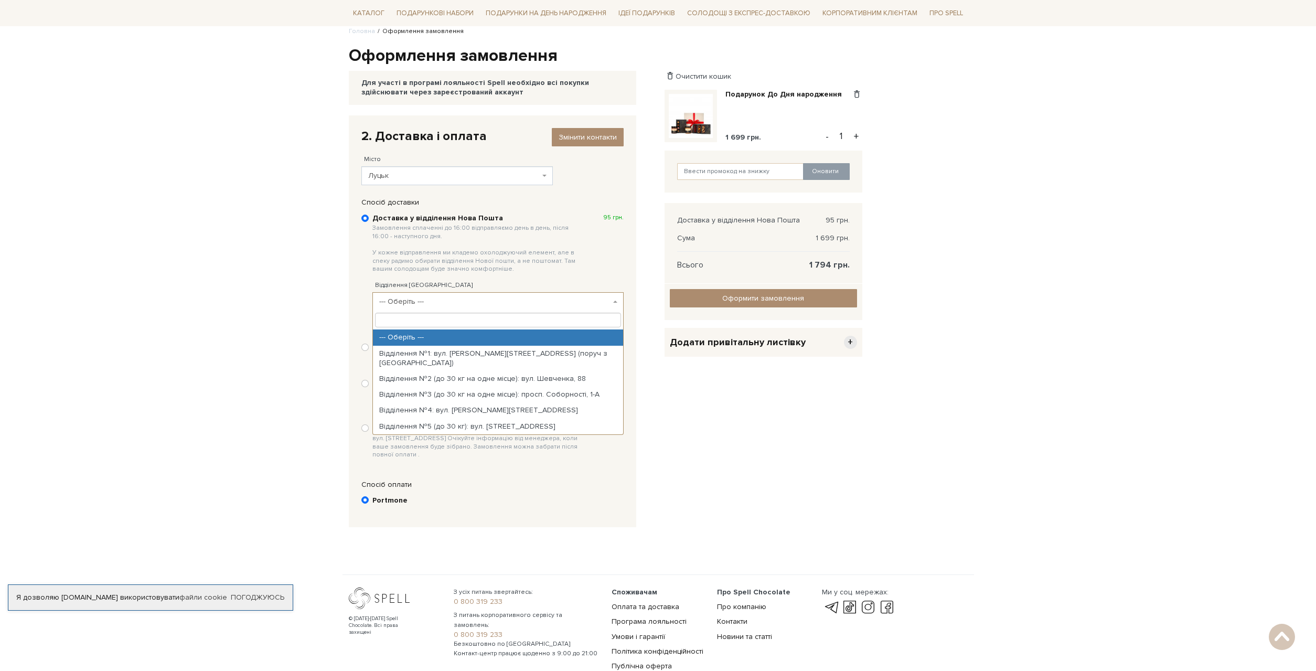
click at [487, 303] on span "--- Оберіть ---" at bounding box center [494, 301] width 231 height 10
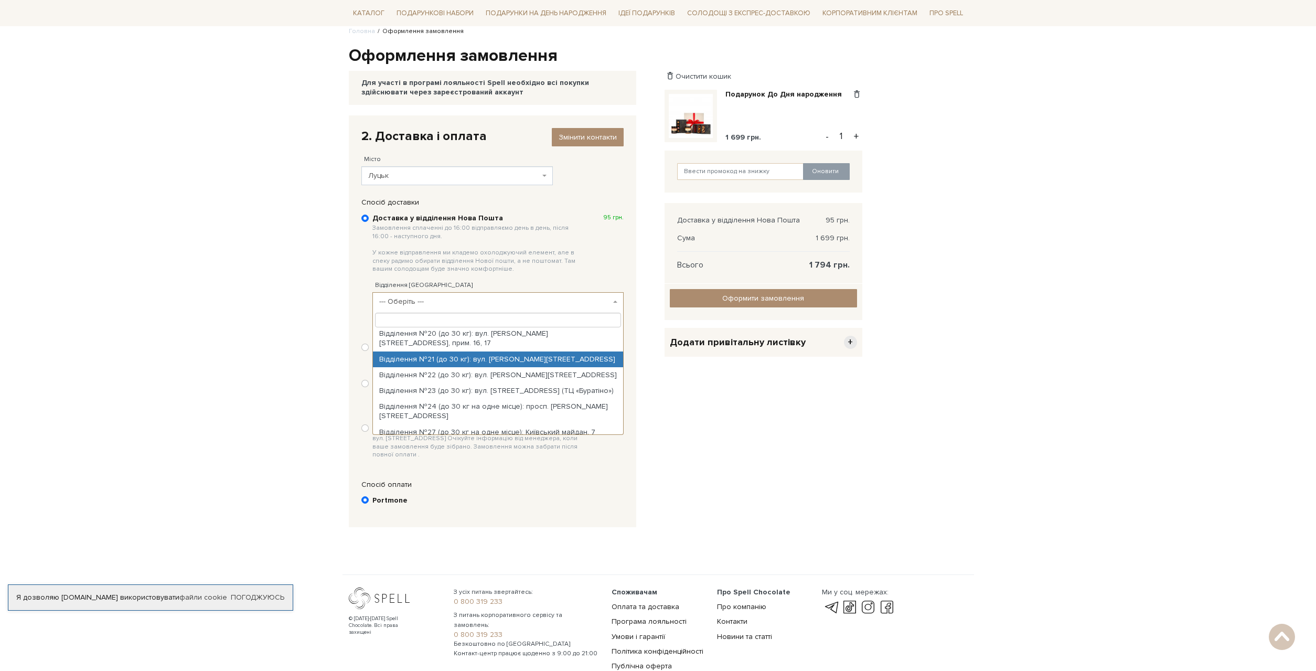
scroll to position [321, 0]
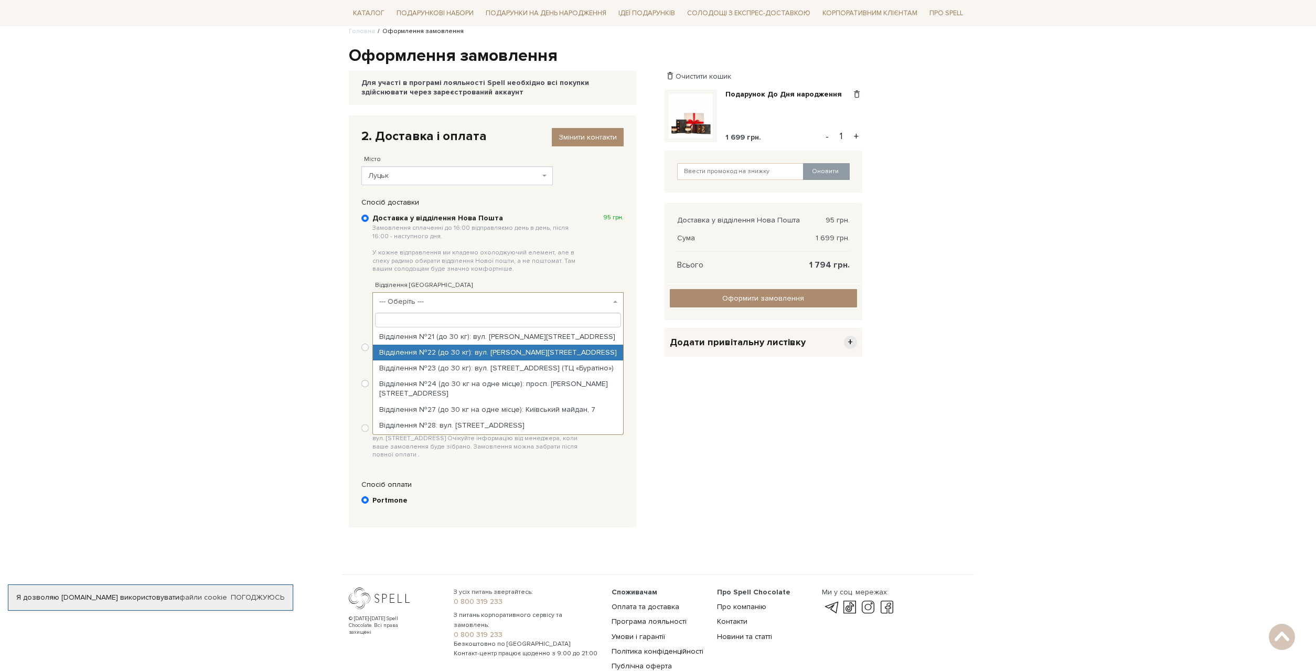
click at [476, 318] on input "search" at bounding box center [498, 320] width 246 height 15
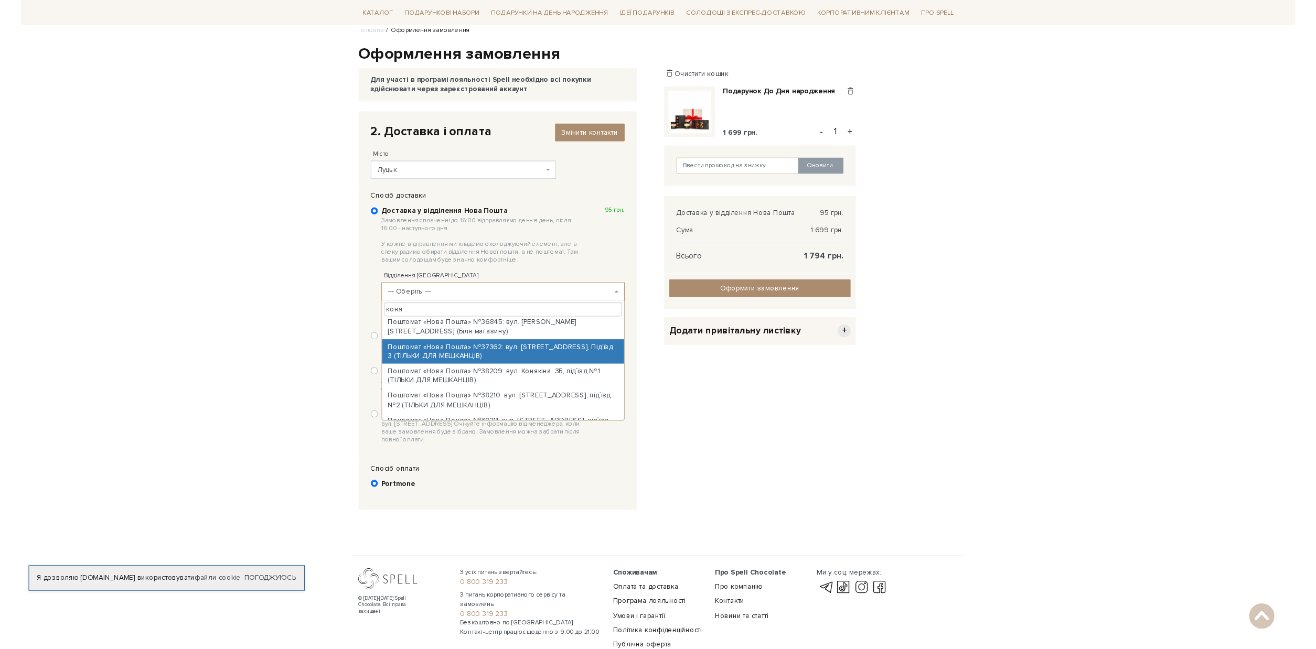
scroll to position [214, 0]
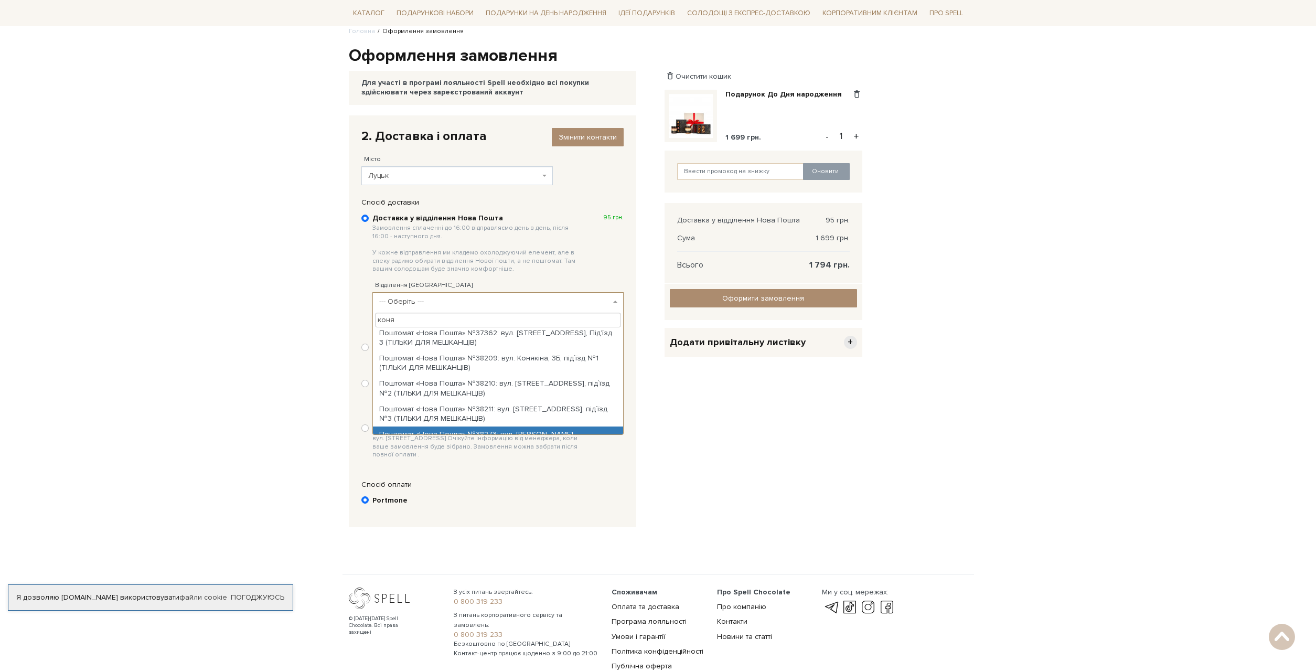
type input "коня"
select select "Поштомат «Нова Пошта» №38273: вул. Конякіна, 3В, Під`їзд №1 (ТІЛЬКИ ДЛЯ МЕШКАНЦ…"
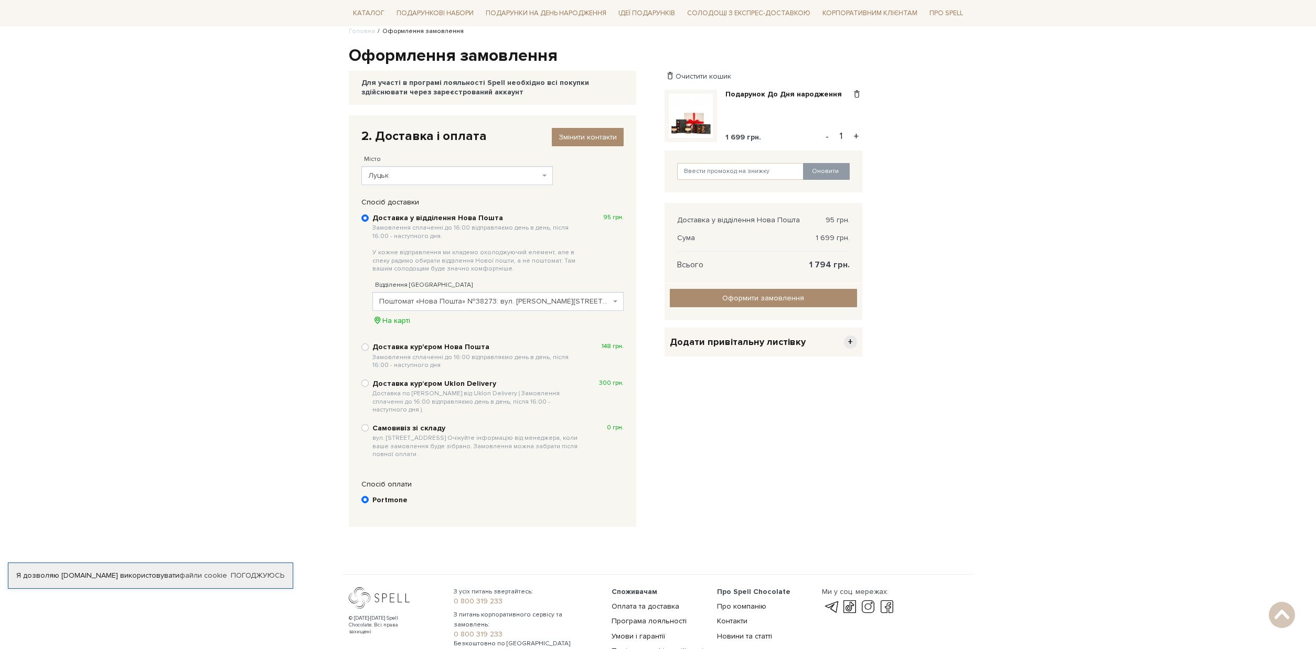
scroll to position [0, 0]
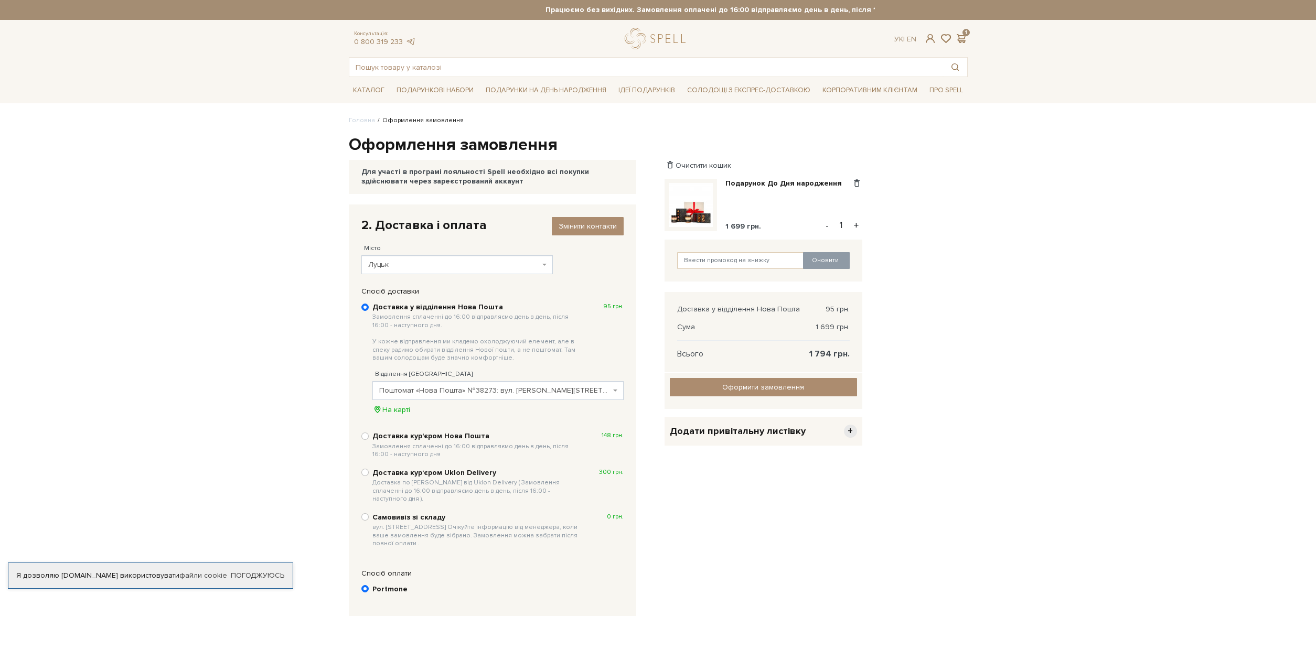
click at [758, 562] on div "Очистити кошик Подарунок До Дня народження 1 699 грн. Видалити Додати в обрані …" at bounding box center [763, 416] width 210 height 422
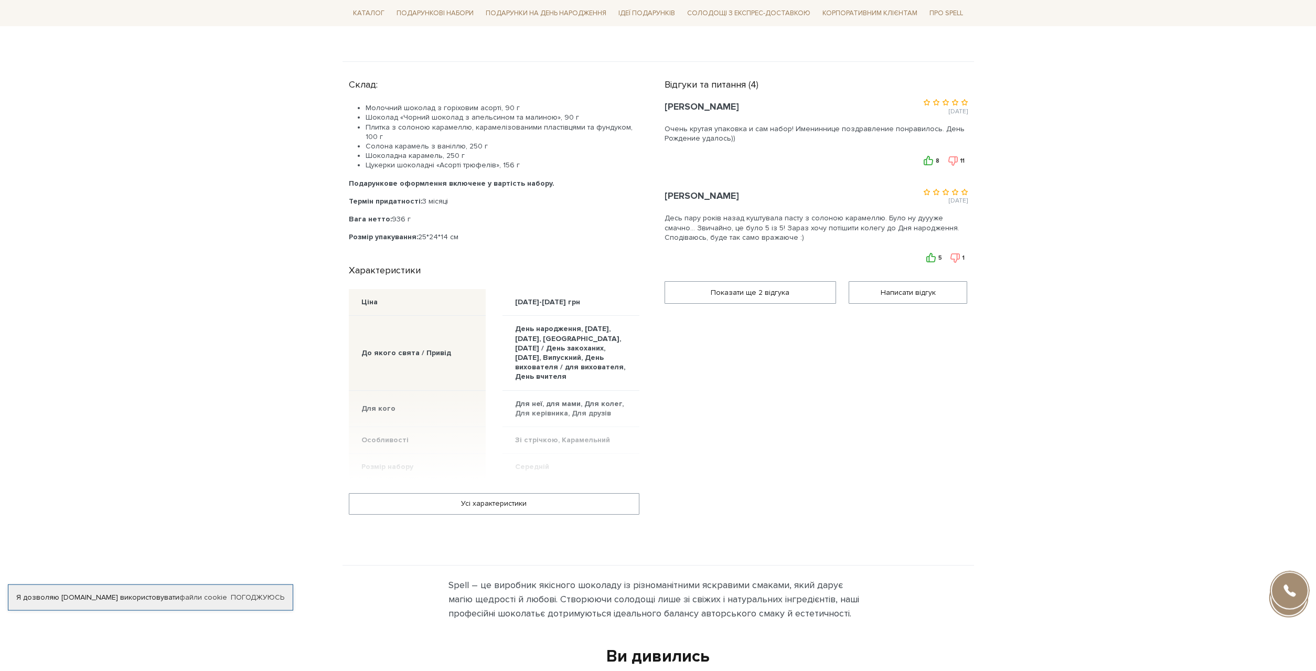
scroll to position [588, 0]
